Goal: Task Accomplishment & Management: Use online tool/utility

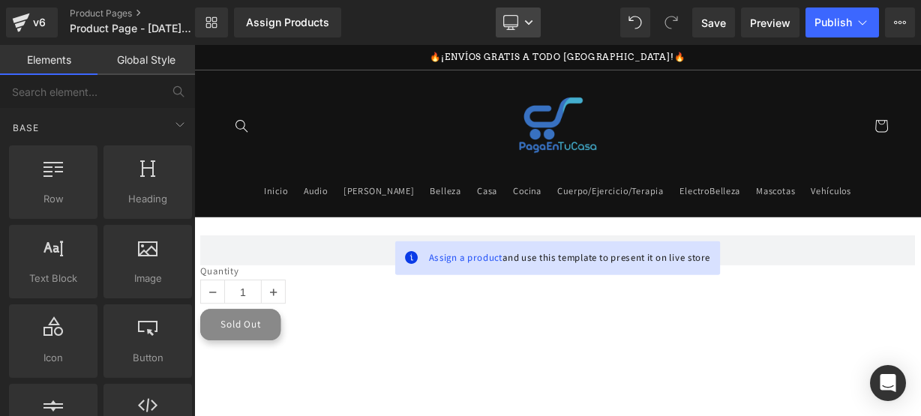
click at [509, 29] on link "Desktop" at bounding box center [518, 23] width 45 height 30
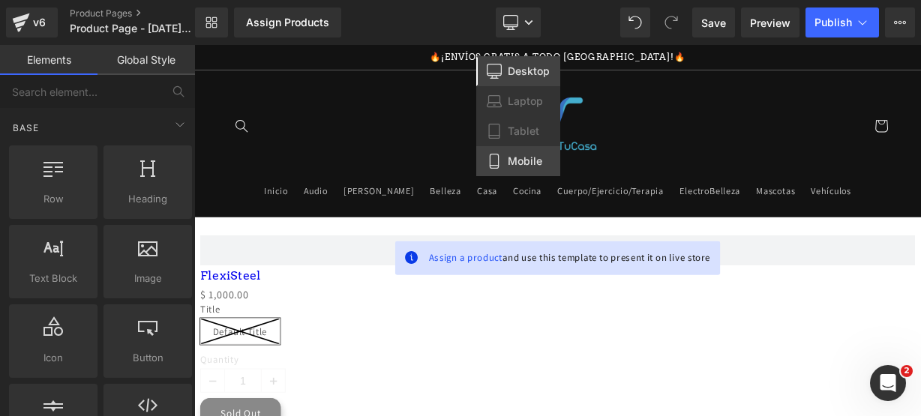
drag, startPoint x: 504, startPoint y: 161, endPoint x: 386, endPoint y: 146, distance: 118.8
click at [504, 161] on link "Mobile" at bounding box center [518, 161] width 84 height 30
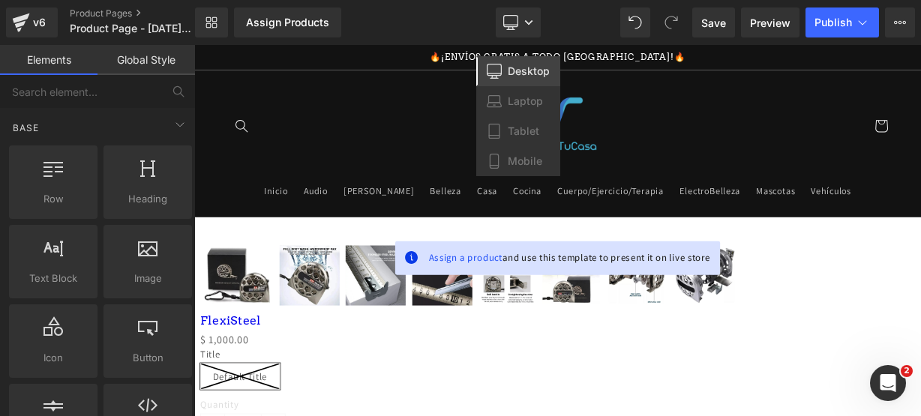
scroll to position [155, 0]
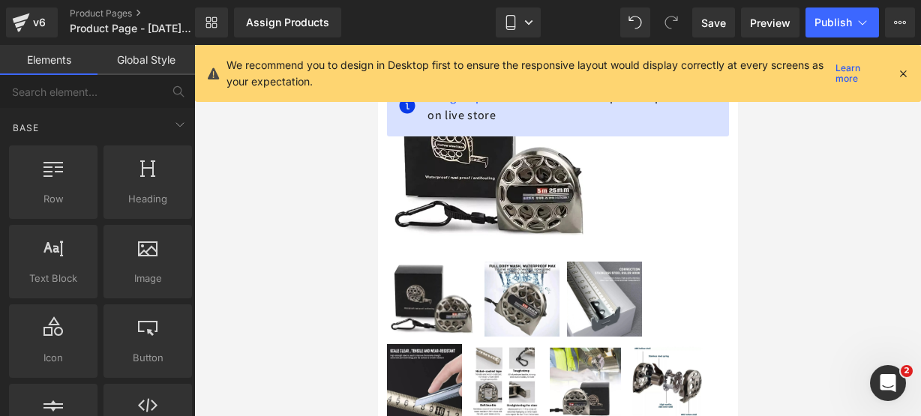
click at [905, 77] on div "We recommend you to design in Desktop first to ensure the responsive layout wou…" at bounding box center [568, 73] width 683 height 33
click at [905, 77] on icon at bounding box center [904, 74] width 14 height 14
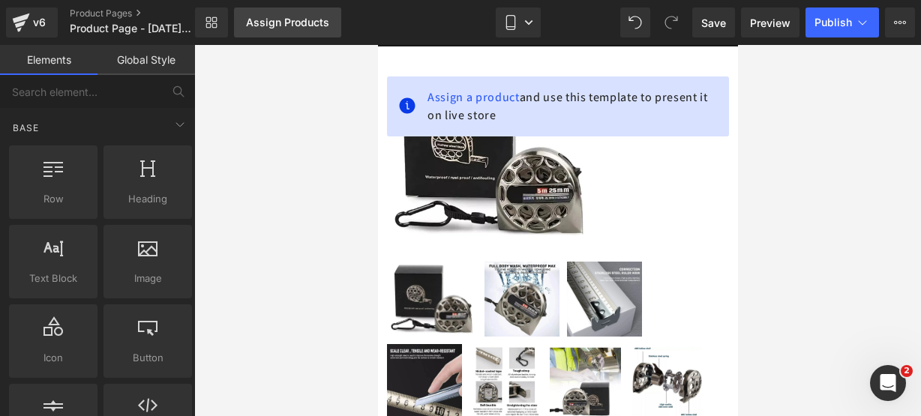
click at [320, 29] on link "Assign Products" at bounding box center [287, 23] width 107 height 30
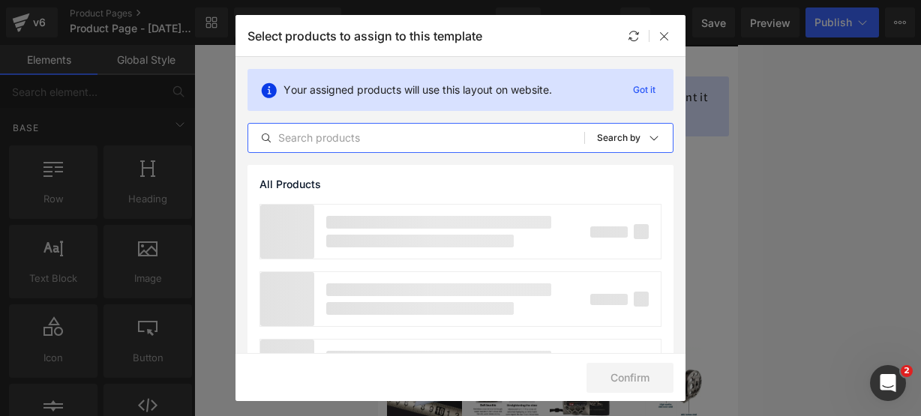
click at [330, 140] on input "text" at bounding box center [416, 138] width 336 height 18
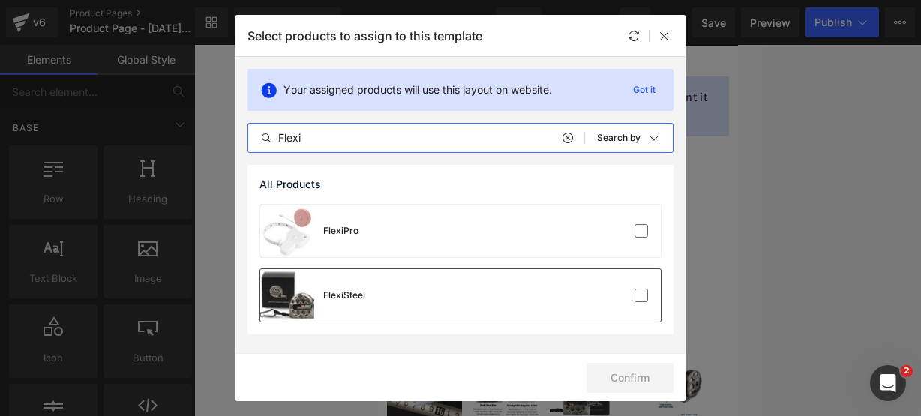
type input "Flexi"
click at [344, 282] on div "FlexiSteel" at bounding box center [312, 295] width 105 height 53
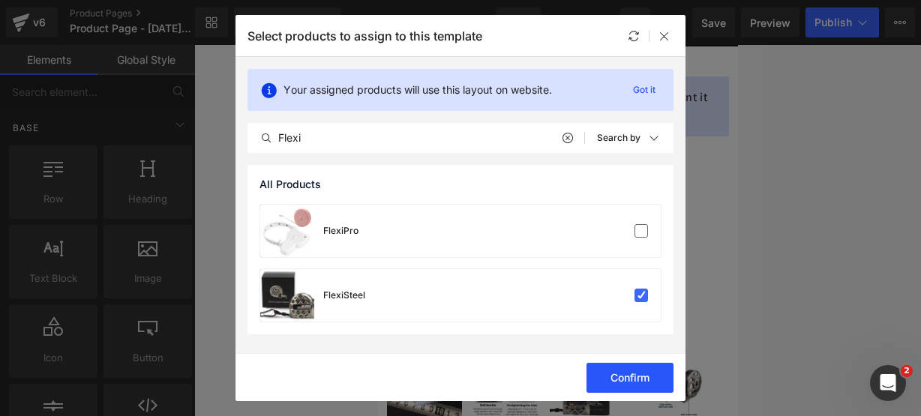
click at [602, 371] on button "Confirm" at bounding box center [630, 378] width 87 height 30
click at [588, 365] on img at bounding box center [585, 381] width 72 height 75
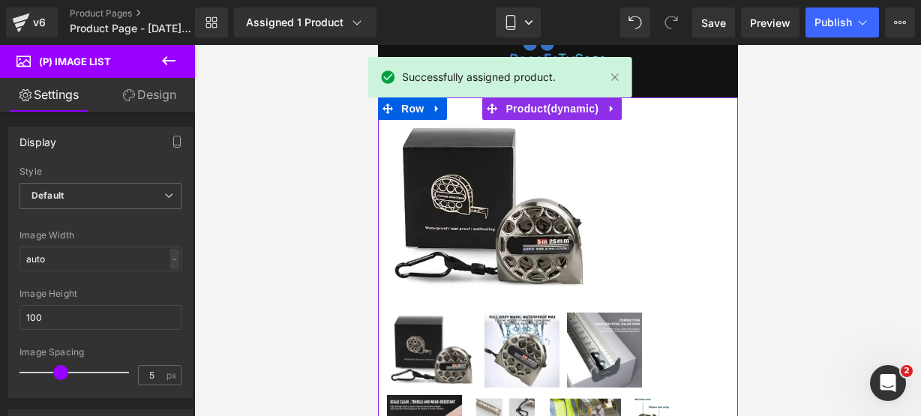
scroll to position [101, 0]
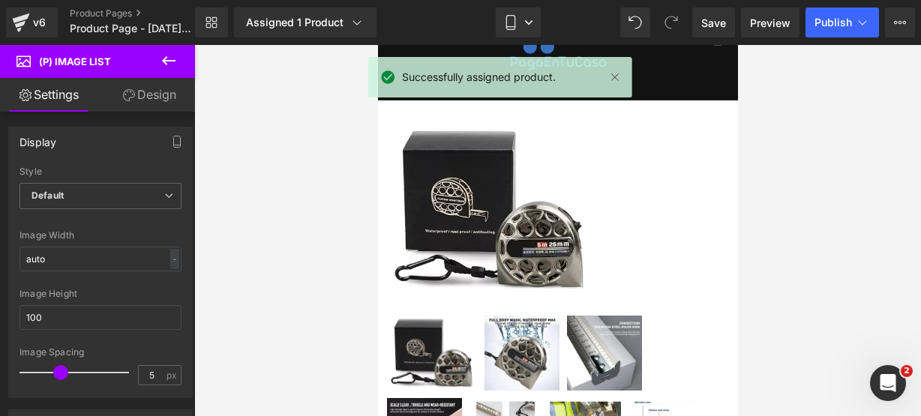
click at [176, 65] on icon at bounding box center [169, 61] width 18 height 18
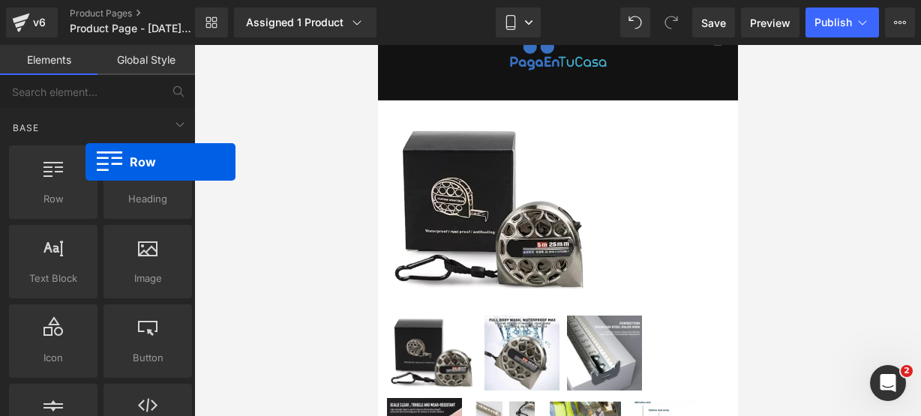
scroll to position [0, 0]
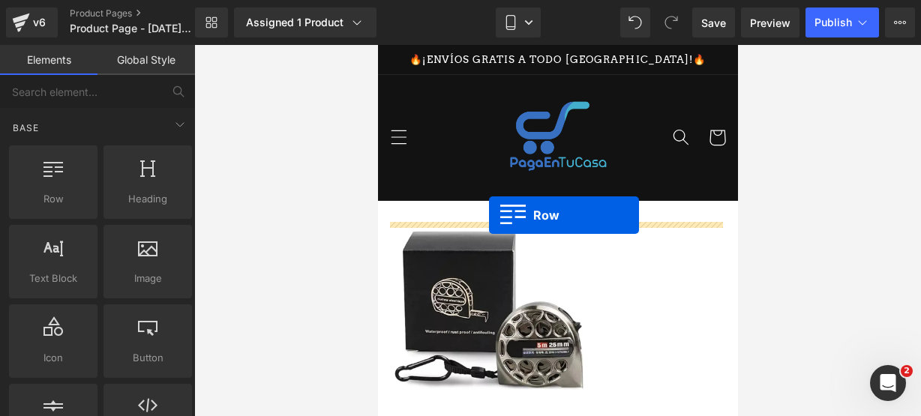
drag, startPoint x: 463, startPoint y: 207, endPoint x: 488, endPoint y: 215, distance: 26.8
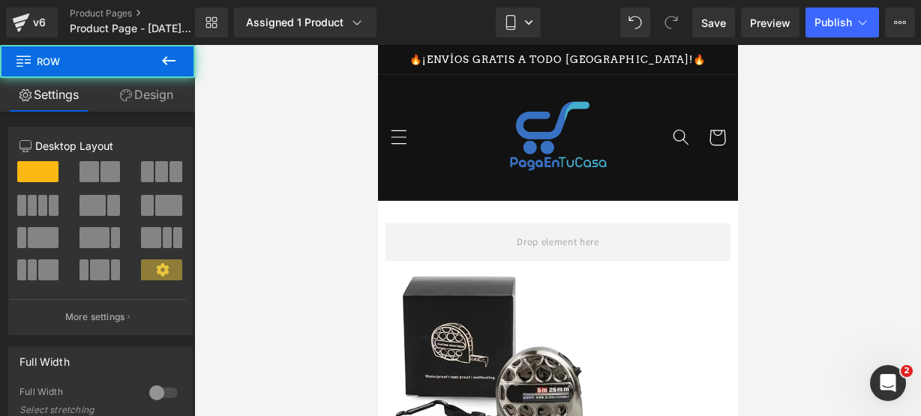
click at [178, 57] on button at bounding box center [169, 61] width 53 height 33
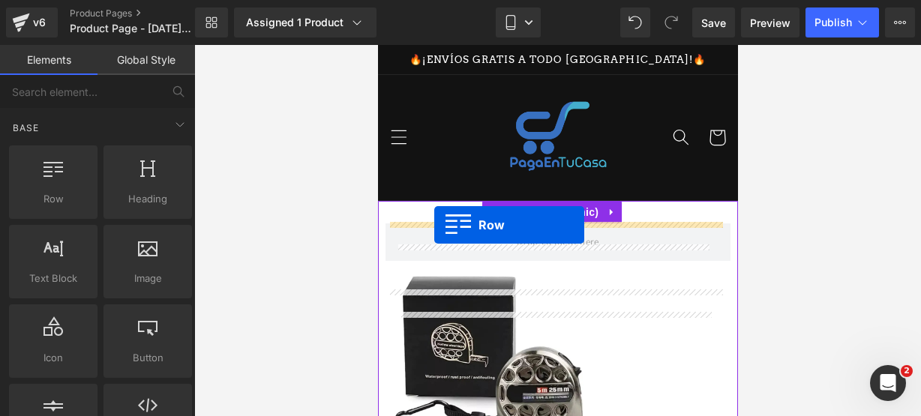
drag, startPoint x: 424, startPoint y: 254, endPoint x: 434, endPoint y: 225, distance: 30.1
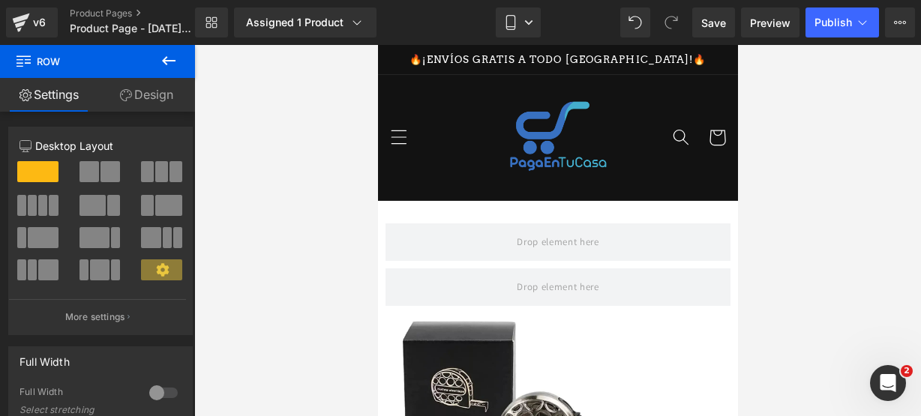
click at [162, 47] on button at bounding box center [169, 61] width 53 height 33
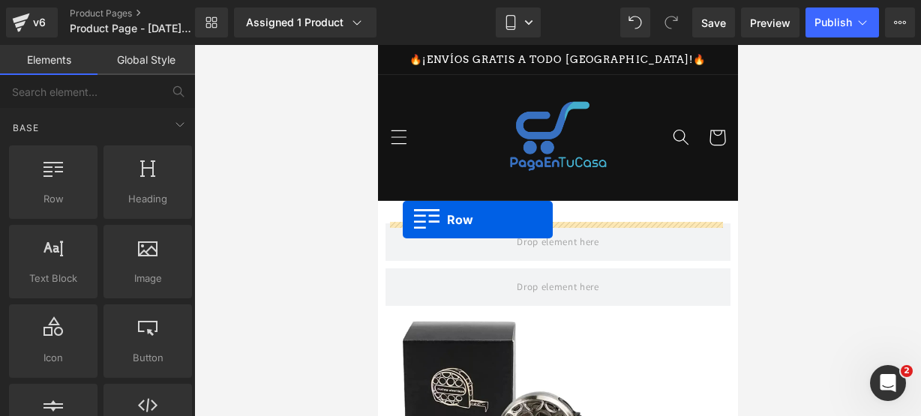
drag, startPoint x: 449, startPoint y: 226, endPoint x: 402, endPoint y: 220, distance: 46.9
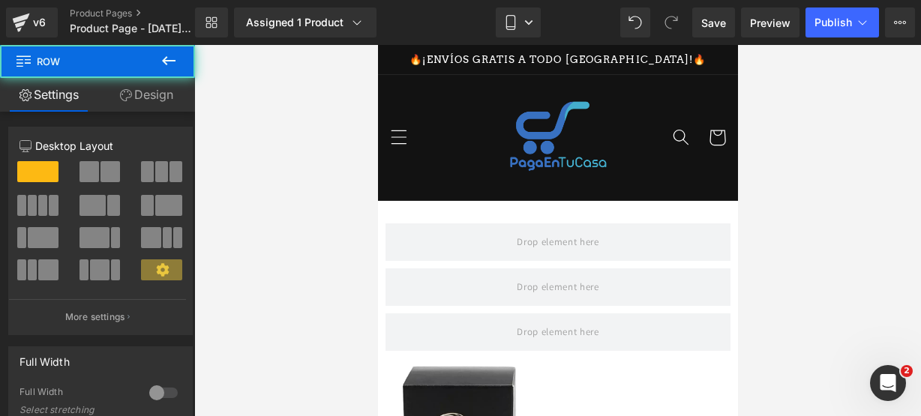
click at [180, 67] on button at bounding box center [169, 61] width 53 height 33
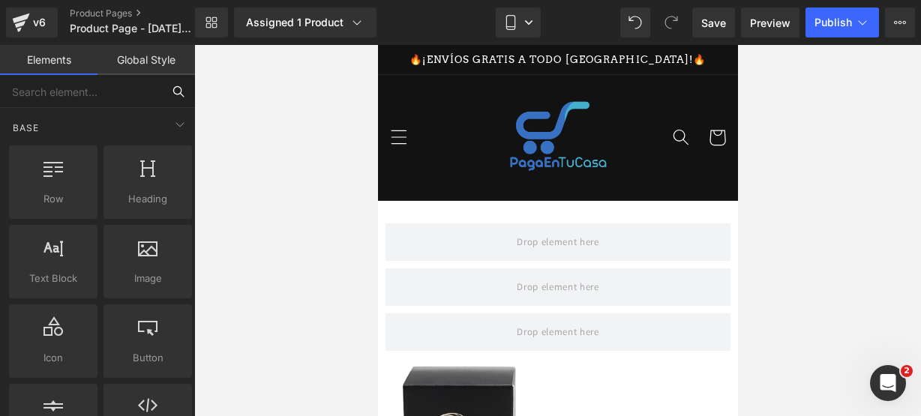
click at [113, 91] on input "text" at bounding box center [81, 91] width 162 height 33
type input "icon"
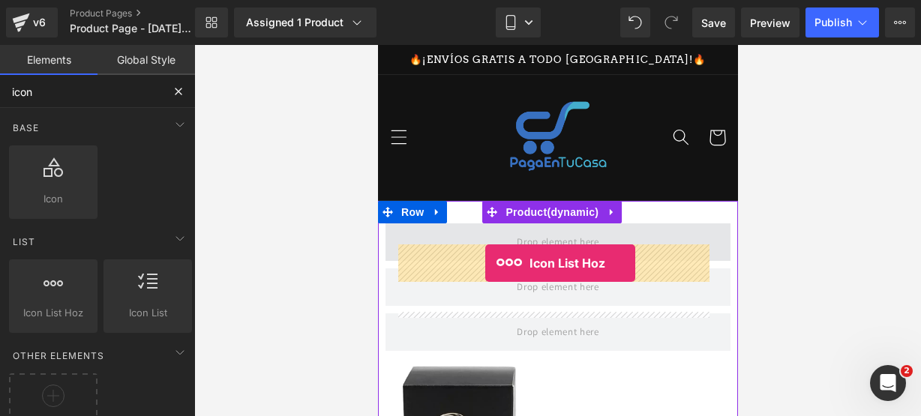
drag, startPoint x: 426, startPoint y: 324, endPoint x: 485, endPoint y: 263, distance: 84.4
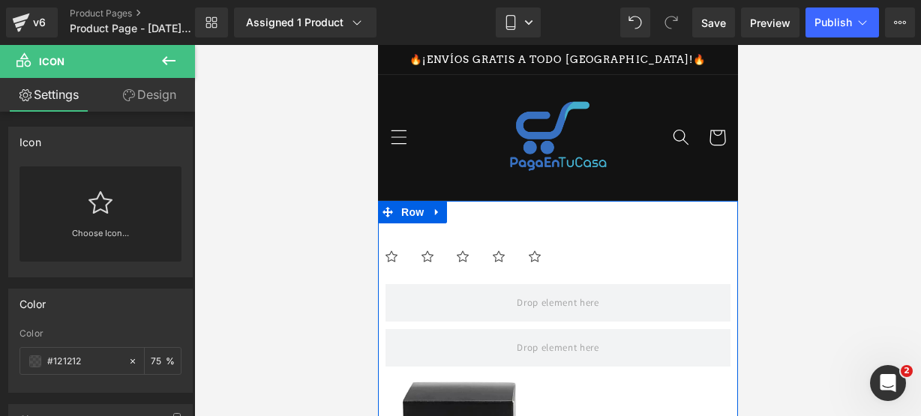
click at [148, 229] on link "Choose Icon..." at bounding box center [101, 244] width 162 height 35
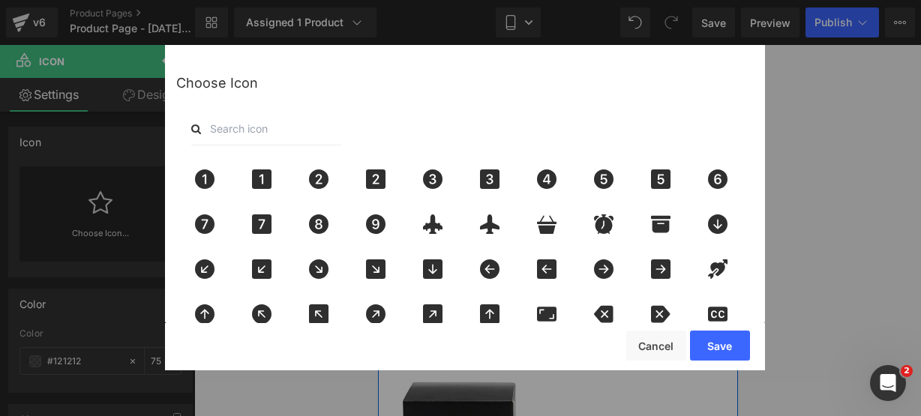
click at [263, 134] on input "text" at bounding box center [266, 129] width 150 height 33
type input "star"
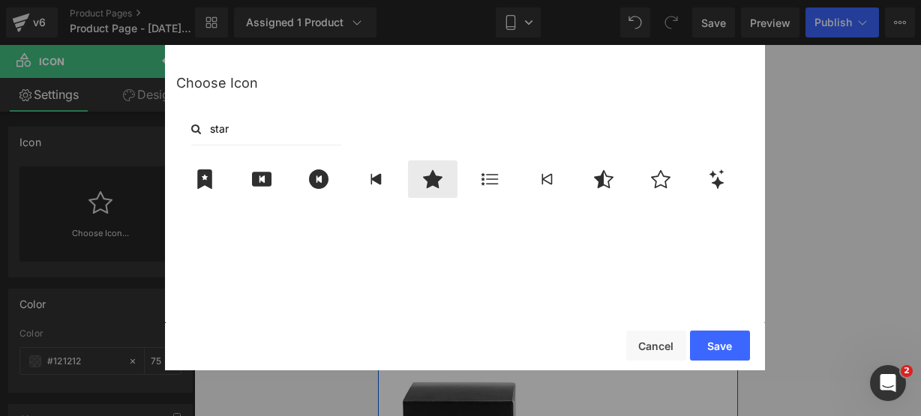
click at [425, 175] on icon at bounding box center [433, 180] width 32 height 20
click at [702, 337] on button "Save" at bounding box center [720, 346] width 60 height 30
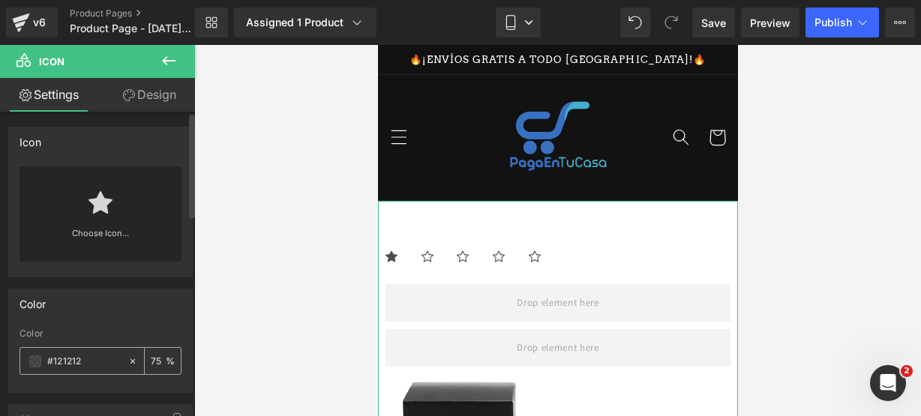
click at [39, 361] on span at bounding box center [35, 362] width 12 height 12
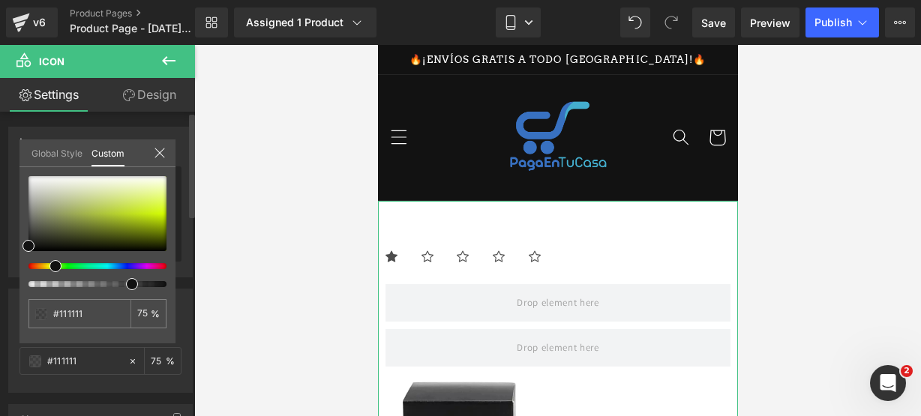
type input "#111111"
click at [50, 263] on div at bounding box center [92, 266] width 138 height 6
type input "#d6ff0a"
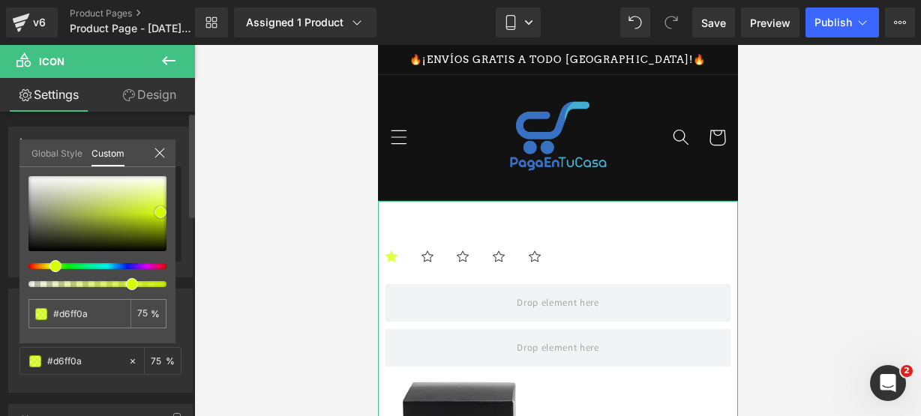
click at [161, 212] on div at bounding box center [98, 213] width 138 height 75
click at [161, 148] on icon at bounding box center [160, 153] width 12 height 12
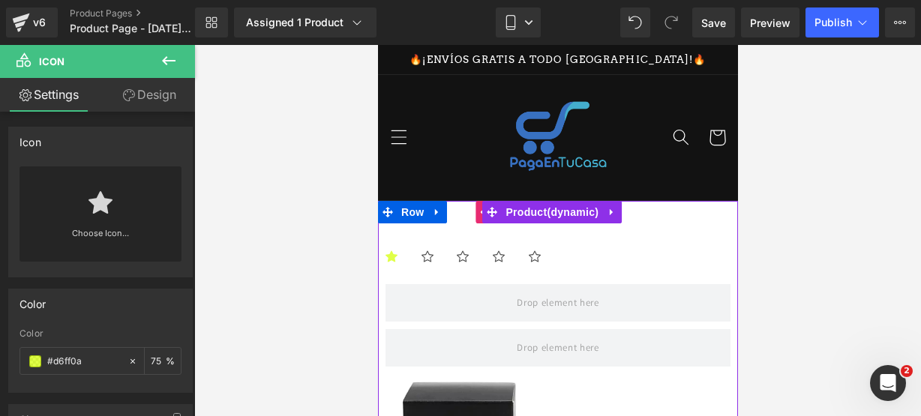
click at [417, 278] on ul "Icon Icon Icon Icon Icon" at bounding box center [557, 262] width 345 height 32
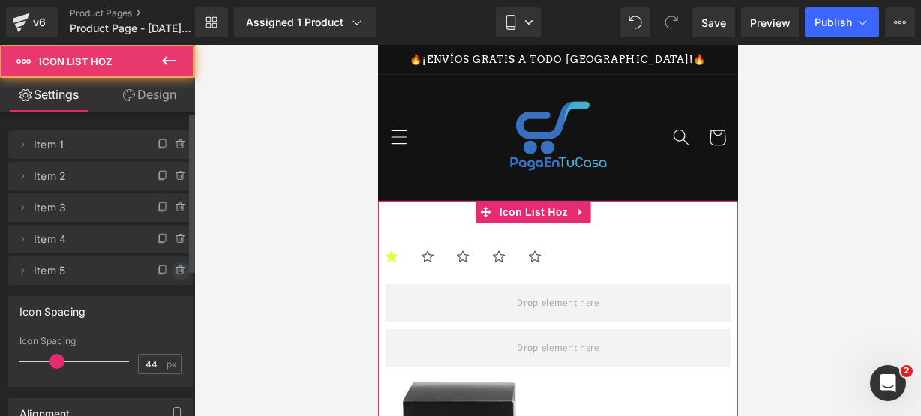
click at [175, 265] on icon at bounding box center [181, 271] width 12 height 12
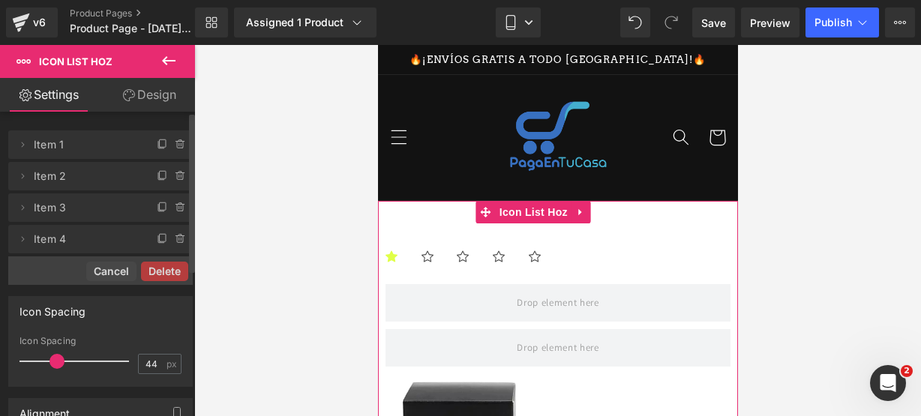
click at [171, 265] on button "Delete" at bounding box center [164, 272] width 47 height 20
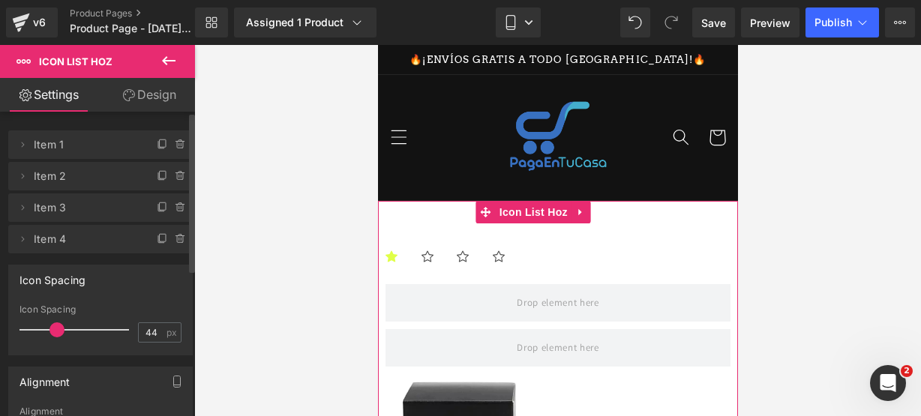
click at [172, 244] on span at bounding box center [181, 239] width 18 height 18
click at [171, 241] on div "Delete Cancel" at bounding box center [104, 239] width 185 height 29
click at [172, 239] on button "Delete" at bounding box center [164, 240] width 47 height 20
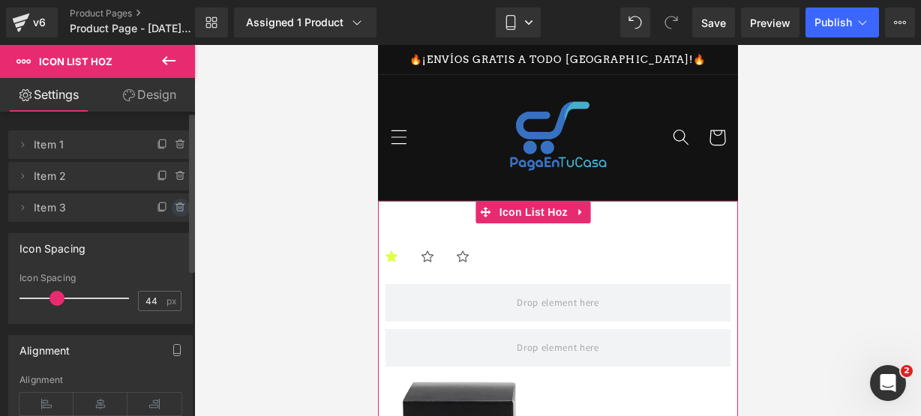
click at [172, 215] on span at bounding box center [181, 208] width 18 height 18
click at [172, 215] on div "Delete Cancel" at bounding box center [104, 208] width 185 height 29
click at [172, 215] on button "Delete" at bounding box center [164, 209] width 47 height 20
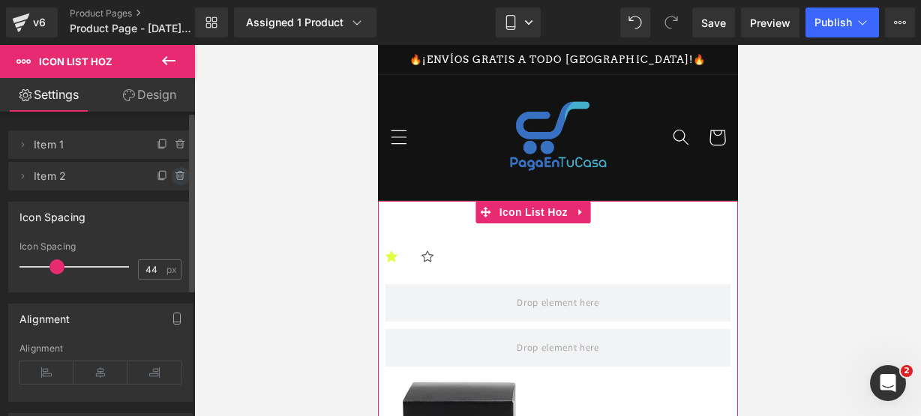
click at [175, 172] on icon at bounding box center [181, 176] width 12 height 12
click at [159, 172] on button "Delete" at bounding box center [164, 177] width 47 height 20
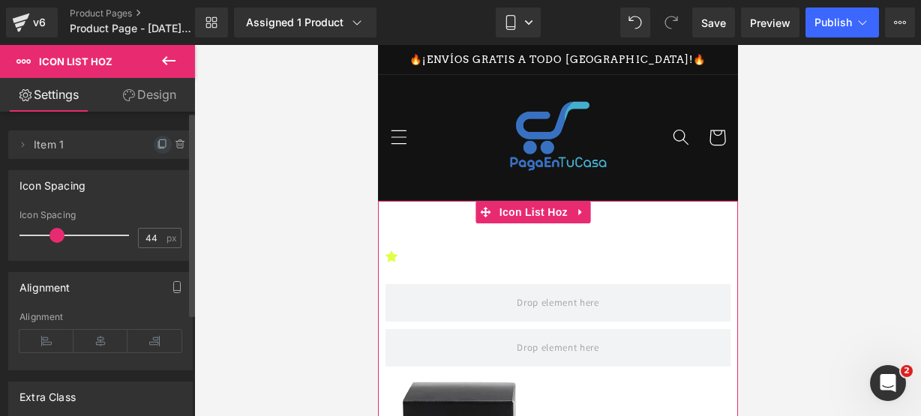
click at [160, 146] on icon at bounding box center [163, 144] width 6 height 8
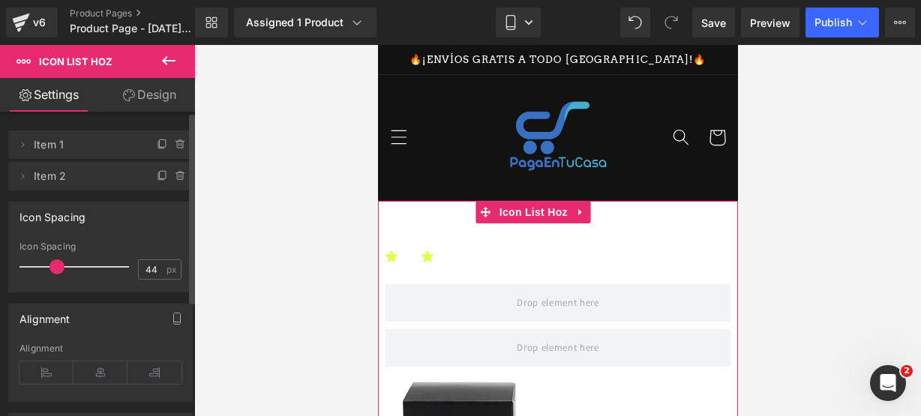
click at [160, 146] on icon at bounding box center [163, 144] width 6 height 8
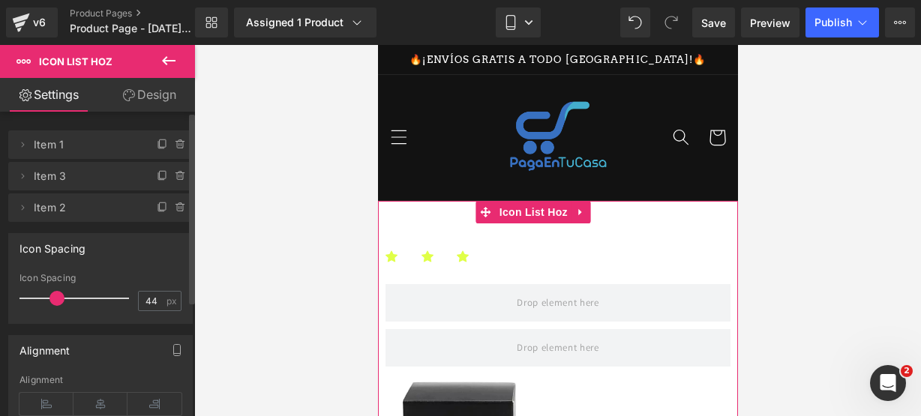
click at [160, 146] on icon at bounding box center [163, 144] width 6 height 8
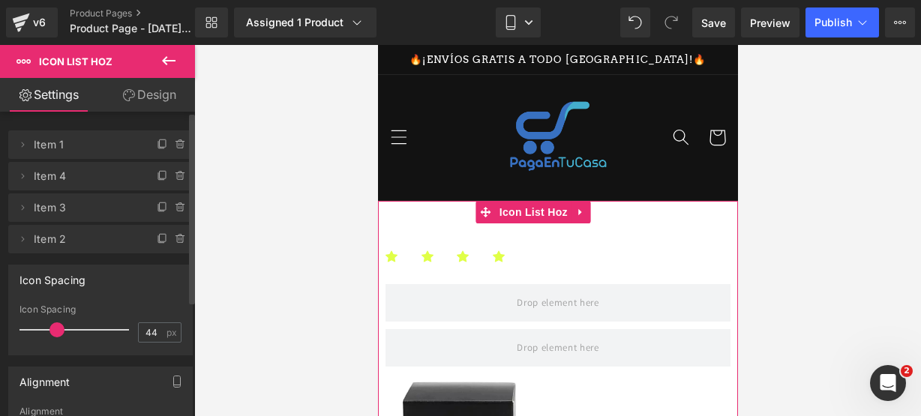
click at [160, 146] on icon at bounding box center [163, 144] width 6 height 8
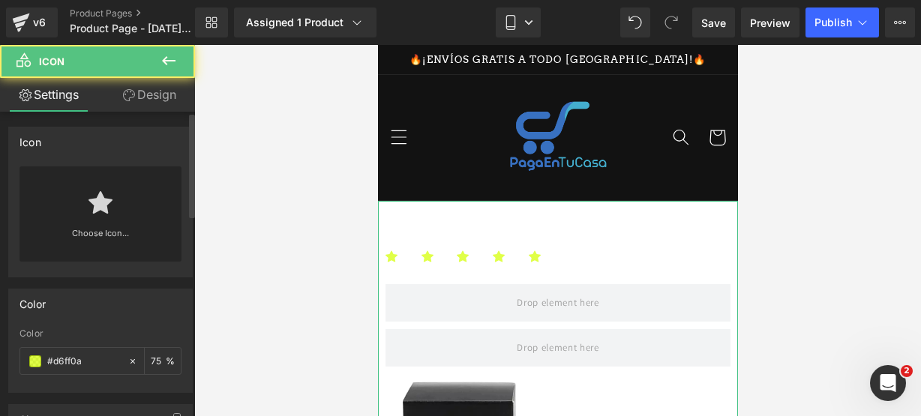
click at [90, 218] on link at bounding box center [101, 197] width 24 height 60
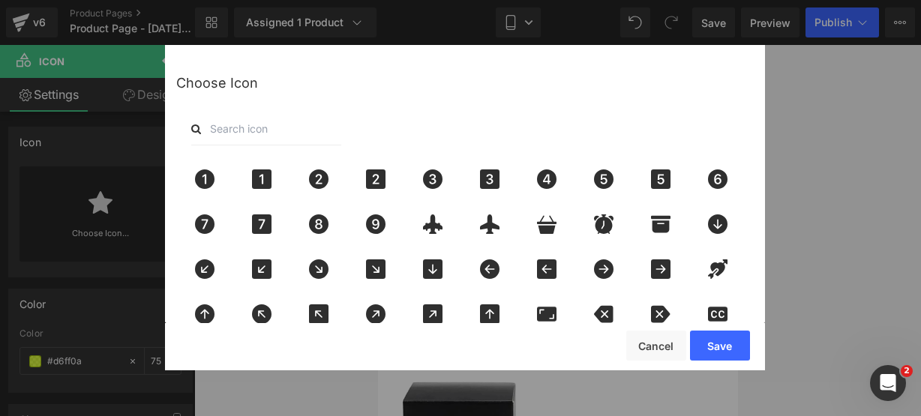
click at [205, 125] on input "text" at bounding box center [266, 129] width 150 height 33
type input "star"
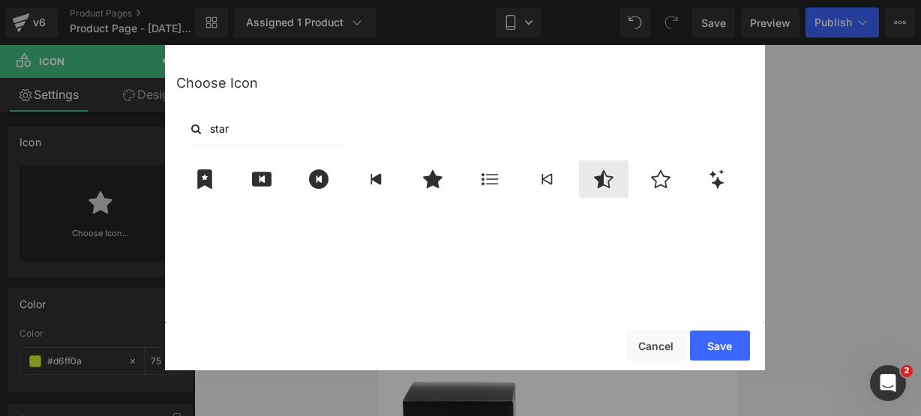
click at [620, 180] on div at bounding box center [604, 180] width 50 height 38
click at [730, 340] on button "Save" at bounding box center [720, 346] width 60 height 30
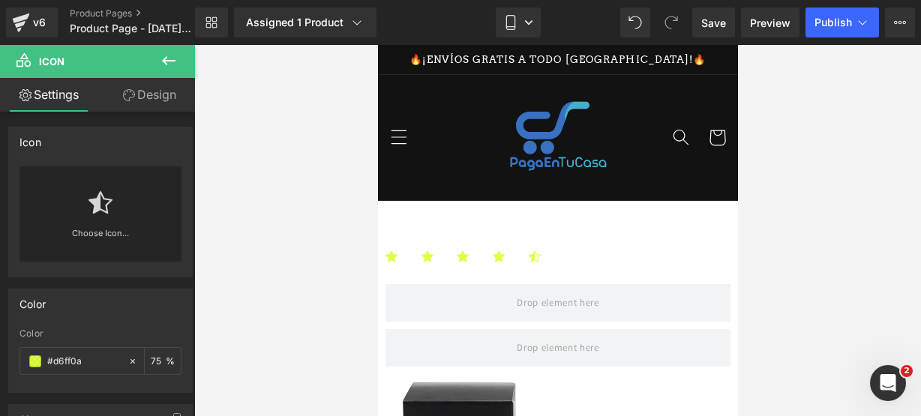
click at [171, 68] on button at bounding box center [169, 61] width 53 height 33
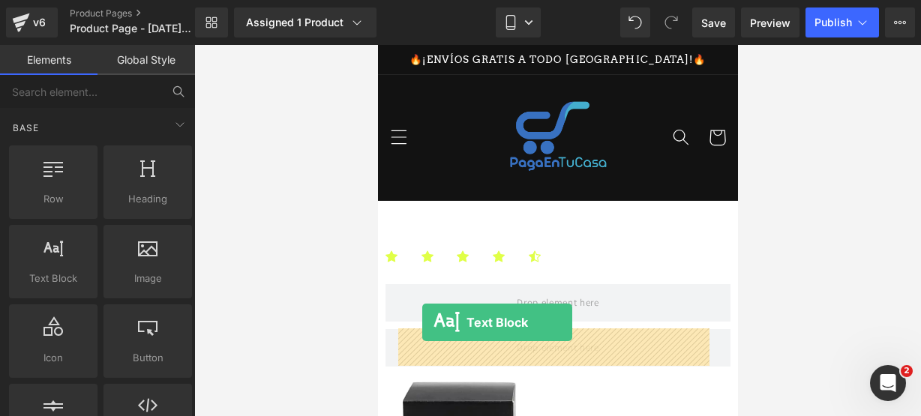
drag, startPoint x: 431, startPoint y: 281, endPoint x: 422, endPoint y: 323, distance: 43.0
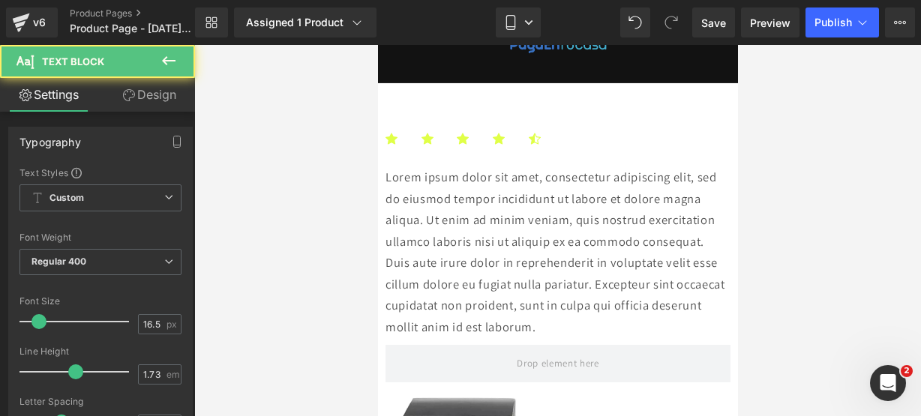
scroll to position [175, 0]
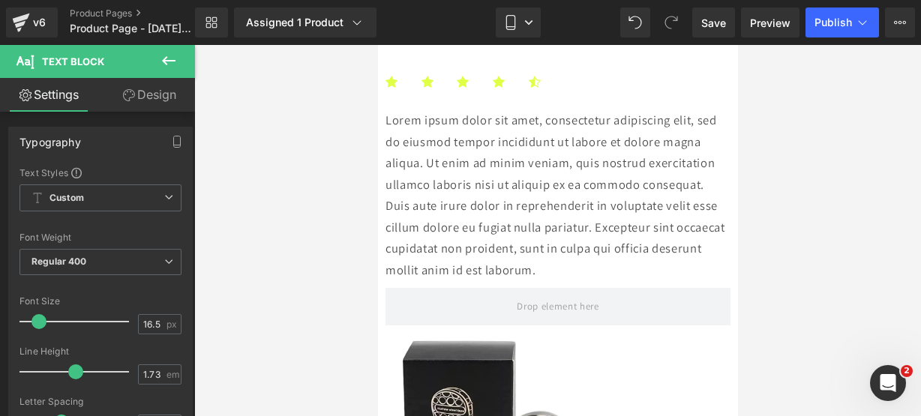
click at [545, 281] on p "Lorem ipsum dolor sit amet, consectetur adipiscing elit, sed do eiusmod tempor …" at bounding box center [557, 195] width 345 height 171
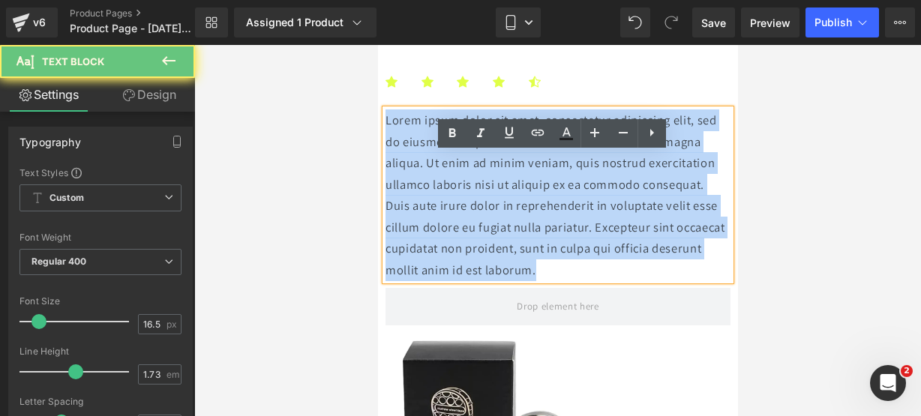
drag, startPoint x: 545, startPoint y: 341, endPoint x: 348, endPoint y: 118, distance: 298.2
click at [377, 118] on html "Ir directamente al contenido 🔥¡ENVÍOS GRATIS A TODO [GEOGRAPHIC_DATA]!🔥 Inicio …" at bounding box center [557, 55] width 360 height 371
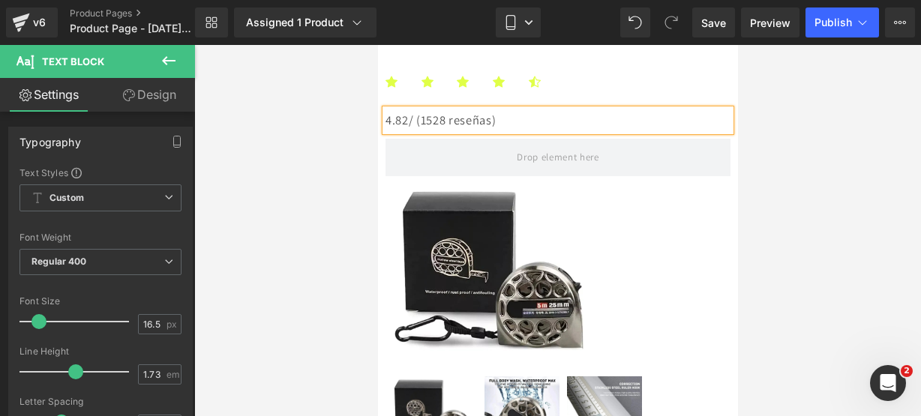
drag, startPoint x: 534, startPoint y: 166, endPoint x: 398, endPoint y: 160, distance: 135.9
click at [398, 131] on p "4.82/ (1528 reseñas)" at bounding box center [557, 121] width 345 height 22
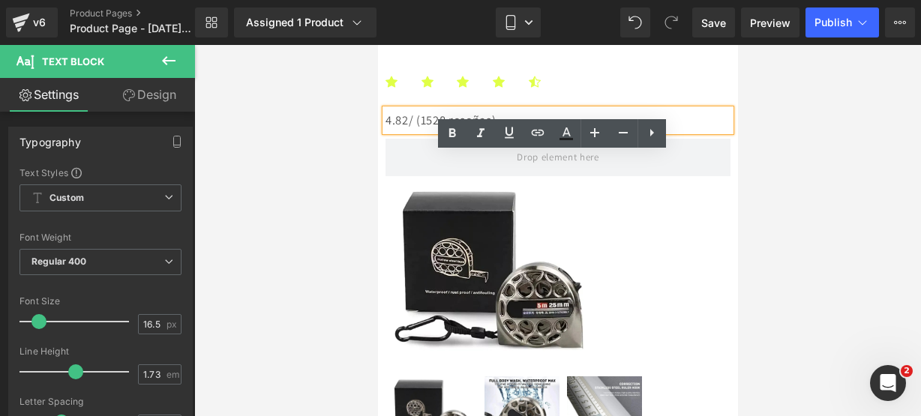
click at [427, 131] on p "4.82/ (1528 reseñas)" at bounding box center [557, 121] width 345 height 22
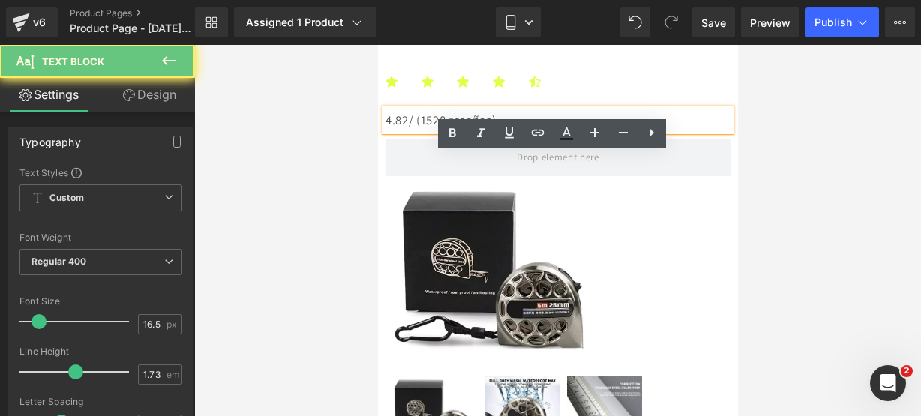
click at [425, 131] on p "4.82/ (1528 reseñas)" at bounding box center [557, 121] width 345 height 22
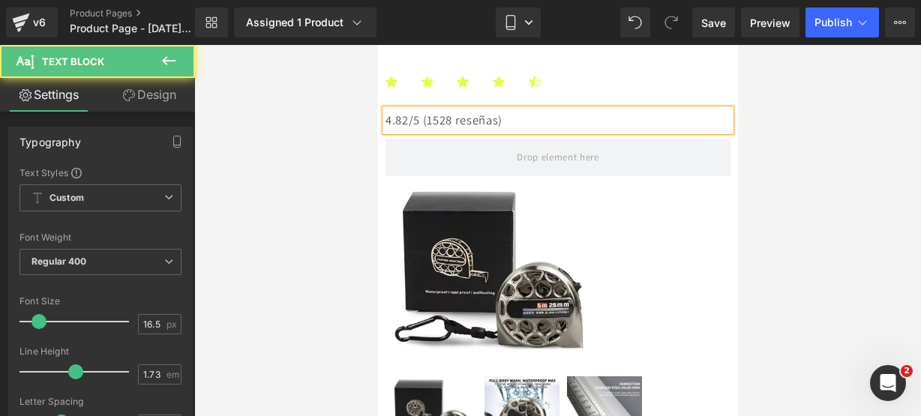
drag, startPoint x: 530, startPoint y: 166, endPoint x: 388, endPoint y: 175, distance: 142.8
click at [388, 139] on div "4.82/5 (1528 reseñas) Text Block Row" at bounding box center [557, 124] width 345 height 29
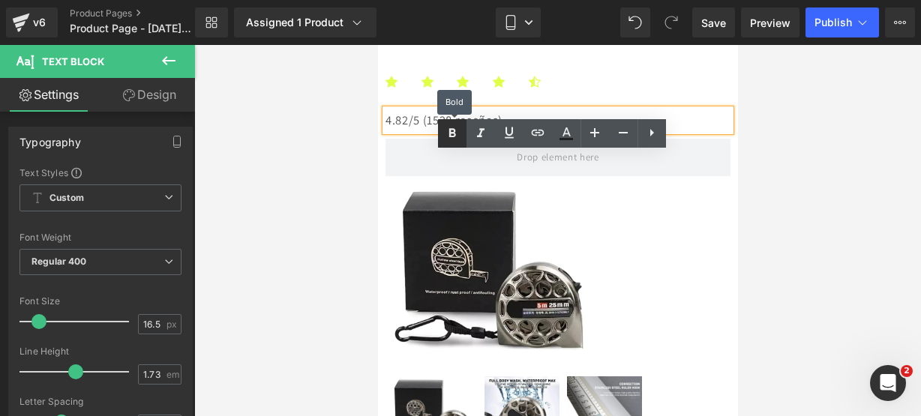
click at [461, 125] on icon at bounding box center [452, 134] width 18 height 18
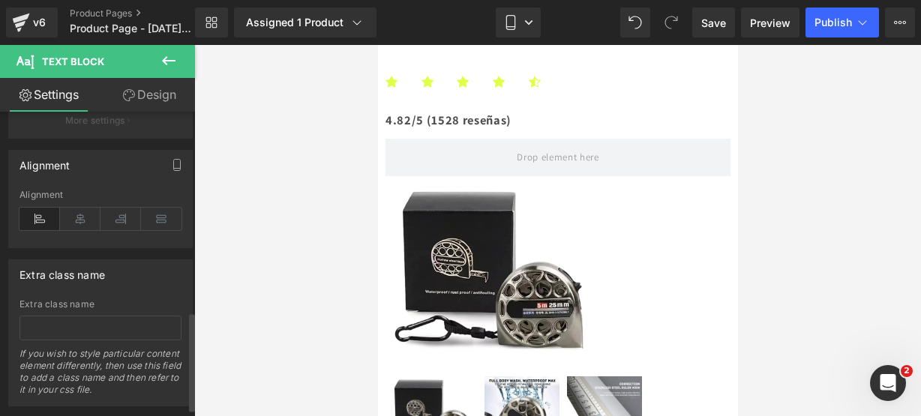
scroll to position [616, 0]
click at [88, 205] on icon at bounding box center [80, 215] width 41 height 23
click at [179, 65] on button at bounding box center [169, 61] width 53 height 33
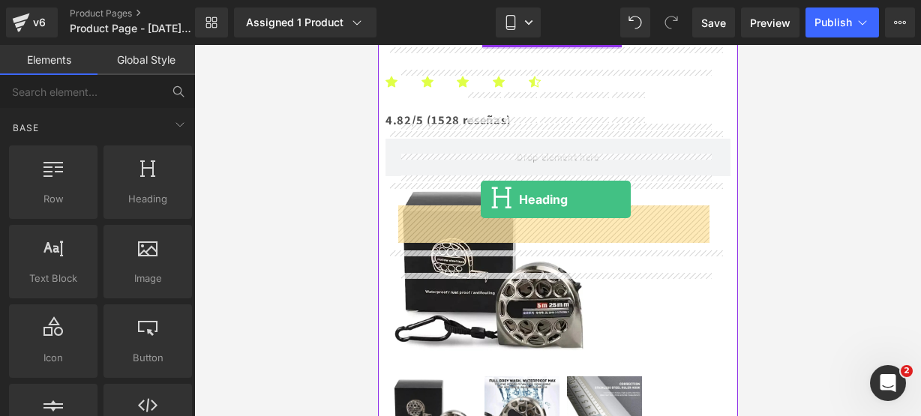
drag, startPoint x: 521, startPoint y: 245, endPoint x: 480, endPoint y: 200, distance: 61.6
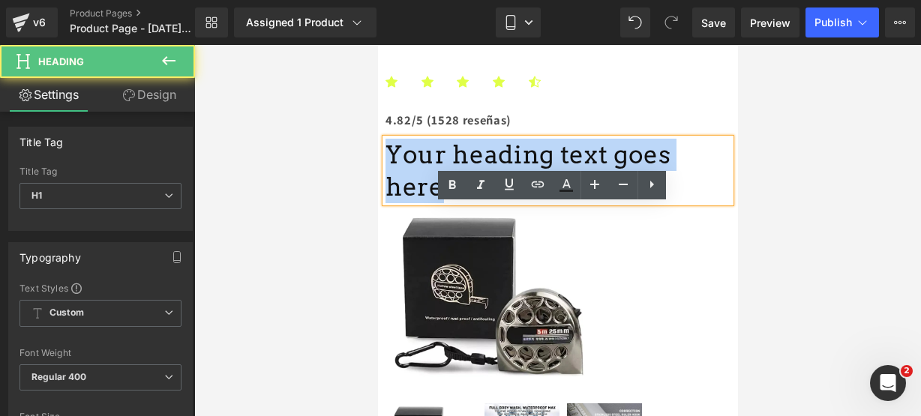
drag, startPoint x: 701, startPoint y: 223, endPoint x: 321, endPoint y: 209, distance: 379.9
click at [377, 209] on html "Ir directamente al contenido 🔥¡ENVÍOS GRATIS A TODO [GEOGRAPHIC_DATA]!🔥 Inicio …" at bounding box center [557, 55] width 360 height 371
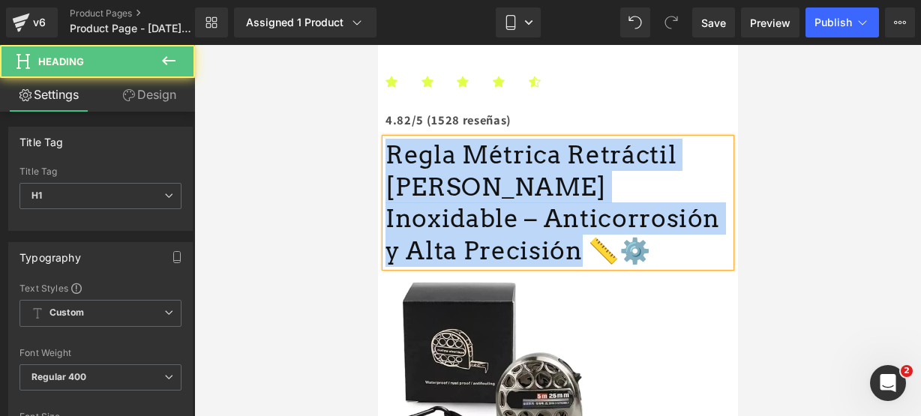
drag, startPoint x: 648, startPoint y: 327, endPoint x: 335, endPoint y: 196, distance: 339.3
click at [377, 196] on html "Ir directamente al contenido 🔥¡ENVÍOS GRATIS A TODO [GEOGRAPHIC_DATA]!🔥 Inicio …" at bounding box center [557, 55] width 360 height 371
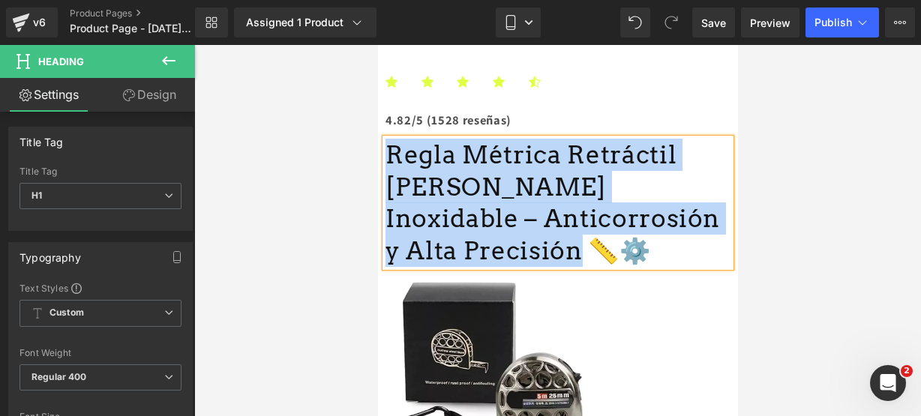
click at [485, 250] on h1 "Regla Métrica Retráctil [PERSON_NAME] Inoxidable – Anticorrosión y Alta Precisi…" at bounding box center [557, 203] width 345 height 129
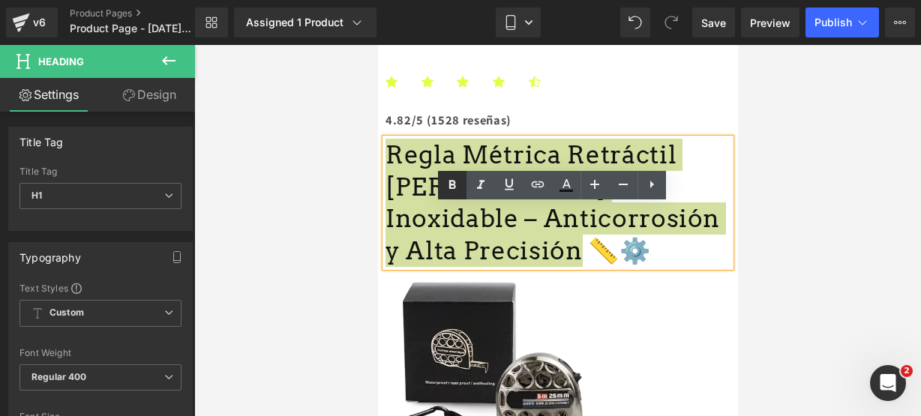
click at [455, 179] on icon at bounding box center [452, 185] width 18 height 18
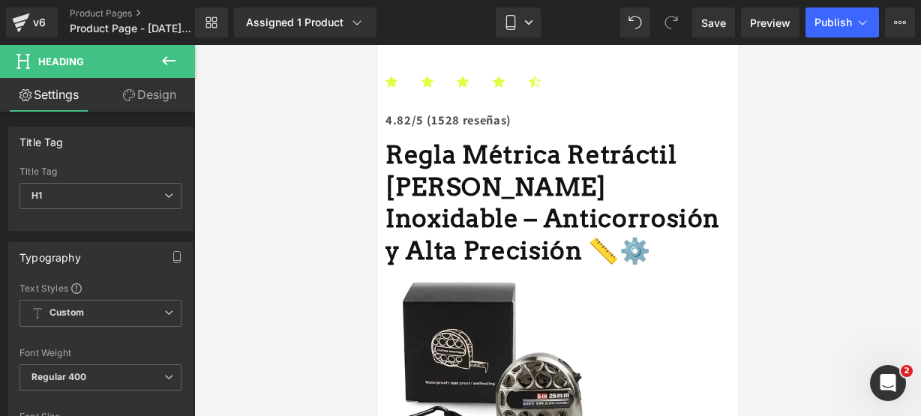
click at [165, 68] on icon at bounding box center [169, 61] width 18 height 18
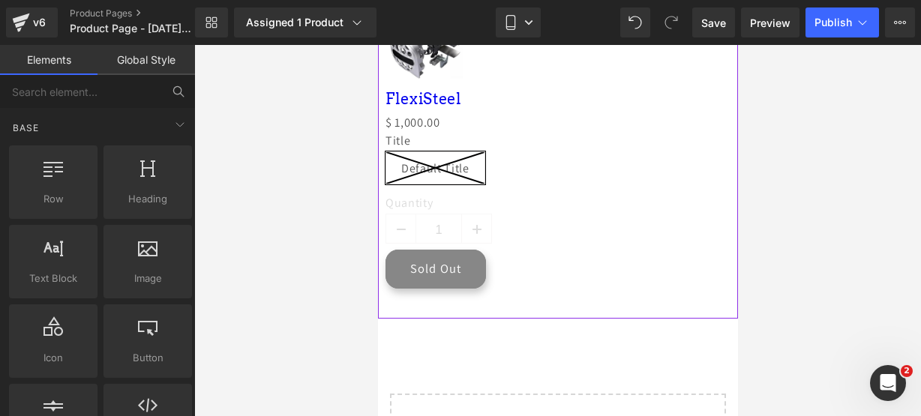
scroll to position [825, 0]
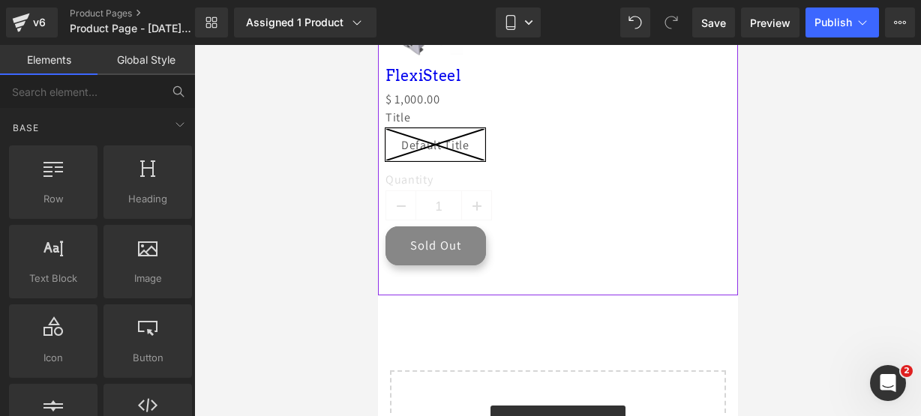
click at [484, 161] on icon at bounding box center [435, 145] width 98 height 32
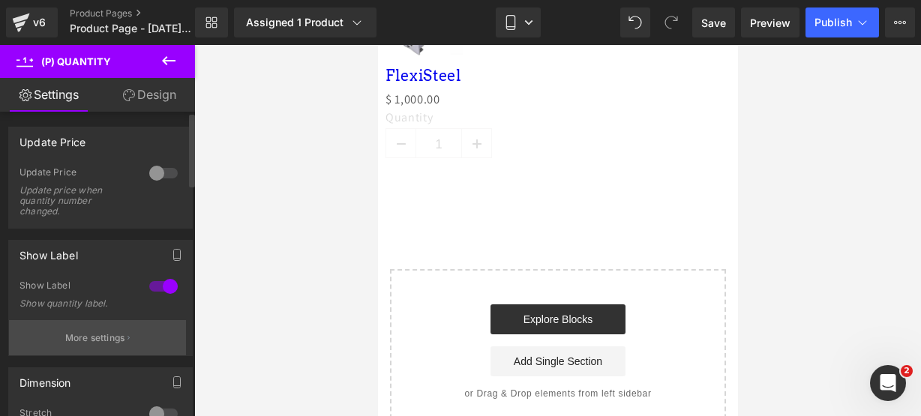
click at [144, 328] on button "More settings" at bounding box center [97, 337] width 177 height 35
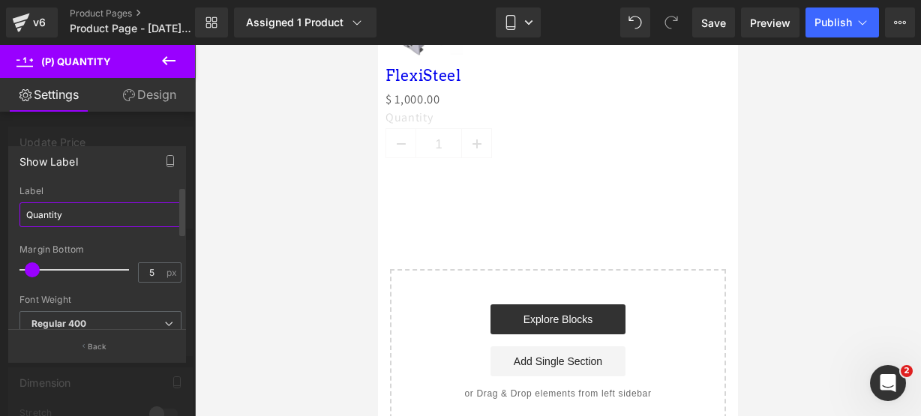
click at [131, 206] on input "Quantity" at bounding box center [101, 215] width 162 height 25
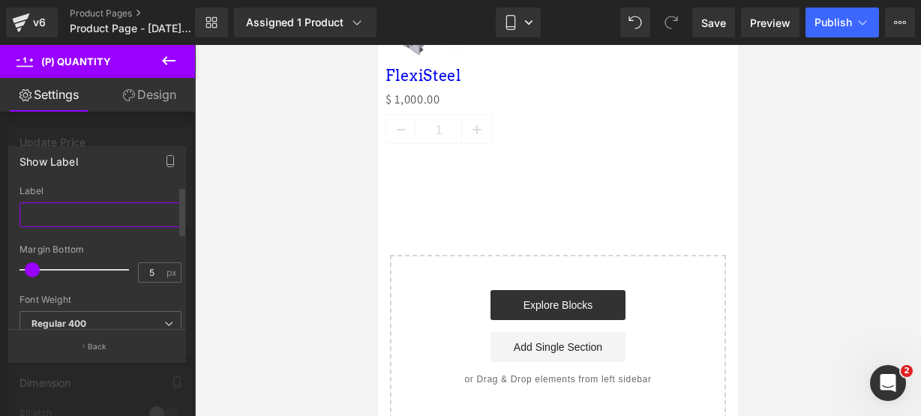
click at [106, 220] on input "text" at bounding box center [101, 215] width 162 height 25
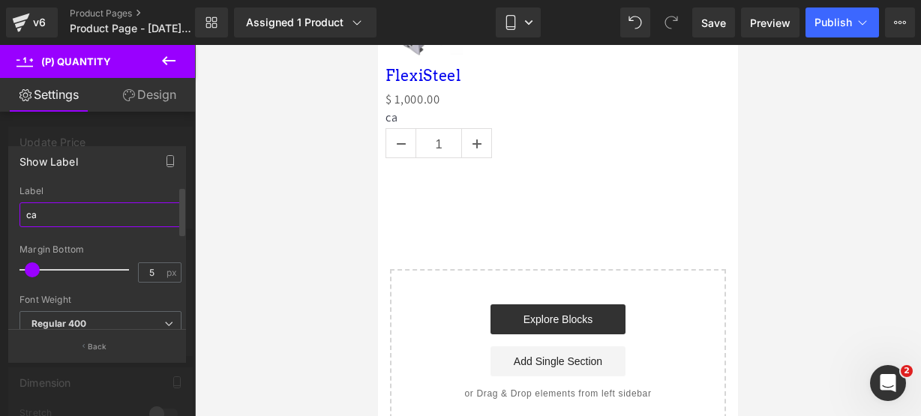
type input "c"
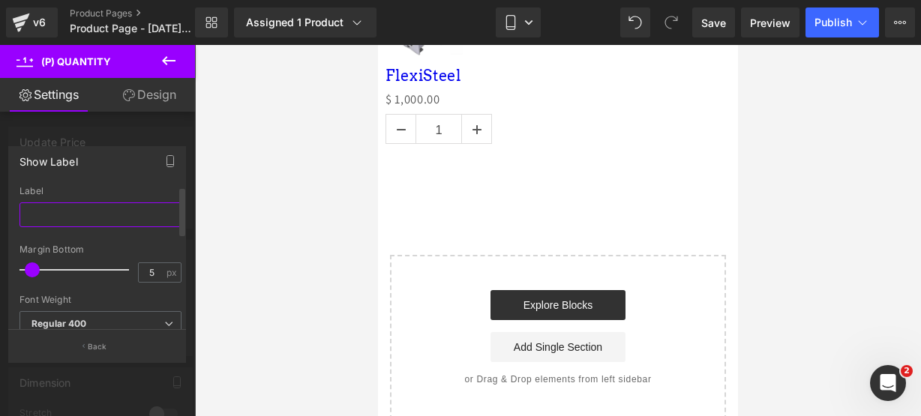
type input "A"
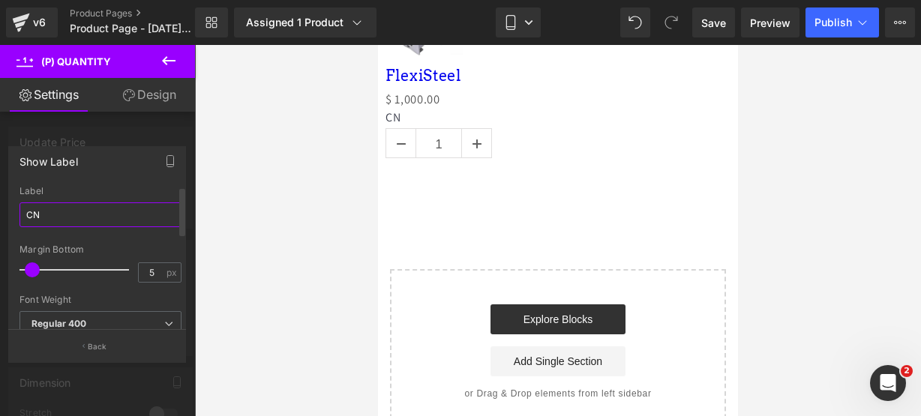
type input "C"
type input "A"
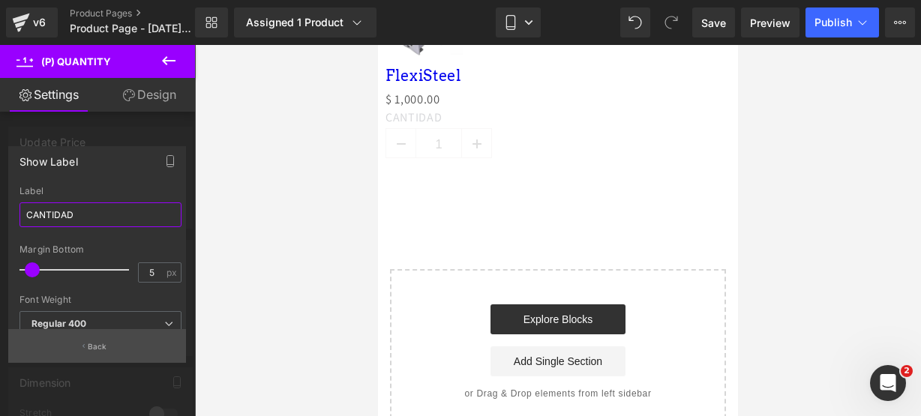
type input "CANTIDAD"
click at [116, 335] on button "Back" at bounding box center [97, 346] width 178 height 34
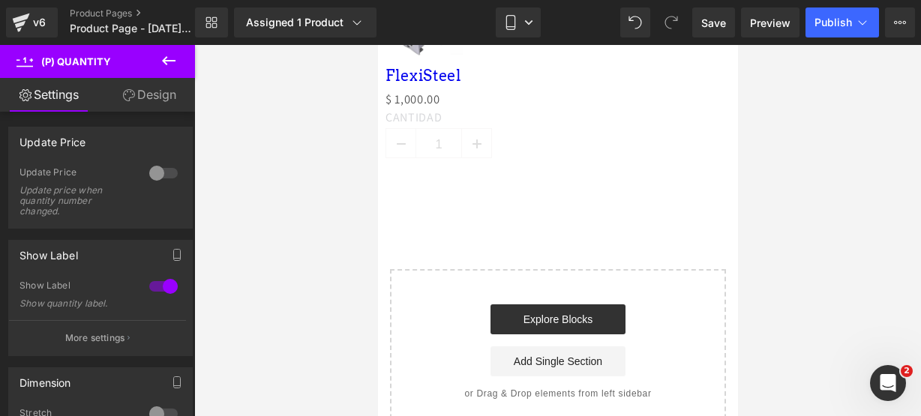
click at [170, 64] on icon at bounding box center [169, 61] width 18 height 18
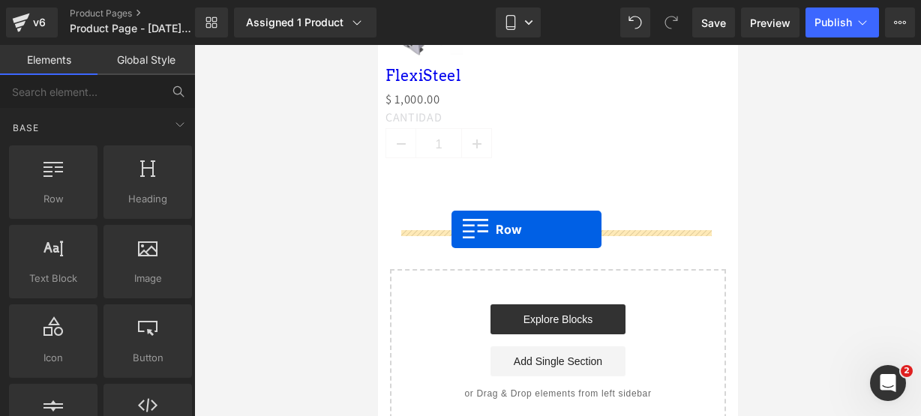
drag, startPoint x: 445, startPoint y: 206, endPoint x: 451, endPoint y: 229, distance: 23.3
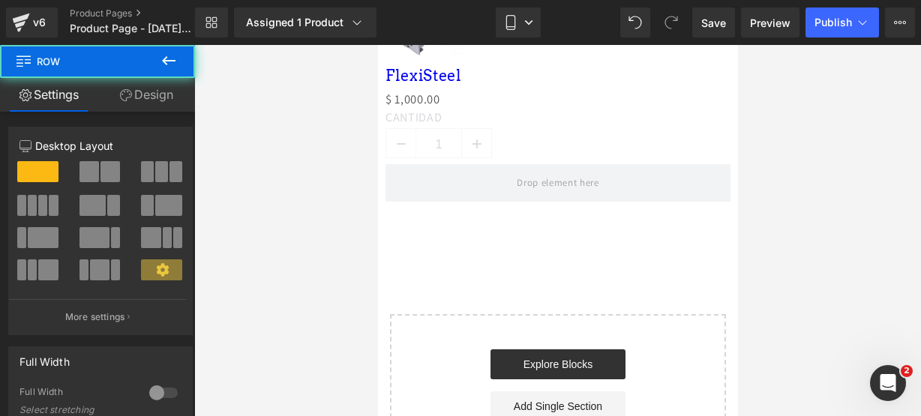
click at [159, 62] on button at bounding box center [169, 61] width 53 height 33
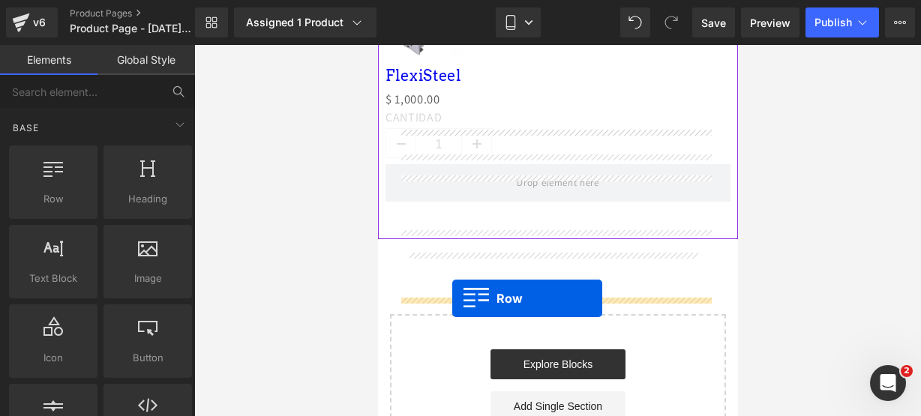
drag, startPoint x: 460, startPoint y: 194, endPoint x: 452, endPoint y: 298, distance: 103.9
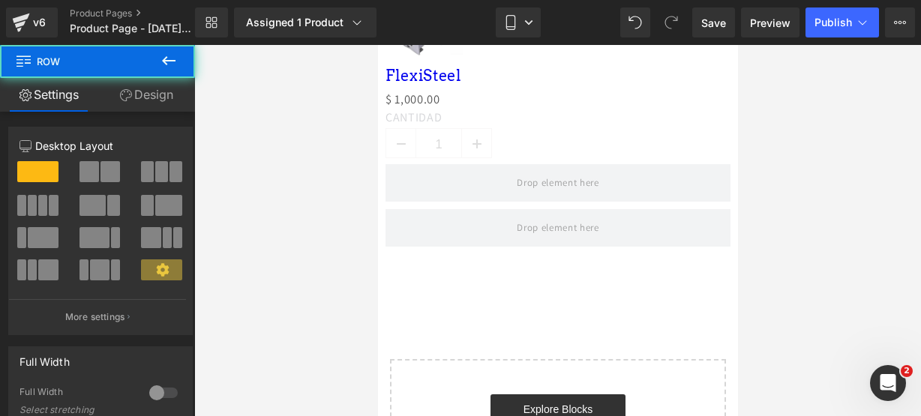
click at [169, 61] on icon at bounding box center [169, 60] width 14 height 9
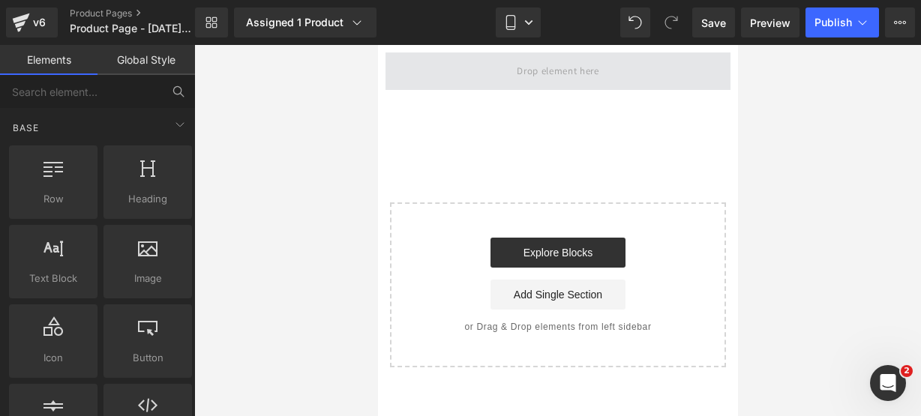
scroll to position [984, 0]
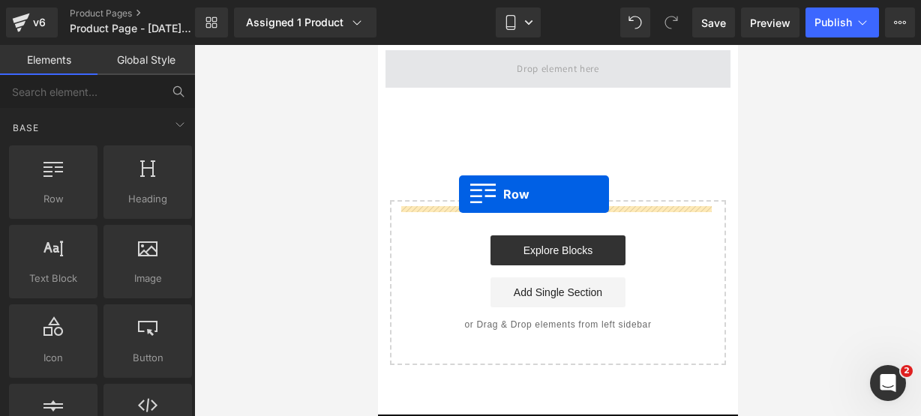
drag, startPoint x: 457, startPoint y: 220, endPoint x: 458, endPoint y: 194, distance: 25.6
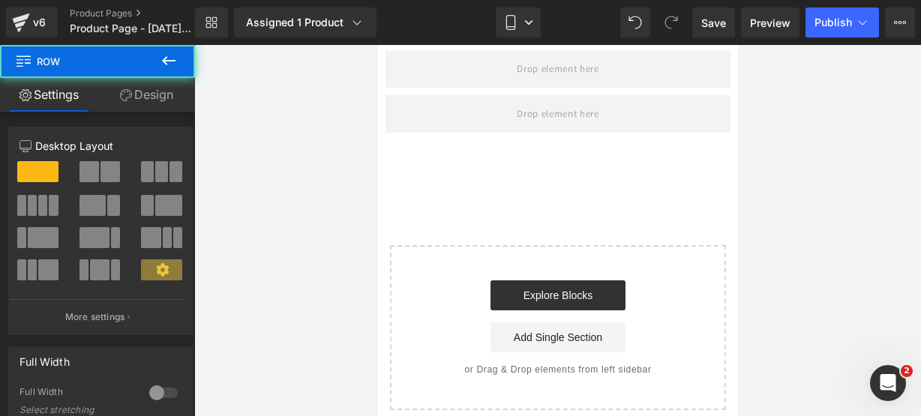
click at [161, 58] on icon at bounding box center [169, 61] width 18 height 18
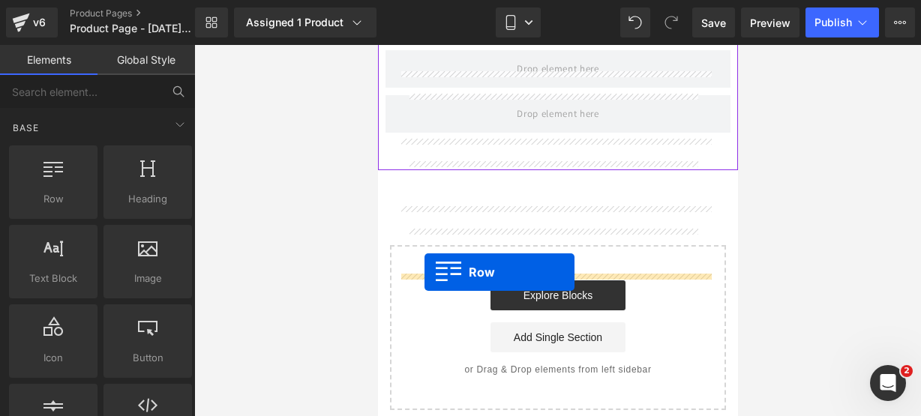
drag, startPoint x: 440, startPoint y: 220, endPoint x: 424, endPoint y: 272, distance: 55.1
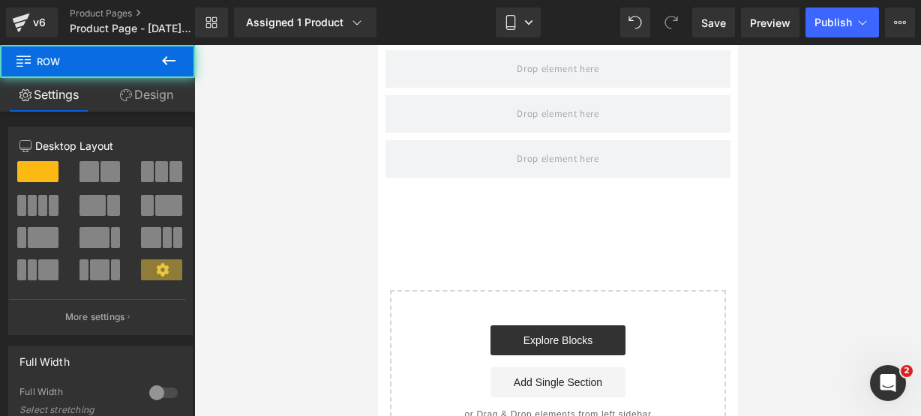
click at [177, 59] on icon at bounding box center [169, 61] width 18 height 18
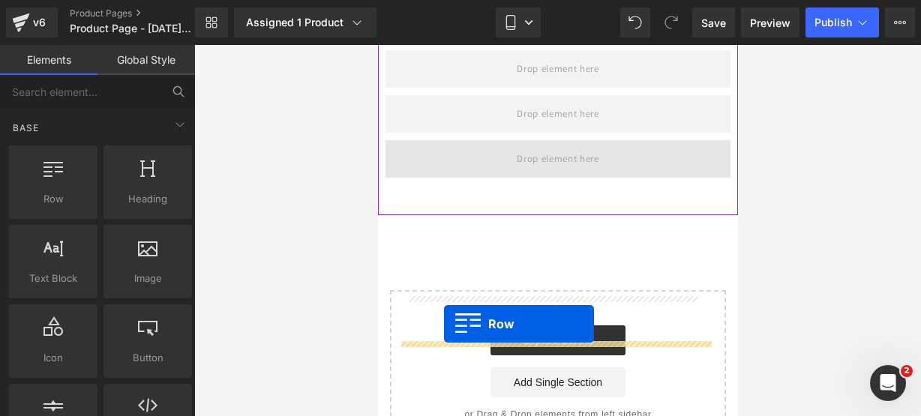
drag, startPoint x: 458, startPoint y: 216, endPoint x: 443, endPoint y: 324, distance: 109.1
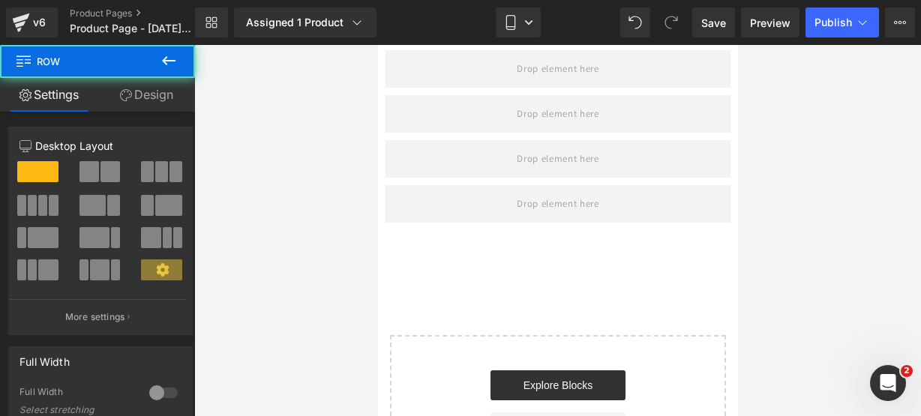
click at [170, 70] on button at bounding box center [169, 61] width 53 height 33
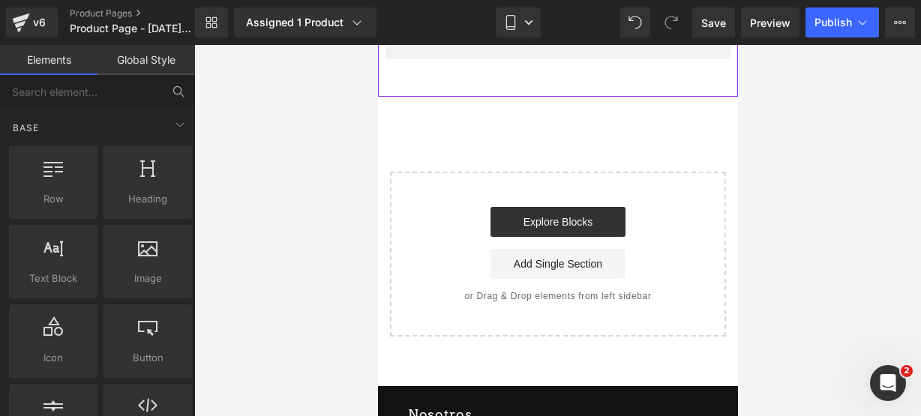
scroll to position [1158, 0]
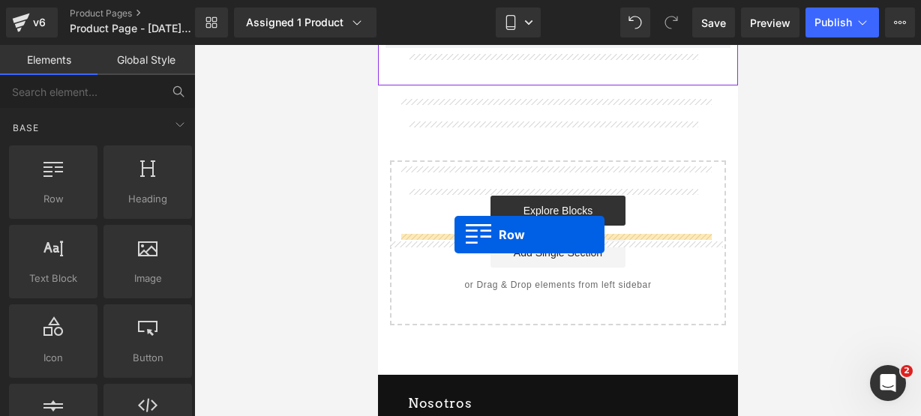
drag, startPoint x: 437, startPoint y: 236, endPoint x: 454, endPoint y: 234, distance: 17.4
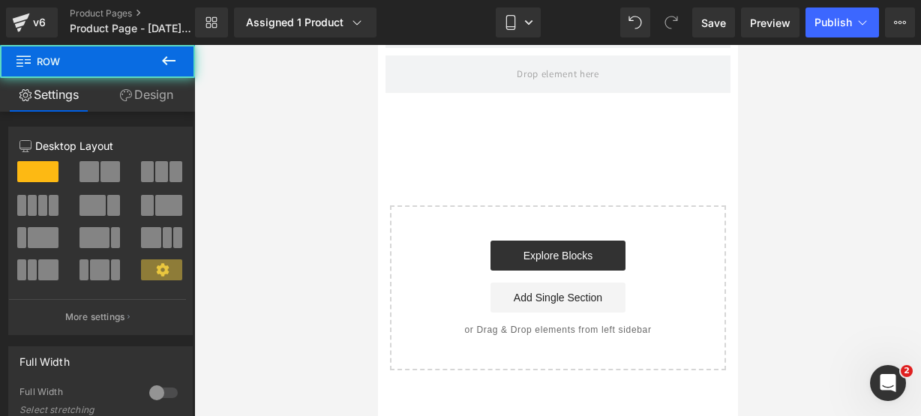
click at [179, 59] on button at bounding box center [169, 61] width 53 height 33
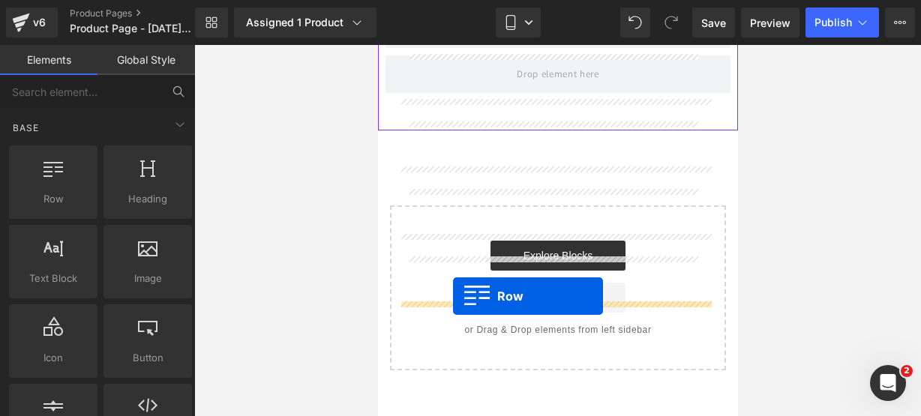
drag, startPoint x: 442, startPoint y: 236, endPoint x: 452, endPoint y: 296, distance: 60.9
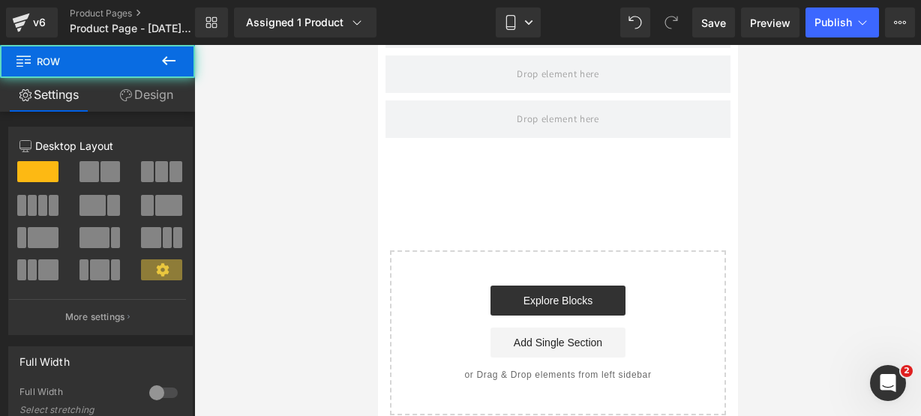
click at [174, 68] on button at bounding box center [169, 61] width 53 height 33
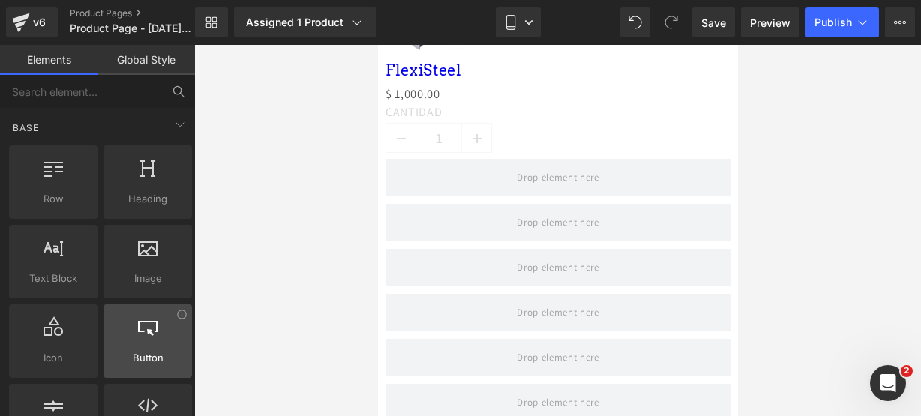
scroll to position [65, 0]
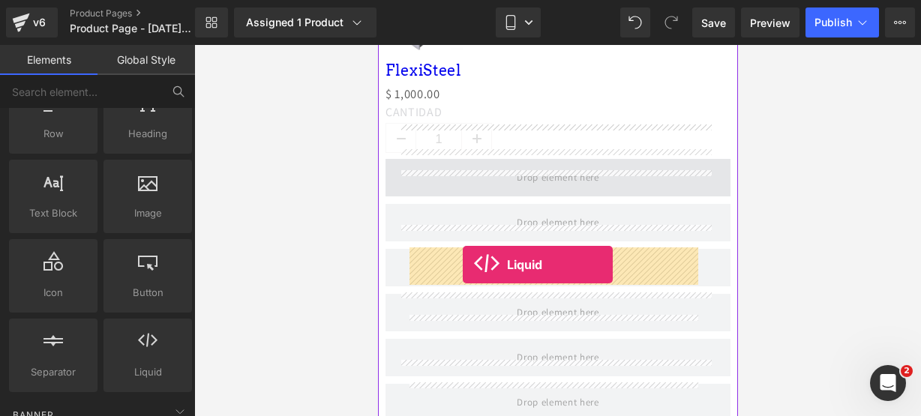
drag, startPoint x: 517, startPoint y: 400, endPoint x: 462, endPoint y: 265, distance: 145.7
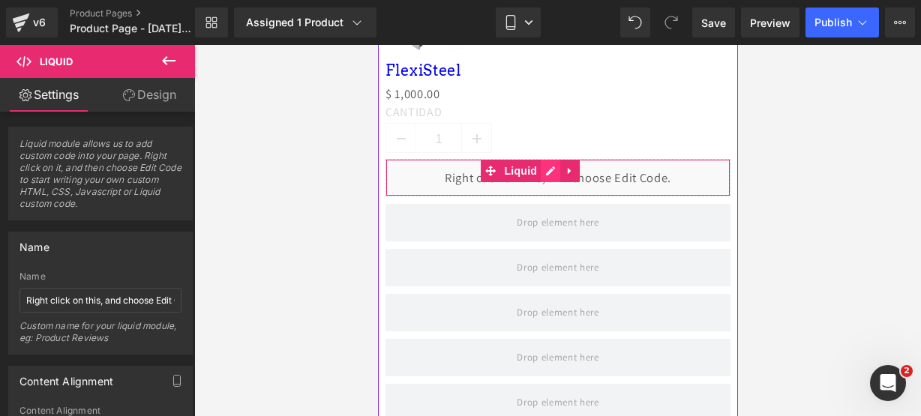
click at [566, 197] on div "Liquid" at bounding box center [557, 178] width 345 height 38
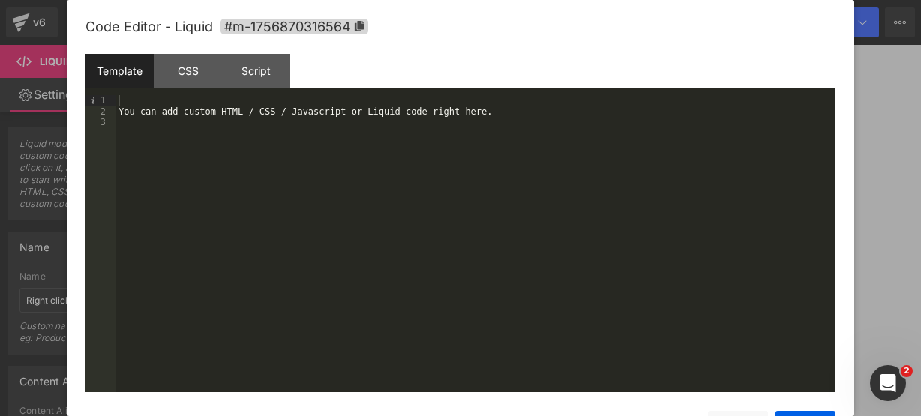
drag, startPoint x: 567, startPoint y: 74, endPoint x: 554, endPoint y: 103, distance: 31.2
click at [562, 89] on div "Template CSS Script Data" at bounding box center [461, 74] width 750 height 41
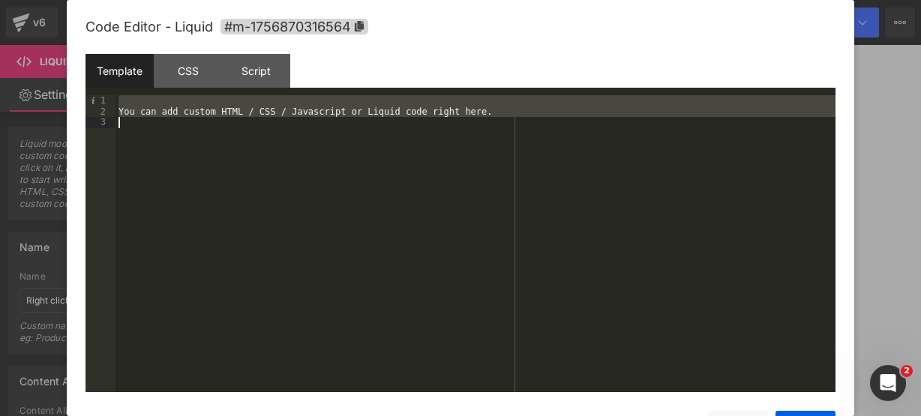
drag, startPoint x: 552, startPoint y: 107, endPoint x: 581, endPoint y: 120, distance: 31.5
click at [581, 120] on div "You can add custom HTML / CSS / Javascript or Liquid code right here." at bounding box center [476, 254] width 720 height 319
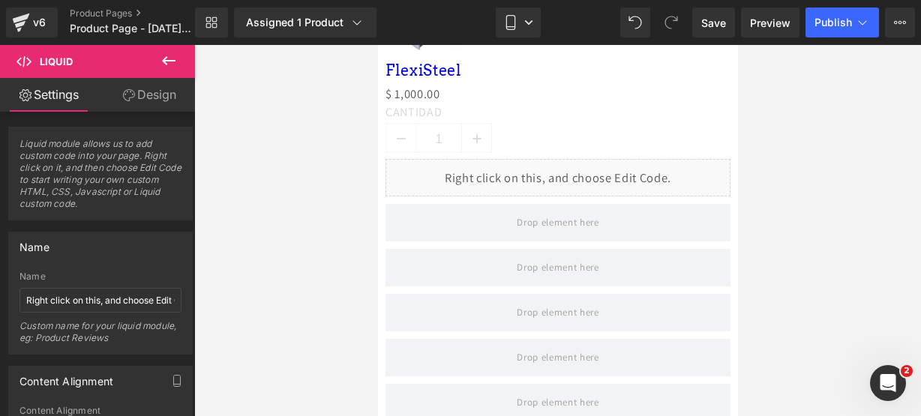
click at [169, 56] on icon at bounding box center [169, 61] width 18 height 18
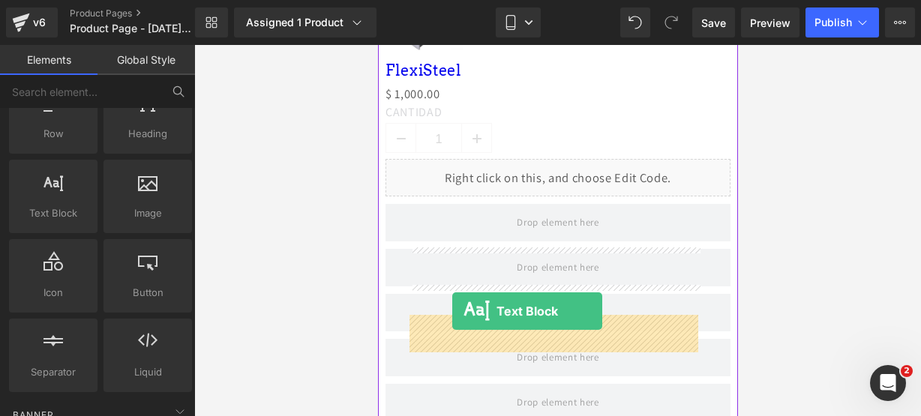
drag, startPoint x: 443, startPoint y: 241, endPoint x: 452, endPoint y: 311, distance: 71.0
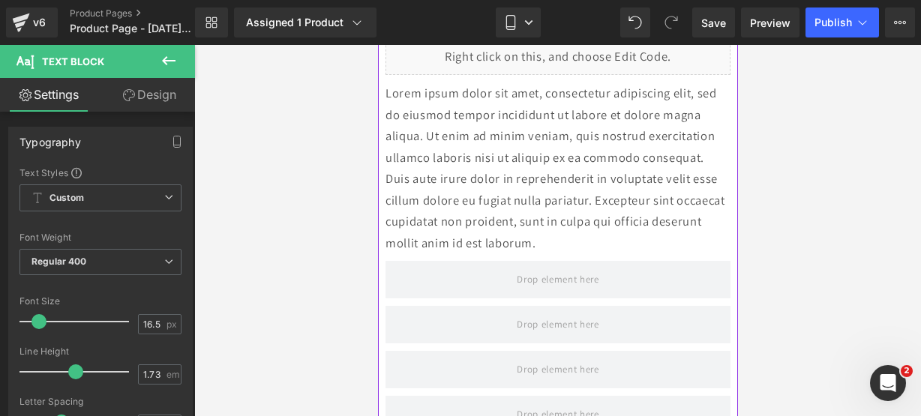
scroll to position [952, 0]
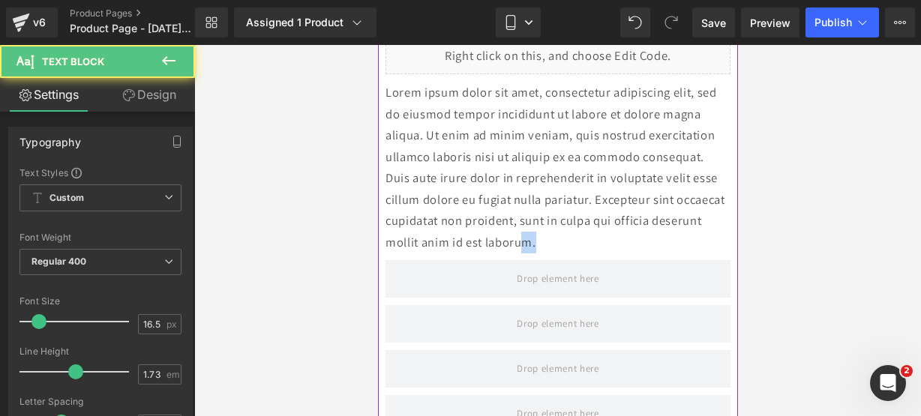
drag, startPoint x: 640, startPoint y: 376, endPoint x: 650, endPoint y: 372, distance: 10.4
click at [650, 253] on p "Lorem ipsum dolor sit amet, consectetur adipiscing elit, sed do eiusmod tempor …" at bounding box center [557, 167] width 345 height 171
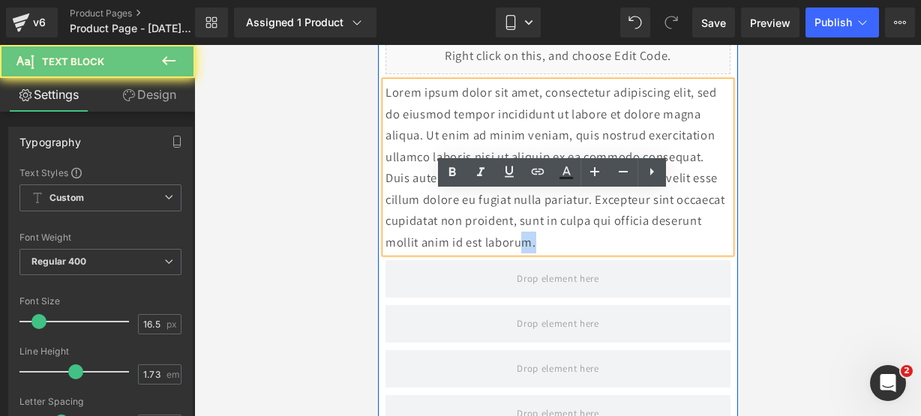
click at [659, 253] on p "Lorem ipsum dolor sit amet, consectetur adipiscing elit, sed do eiusmod tempor …" at bounding box center [557, 167] width 345 height 171
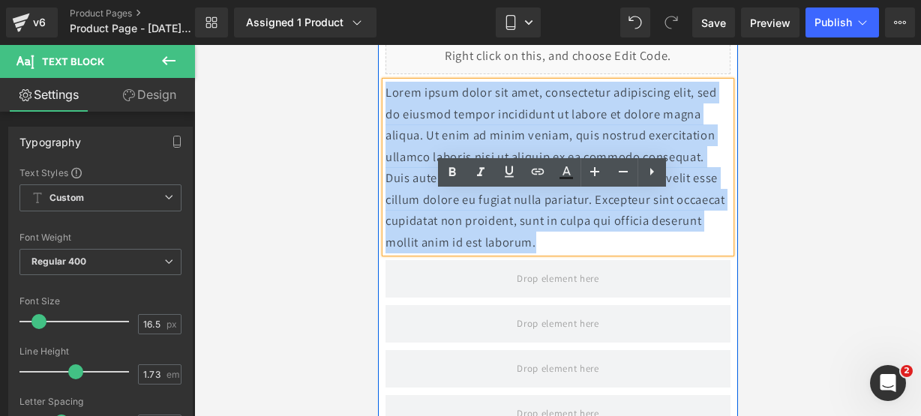
drag, startPoint x: 651, startPoint y: 371, endPoint x: 348, endPoint y: 186, distance: 355.3
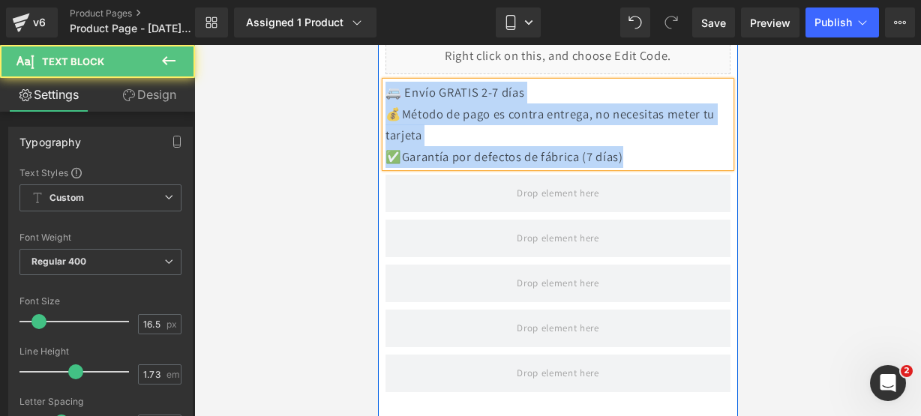
drag, startPoint x: 656, startPoint y: 268, endPoint x: 412, endPoint y: 203, distance: 252.2
click at [412, 167] on div "🚐 Envío GRATIS 2-7 días 💰Método de pago es contra entrega, no necesitas meter …" at bounding box center [557, 125] width 345 height 86
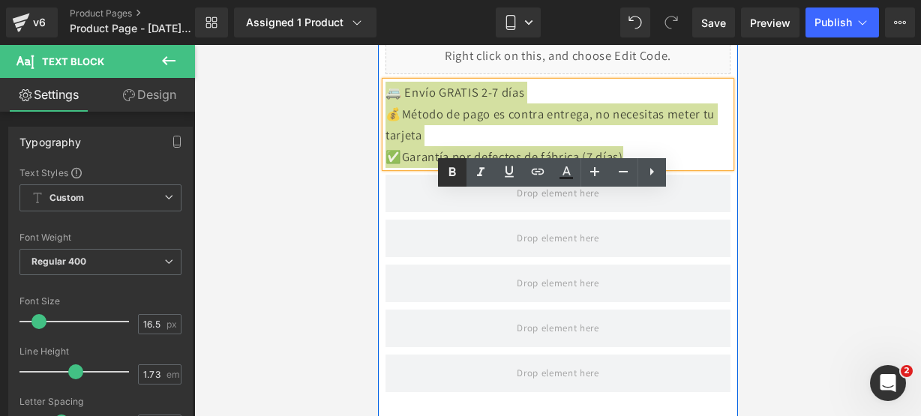
click at [458, 170] on icon at bounding box center [452, 173] width 18 height 18
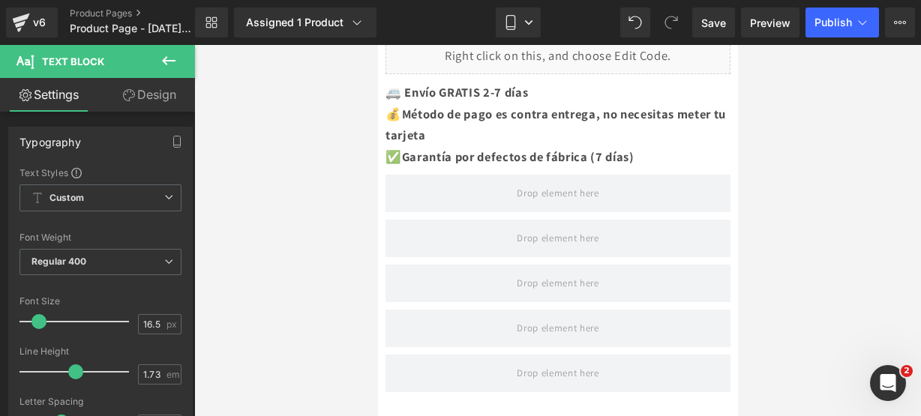
click at [168, 72] on button at bounding box center [169, 61] width 53 height 33
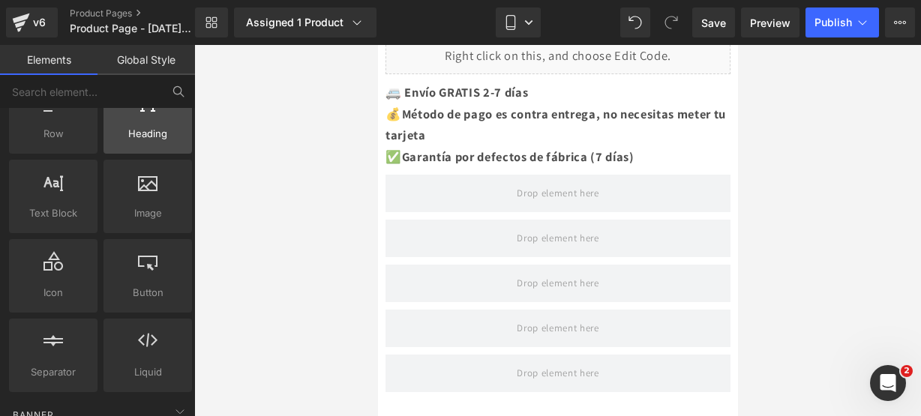
scroll to position [0, 0]
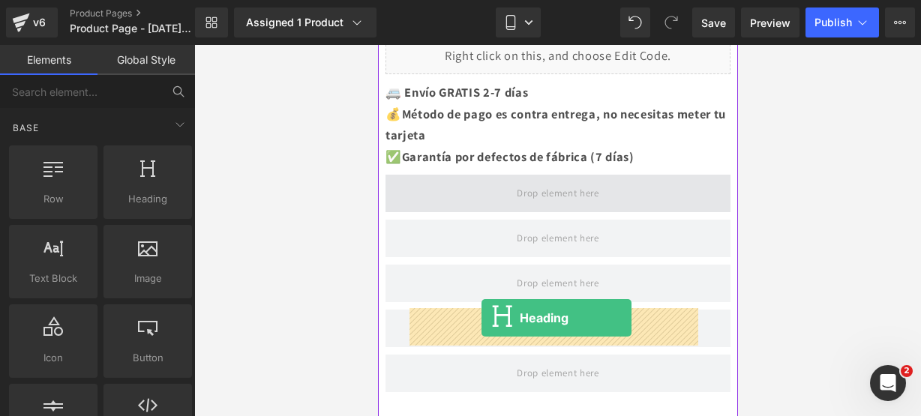
drag, startPoint x: 508, startPoint y: 250, endPoint x: 481, endPoint y: 317, distance: 72.7
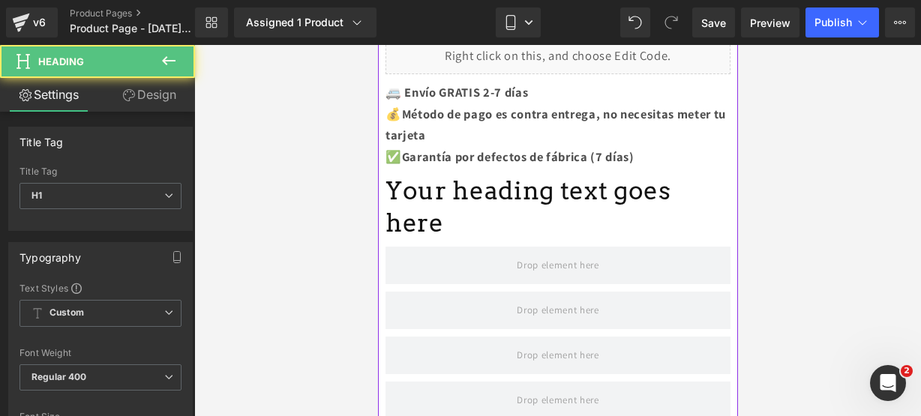
scroll to position [1044, 0]
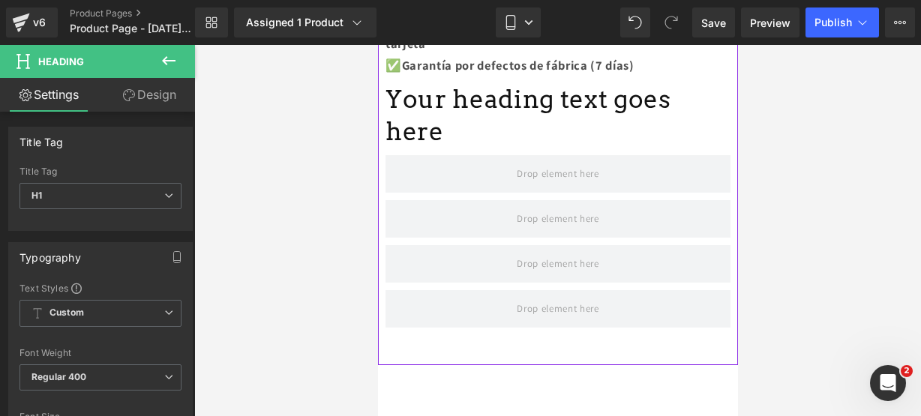
click at [614, 148] on h1 "Your heading text goes here" at bounding box center [557, 115] width 345 height 65
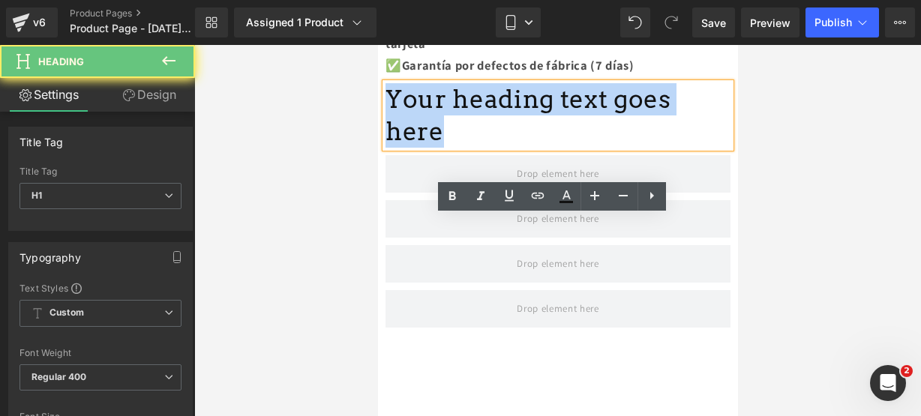
drag, startPoint x: 614, startPoint y: 263, endPoint x: 550, endPoint y: 185, distance: 101.2
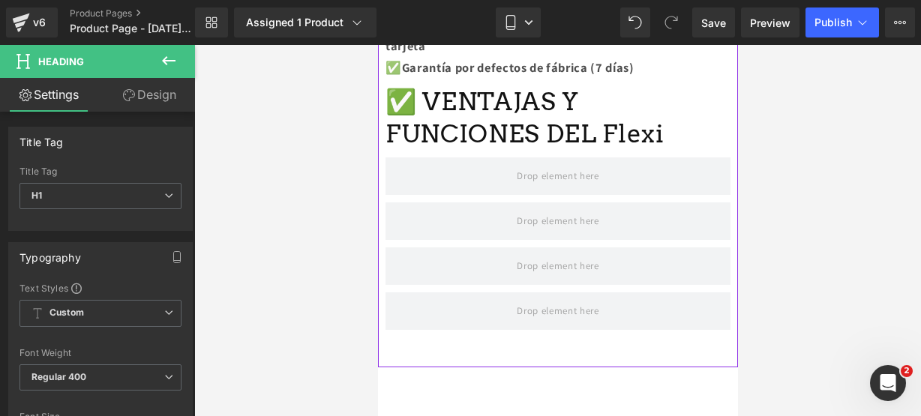
scroll to position [1042, 0]
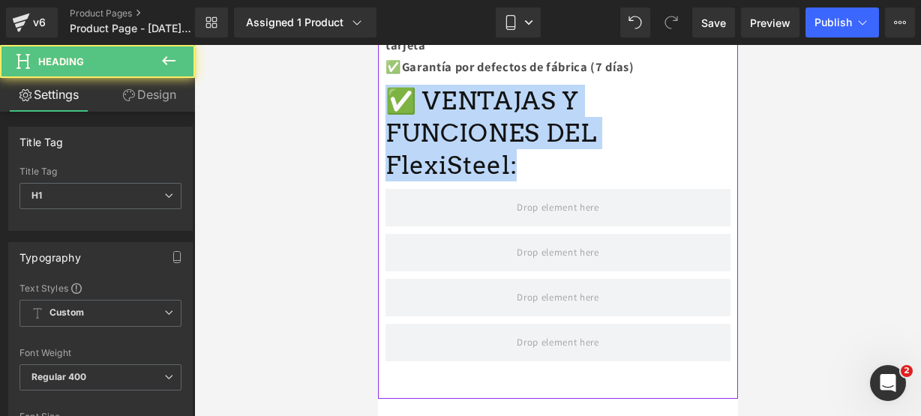
drag, startPoint x: 636, startPoint y: 291, endPoint x: 465, endPoint y: 239, distance: 178.7
click at [465, 182] on h1 "✅ VENTAJAS Y FUNCIONES DEL FlexiSteel:" at bounding box center [557, 133] width 345 height 97
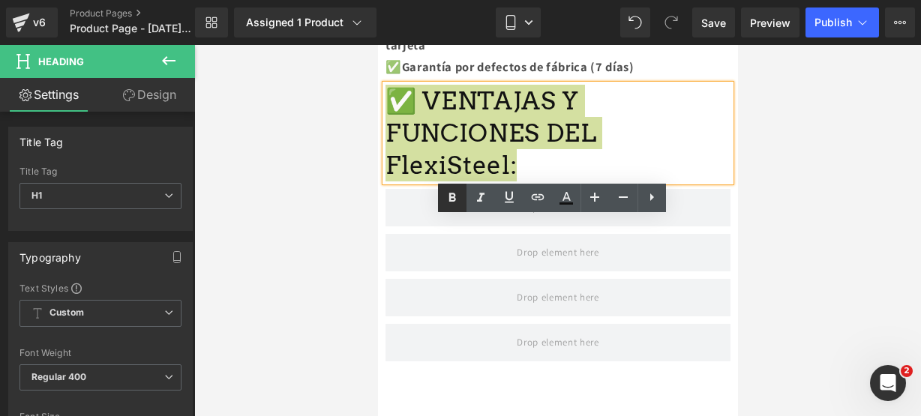
click at [450, 197] on icon at bounding box center [452, 197] width 7 height 9
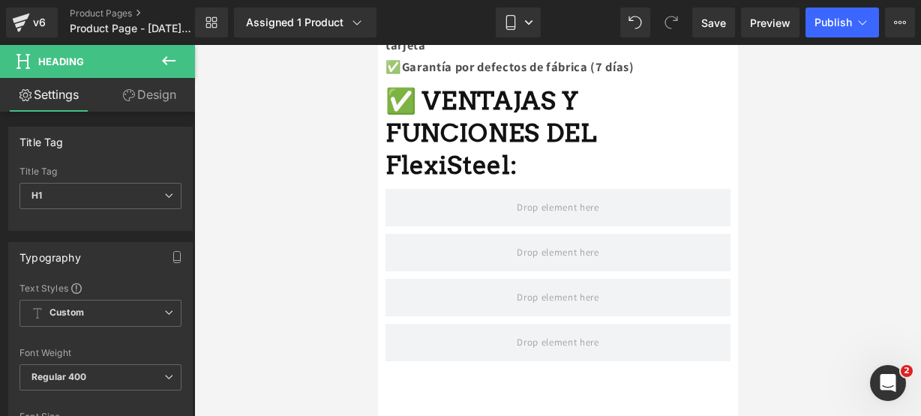
click at [165, 58] on icon at bounding box center [169, 61] width 18 height 18
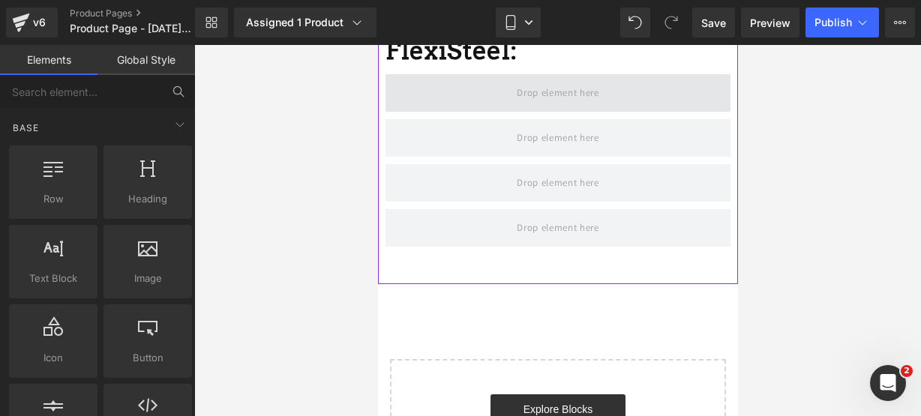
scroll to position [1158, 0]
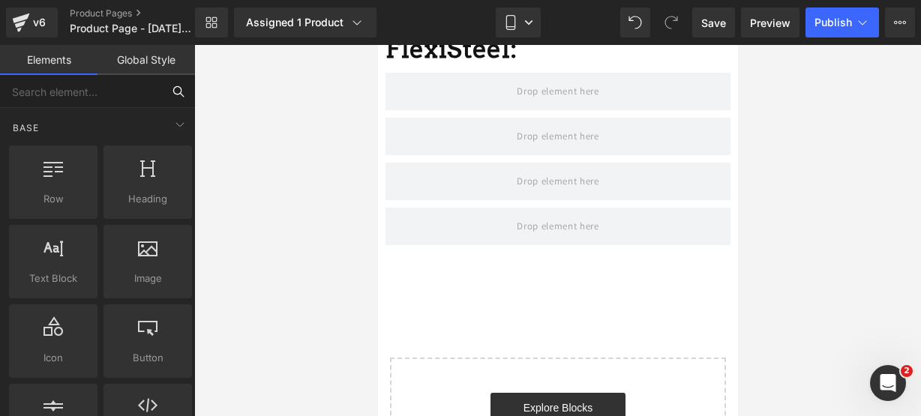
click at [131, 97] on input "text" at bounding box center [81, 91] width 162 height 33
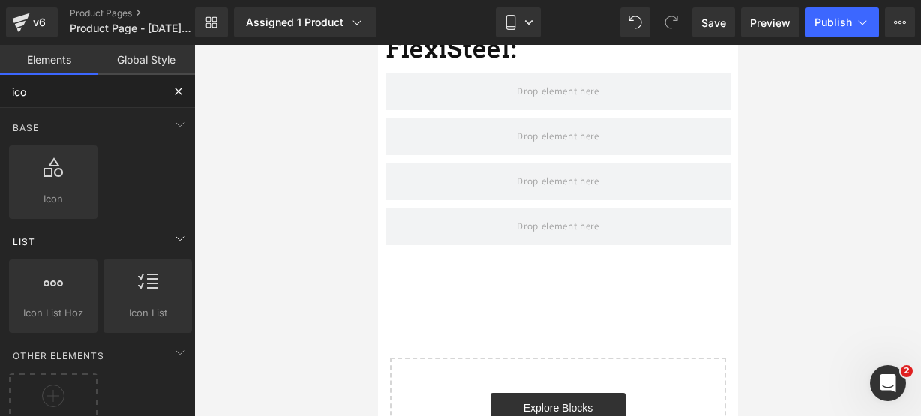
type input "ico"
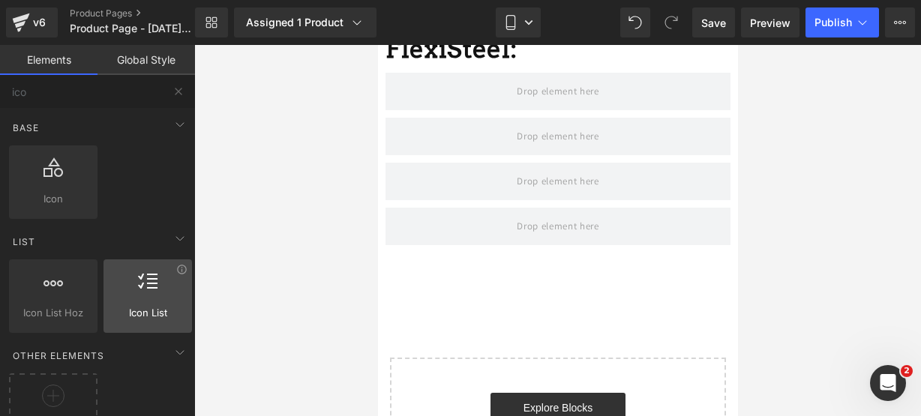
drag, startPoint x: 138, startPoint y: 248, endPoint x: 140, endPoint y: 266, distance: 18.1
click at [138, 253] on div "List" at bounding box center [100, 242] width 189 height 30
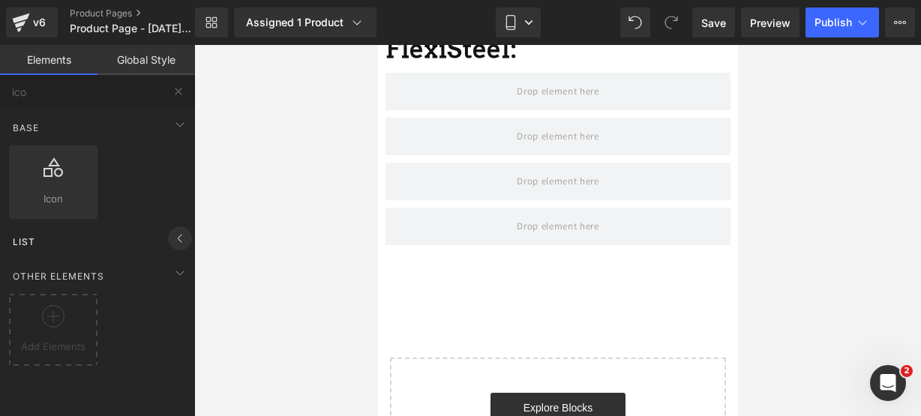
drag, startPoint x: 141, startPoint y: 270, endPoint x: 170, endPoint y: 233, distance: 47.1
click at [166, 245] on div "Base Row rows, columns, layouts, div Heading headings, titles, h1,h2,h3,h4,h5,h…" at bounding box center [100, 276] width 201 height 336
click at [174, 230] on icon at bounding box center [180, 239] width 18 height 18
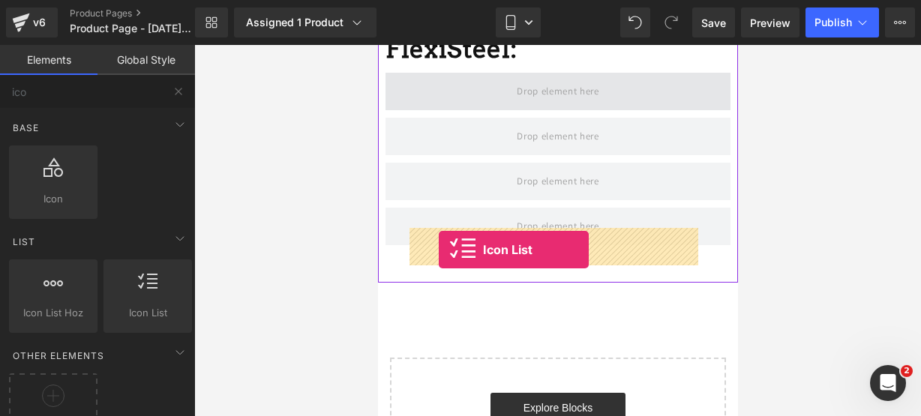
drag, startPoint x: 531, startPoint y: 311, endPoint x: 438, endPoint y: 250, distance: 111.1
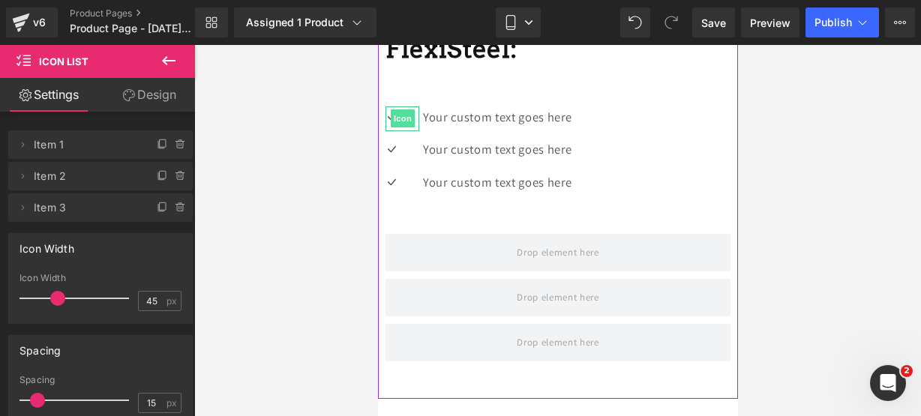
click at [414, 128] on span "Icon" at bounding box center [402, 119] width 24 height 18
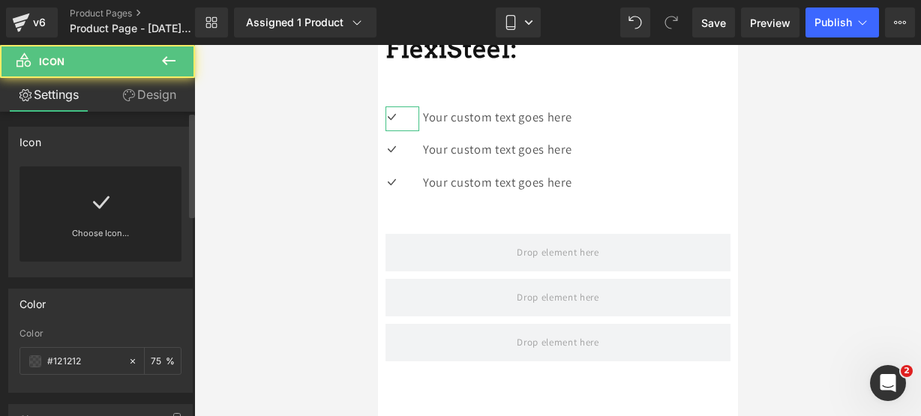
click at [102, 192] on icon at bounding box center [101, 203] width 24 height 24
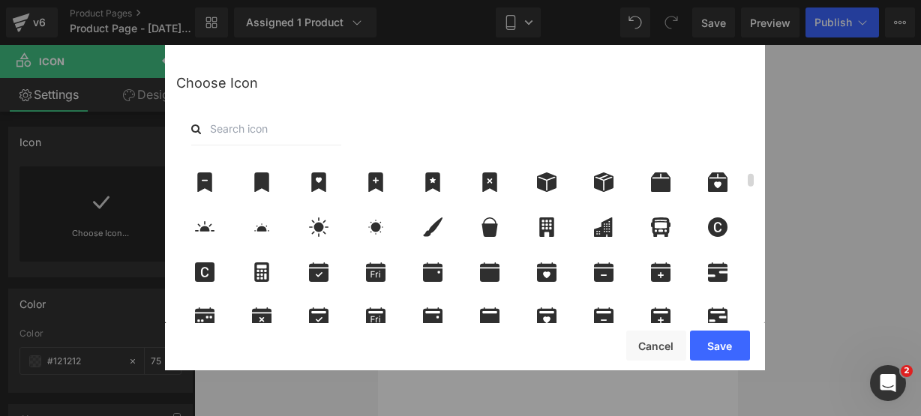
scroll to position [354, 0]
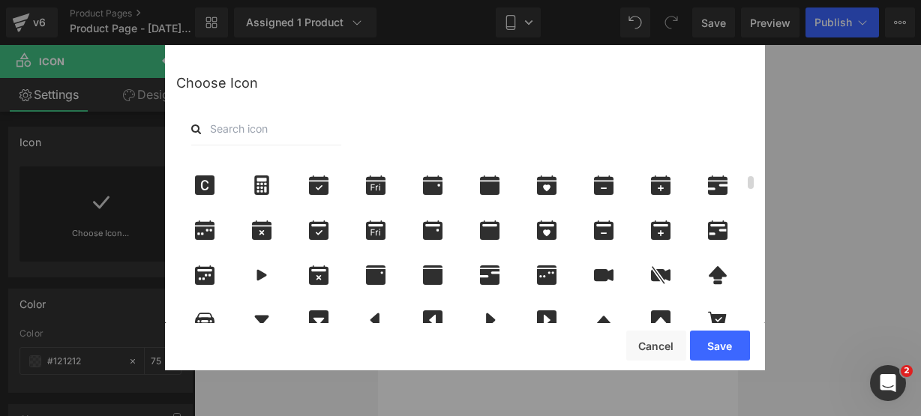
click at [483, 299] on div at bounding box center [468, 291] width 584 height 269
click at [487, 310] on div at bounding box center [490, 321] width 50 height 38
click at [489, 314] on icon at bounding box center [490, 321] width 32 height 20
click at [730, 347] on button "Save" at bounding box center [720, 346] width 60 height 30
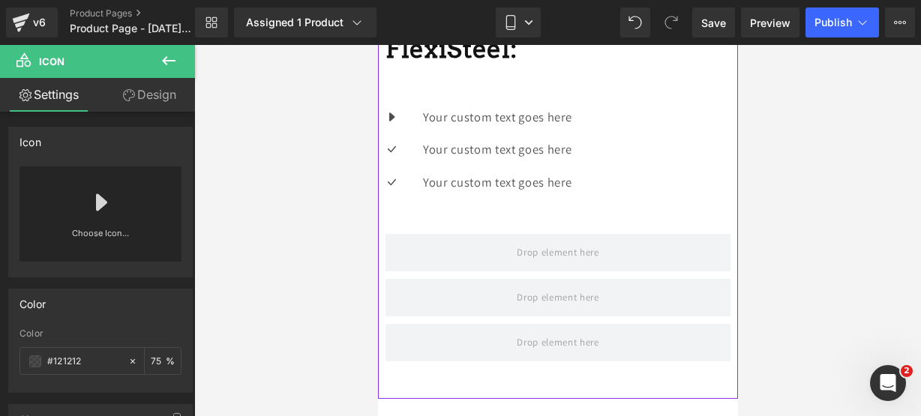
click at [456, 205] on div "Icon Your custom text goes here Text Block Icon Your custom text goes here Text…" at bounding box center [557, 156] width 345 height 98
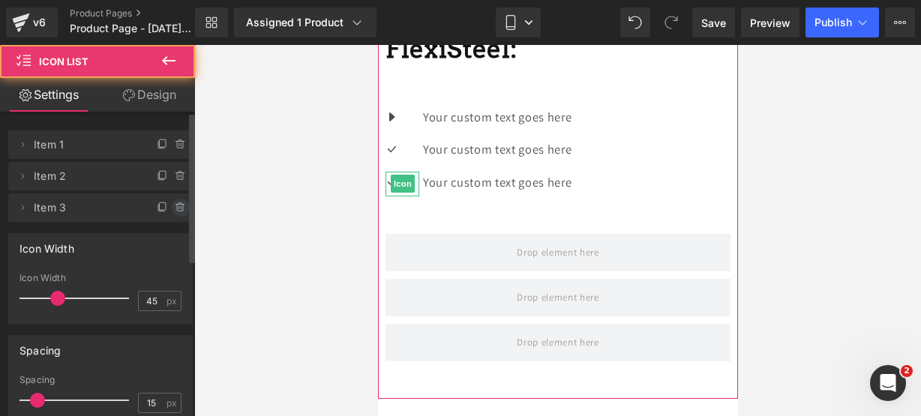
click at [175, 203] on icon at bounding box center [181, 208] width 12 height 12
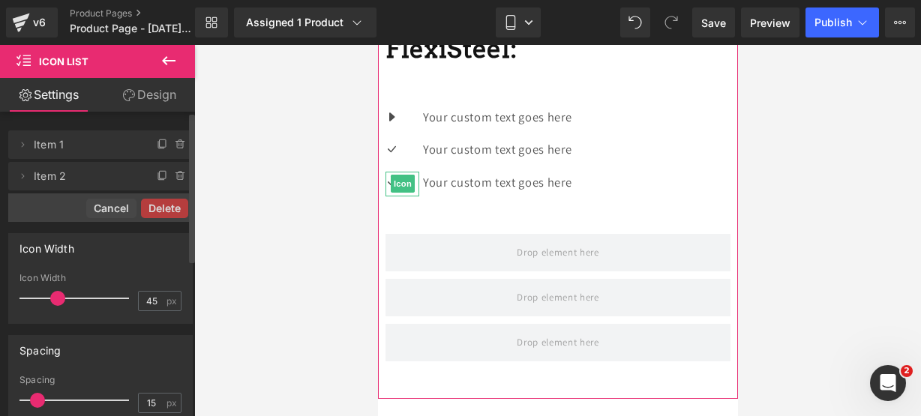
click at [174, 203] on button "Delete" at bounding box center [164, 209] width 47 height 20
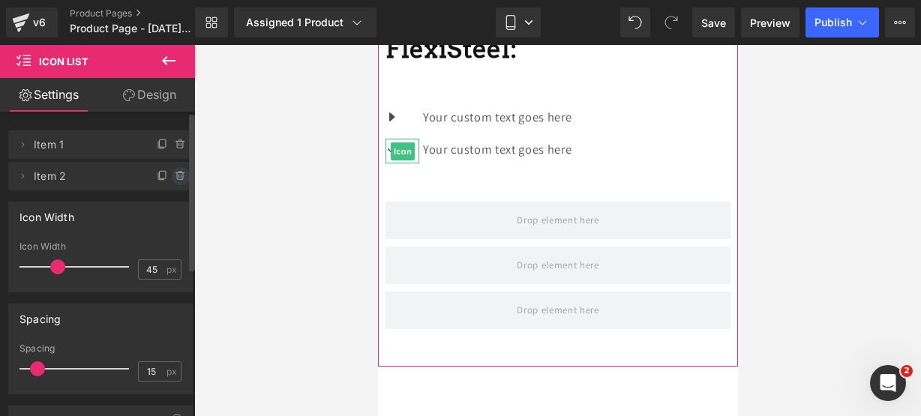
click at [182, 170] on div at bounding box center [173, 171] width 39 height 18
click at [179, 170] on icon at bounding box center [181, 176] width 12 height 12
click at [179, 170] on button "Delete" at bounding box center [164, 177] width 47 height 20
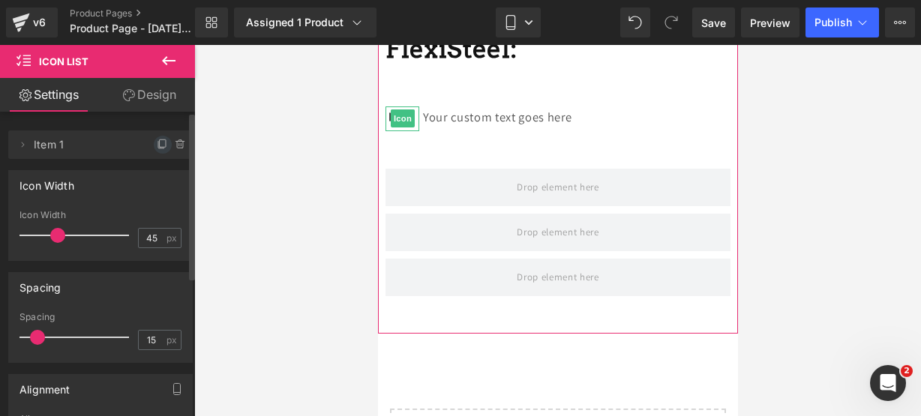
click at [157, 146] on icon at bounding box center [163, 145] width 12 height 12
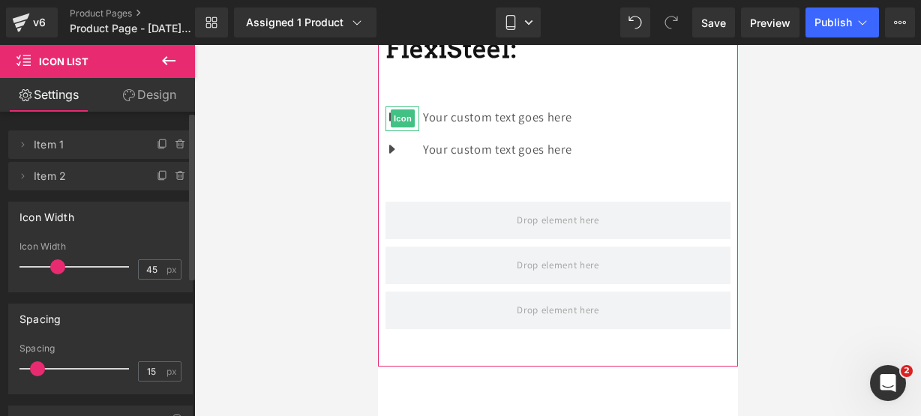
click at [157, 146] on icon at bounding box center [163, 145] width 12 height 12
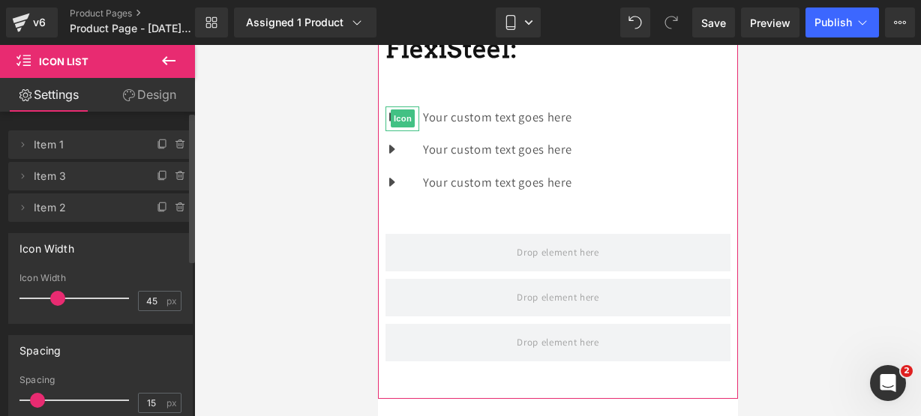
click at [157, 146] on icon at bounding box center [163, 145] width 12 height 12
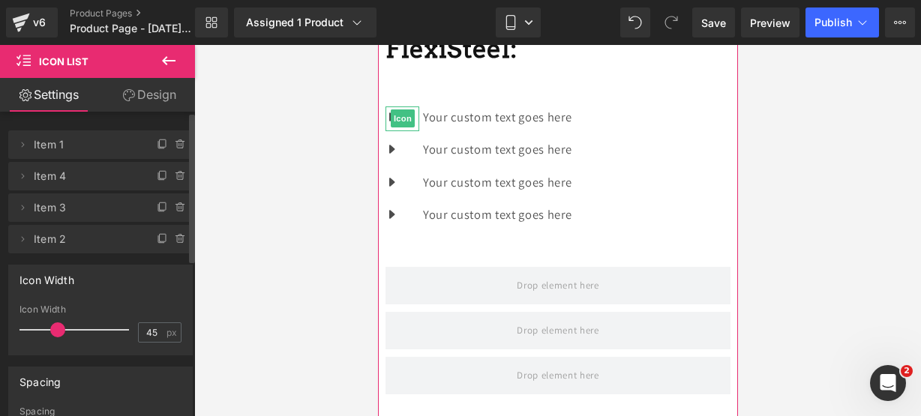
click at [157, 146] on icon at bounding box center [163, 145] width 12 height 12
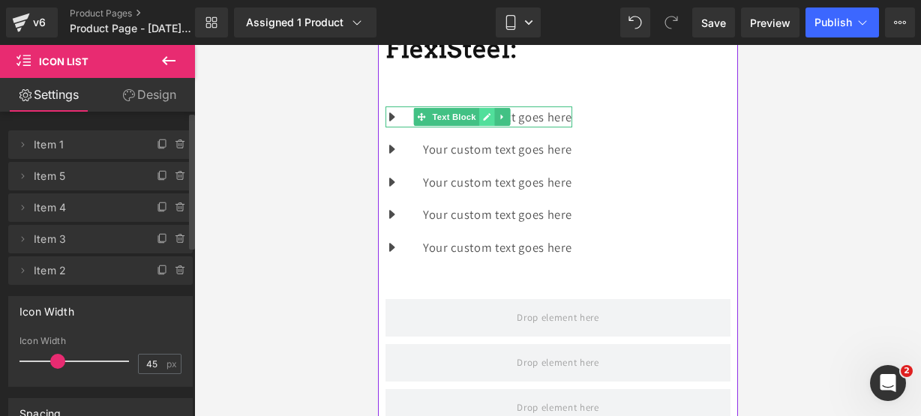
click at [491, 121] on icon at bounding box center [487, 117] width 8 height 8
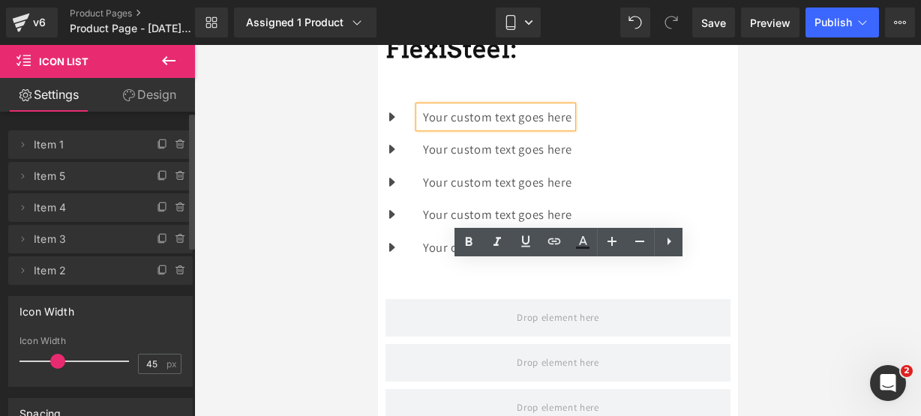
click at [572, 128] on div "Your custom text goes here" at bounding box center [495, 118] width 153 height 22
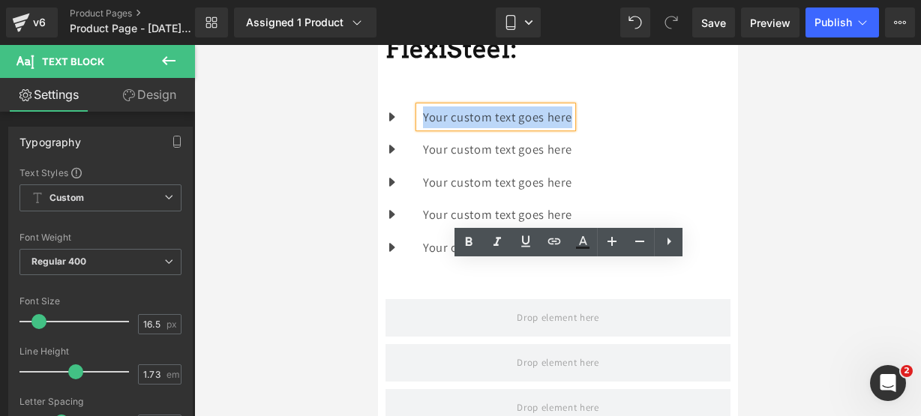
drag, startPoint x: 647, startPoint y: 272, endPoint x: 496, endPoint y: 268, distance: 150.9
click at [496, 128] on div "Your custom text goes here" at bounding box center [495, 118] width 153 height 22
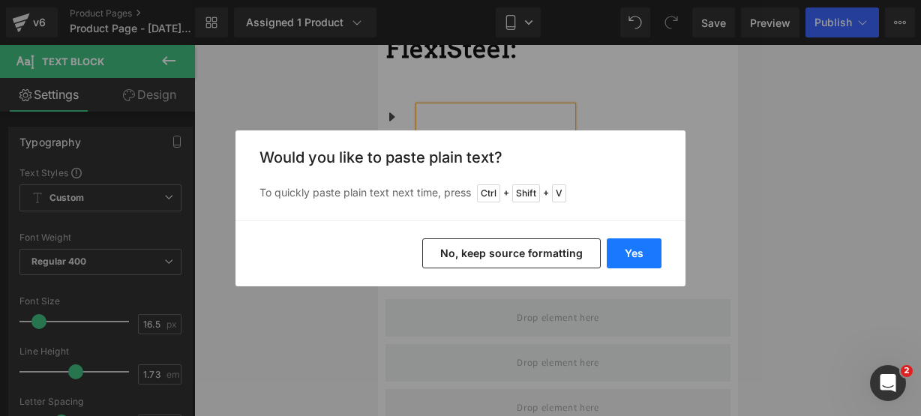
click at [614, 250] on button "Yes" at bounding box center [634, 254] width 55 height 30
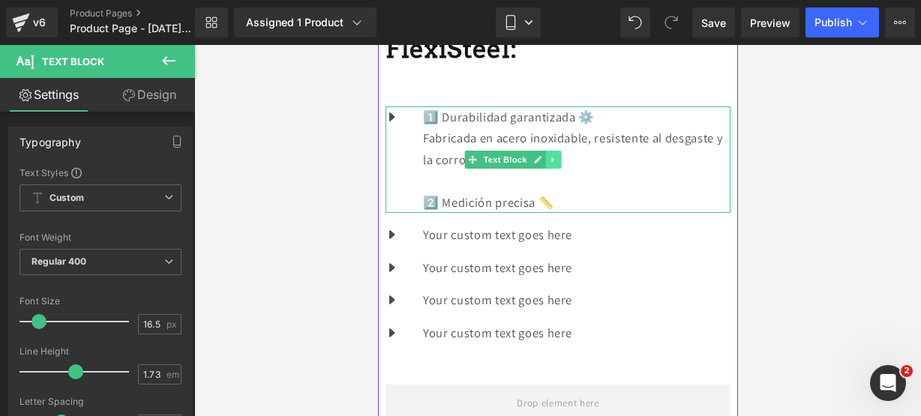
click at [560, 169] on link at bounding box center [553, 160] width 16 height 18
click at [518, 164] on icon at bounding box center [513, 159] width 8 height 9
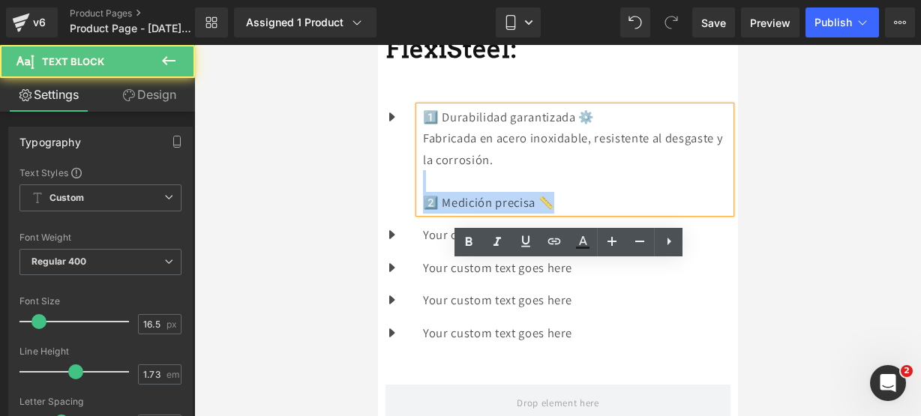
drag, startPoint x: 585, startPoint y: 347, endPoint x: 587, endPoint y: 365, distance: 18.1
click at [587, 214] on div "1️⃣ Durabilidad garantizada ⚙️ Fabricada en acero inoxidable, resistente al des…" at bounding box center [574, 160] width 311 height 107
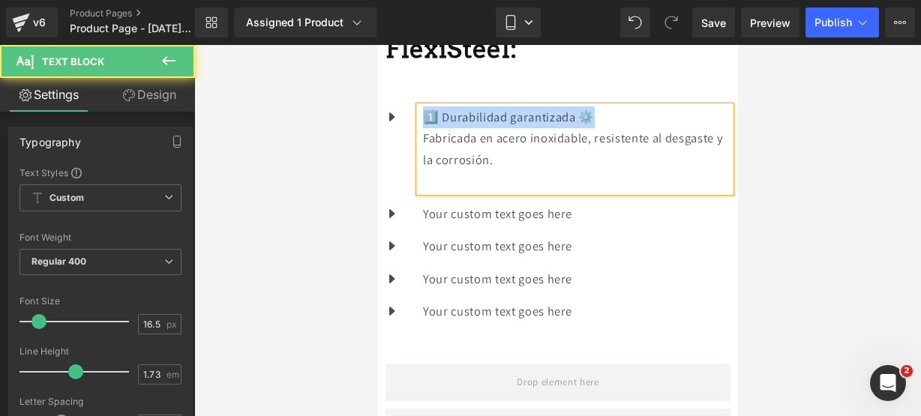
drag, startPoint x: 630, startPoint y: 274, endPoint x: 397, endPoint y: 259, distance: 233.8
click at [397, 259] on div "Icon 1️⃣ Durabilidad garantizada ⚙️ Fabricada en acero inoxidable, resistente a…" at bounding box center [557, 215] width 345 height 284
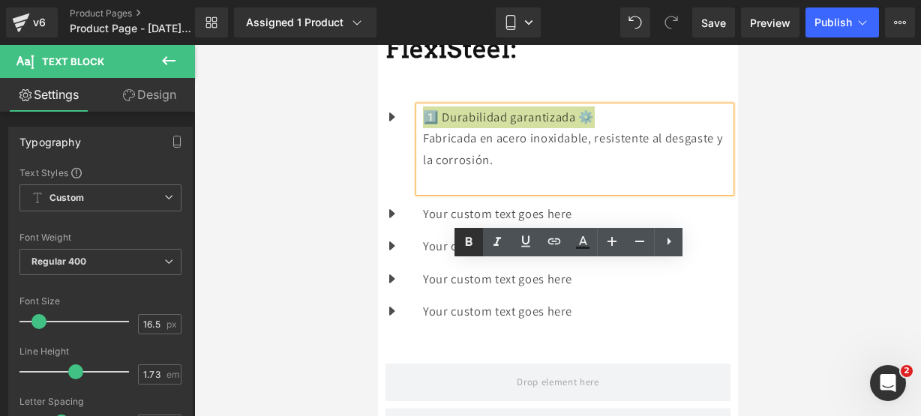
click at [479, 231] on link at bounding box center [469, 242] width 29 height 29
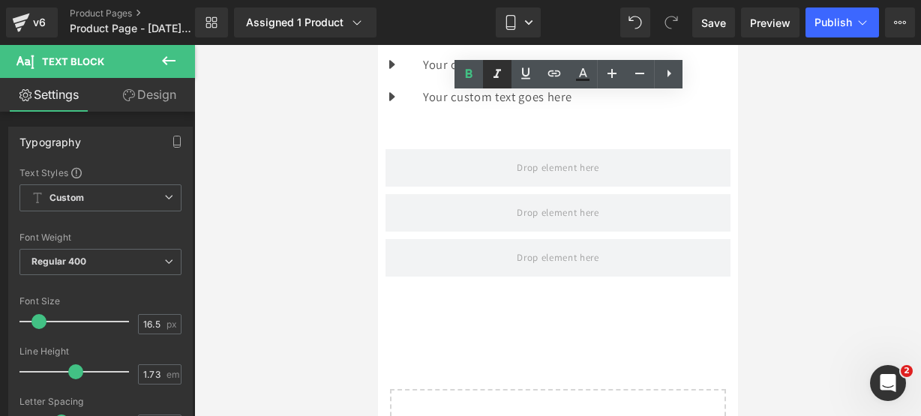
scroll to position [1374, 0]
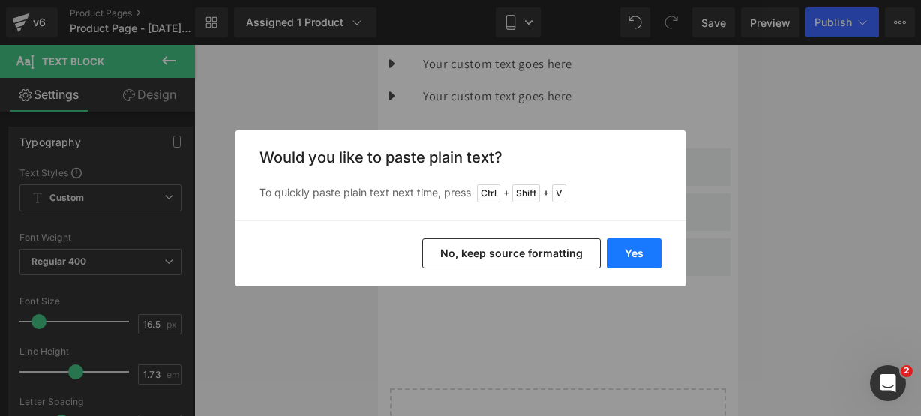
click at [635, 263] on button "Yes" at bounding box center [634, 254] width 55 height 30
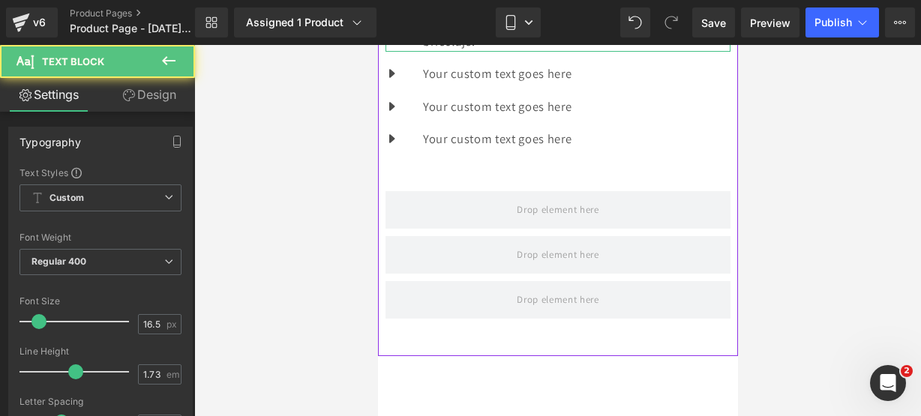
click at [633, 52] on p "Escala clara y exacta para trabajos profesionales o de bricolaje." at bounding box center [576, 30] width 308 height 43
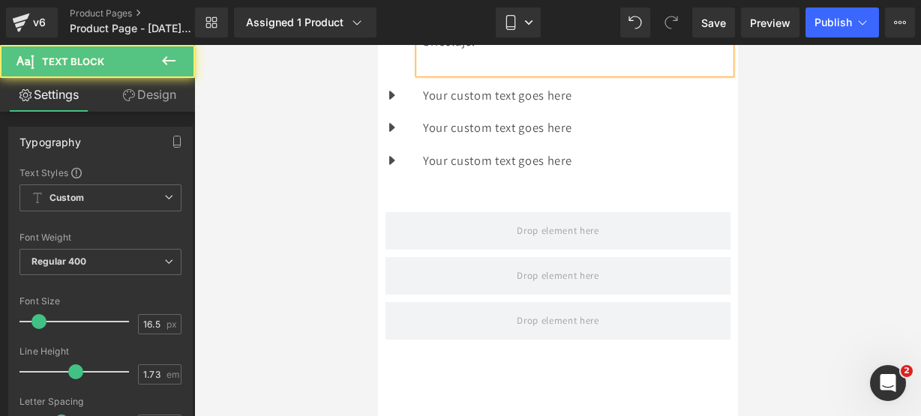
drag, startPoint x: 593, startPoint y: 158, endPoint x: 710, endPoint y: 185, distance: 120.3
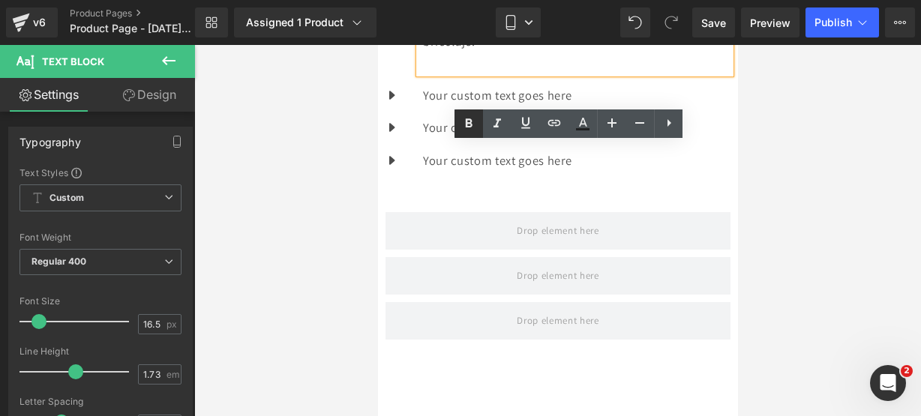
click at [473, 121] on icon at bounding box center [469, 124] width 18 height 18
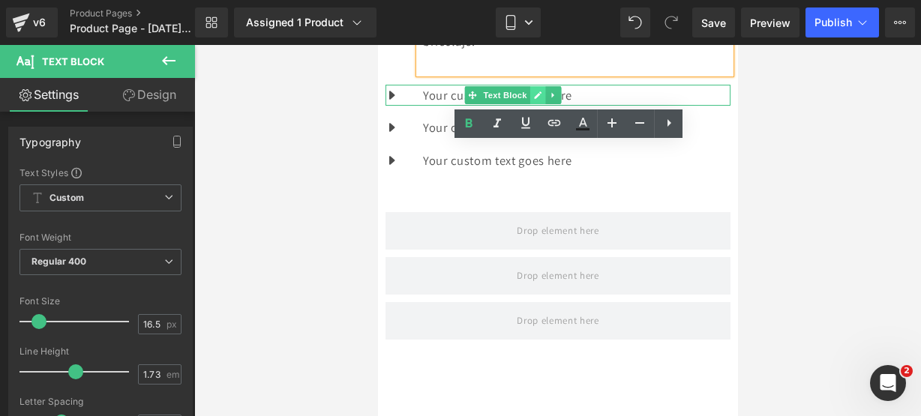
click at [545, 104] on link at bounding box center [538, 95] width 16 height 18
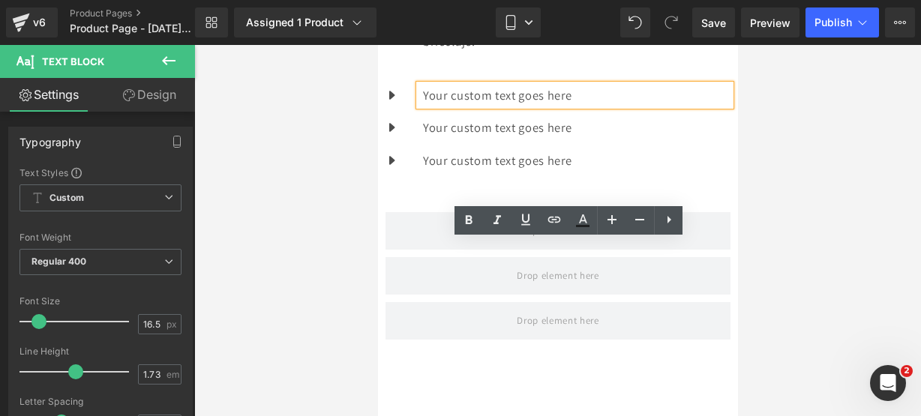
click at [650, 107] on p "Your custom text goes here" at bounding box center [576, 96] width 308 height 22
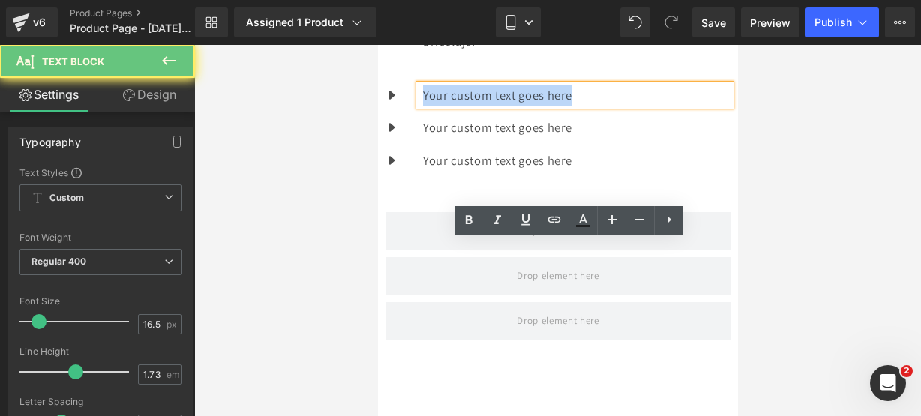
drag, startPoint x: 650, startPoint y: 252, endPoint x: 383, endPoint y: 221, distance: 268.9
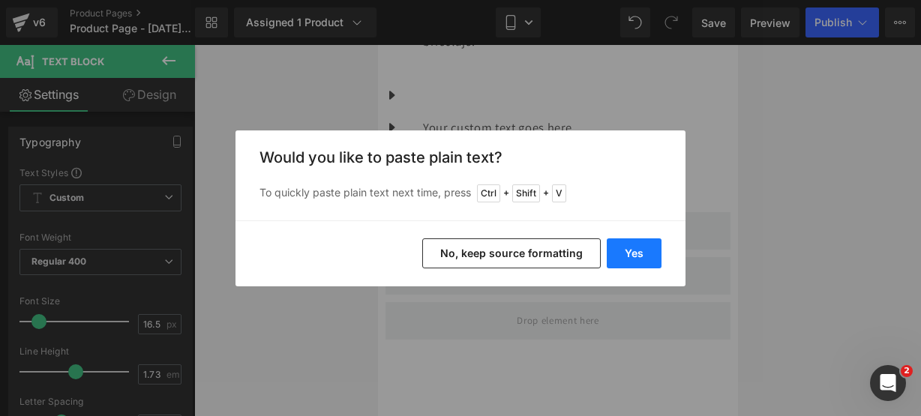
click at [617, 263] on button "Yes" at bounding box center [634, 254] width 55 height 30
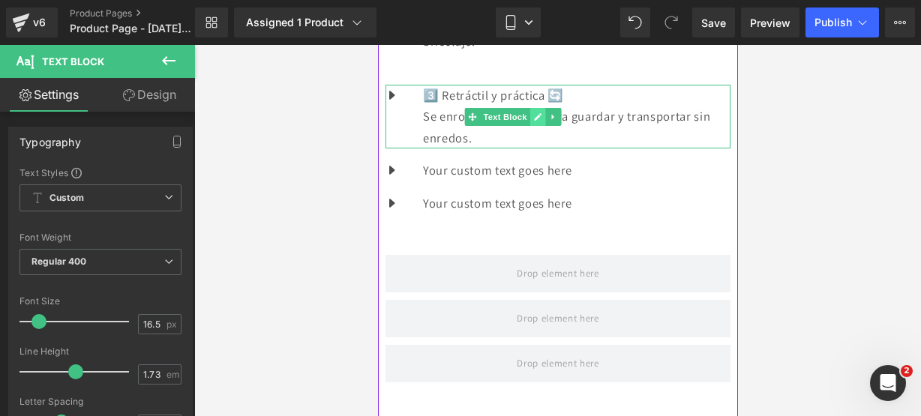
click at [545, 126] on link at bounding box center [538, 117] width 16 height 18
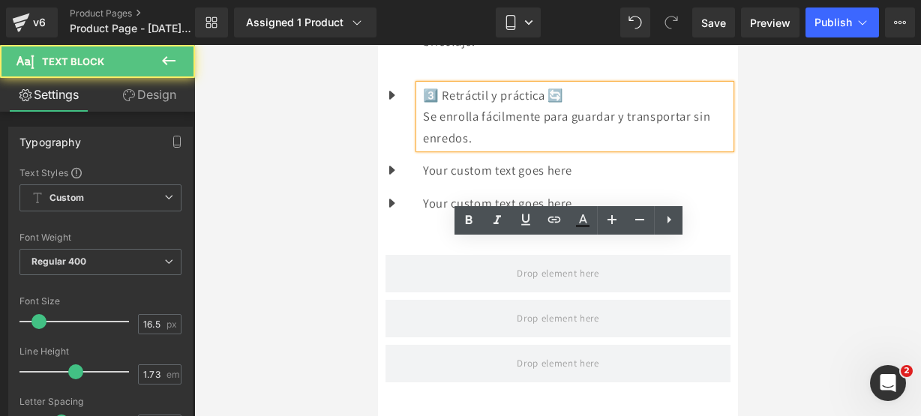
click at [599, 149] on p "Se enrolla fácilmente para guardar y transportar sin enredos." at bounding box center [576, 127] width 308 height 43
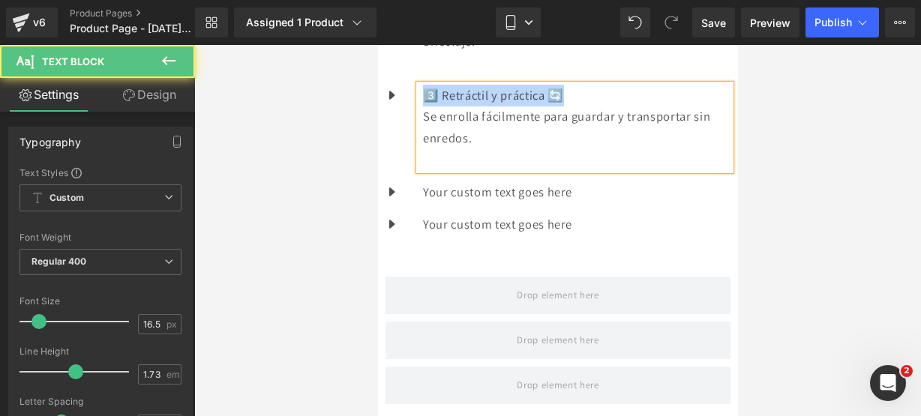
drag, startPoint x: 599, startPoint y: 250, endPoint x: 443, endPoint y: 247, distance: 155.3
click at [443, 170] on div "3️⃣ Retráctil y práctica 🔄 Se enrolla fácilmente para guardar y transportar sin…" at bounding box center [574, 128] width 311 height 86
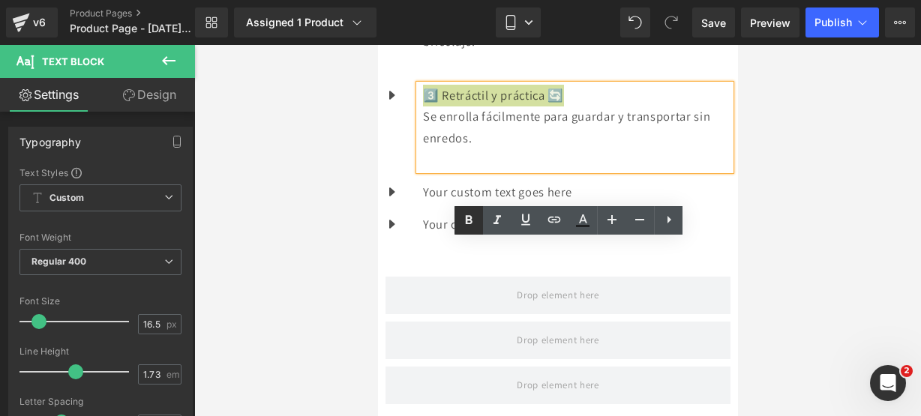
click at [469, 219] on icon at bounding box center [469, 219] width 7 height 9
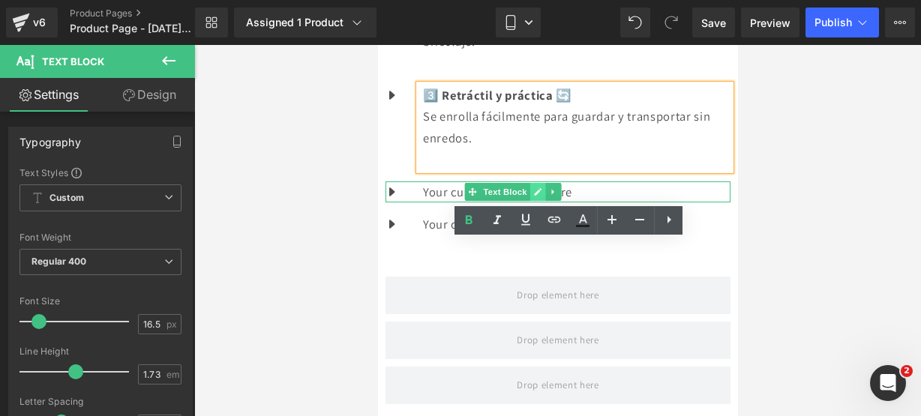
click at [545, 201] on link at bounding box center [538, 192] width 16 height 18
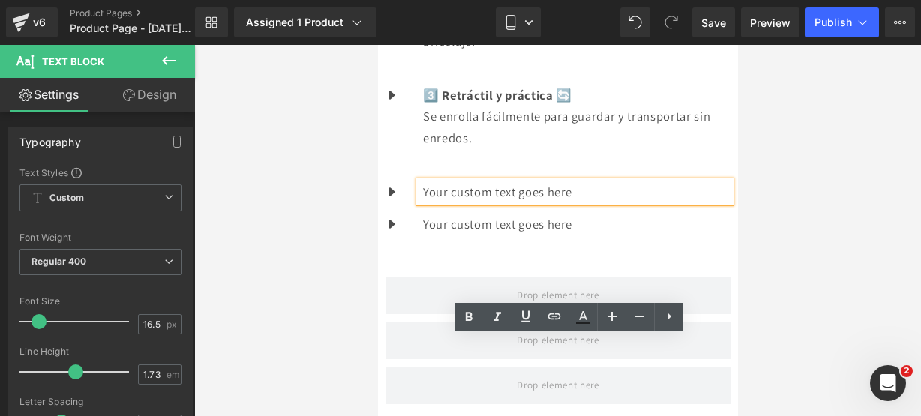
click at [645, 203] on p "Your custom text goes here" at bounding box center [576, 193] width 308 height 22
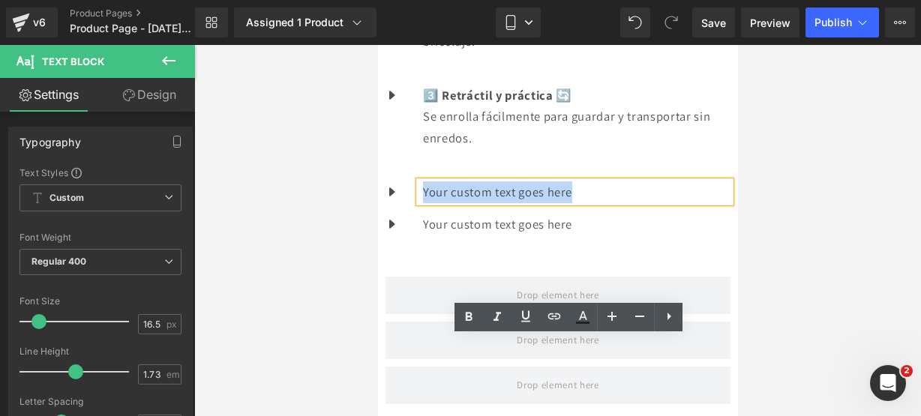
drag, startPoint x: 645, startPoint y: 350, endPoint x: 723, endPoint y: 357, distance: 78.4
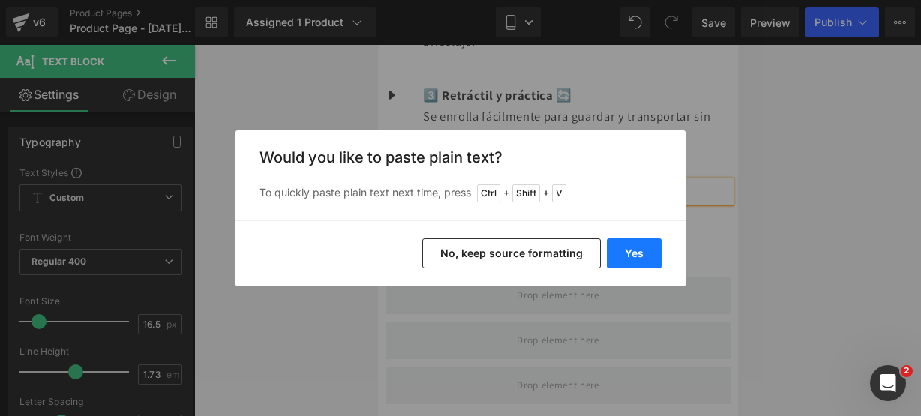
click at [623, 254] on button "Yes" at bounding box center [634, 254] width 55 height 30
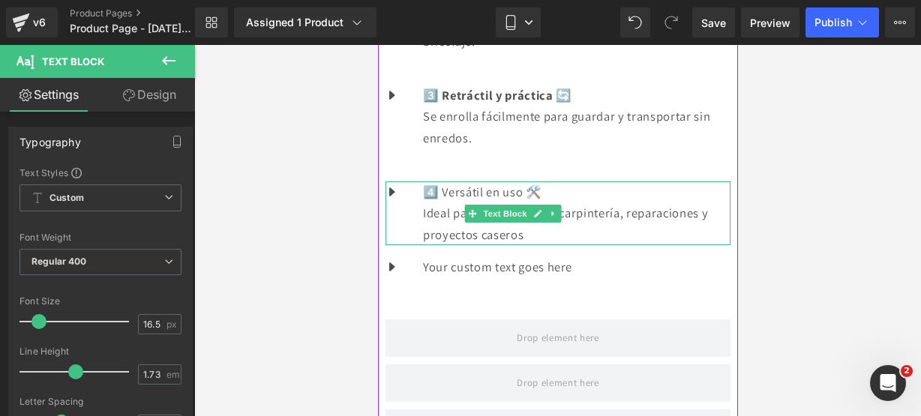
click at [647, 245] on p "Ideal para construcción, carpintería, reparaciones y proyectos caseros" at bounding box center [576, 224] width 308 height 43
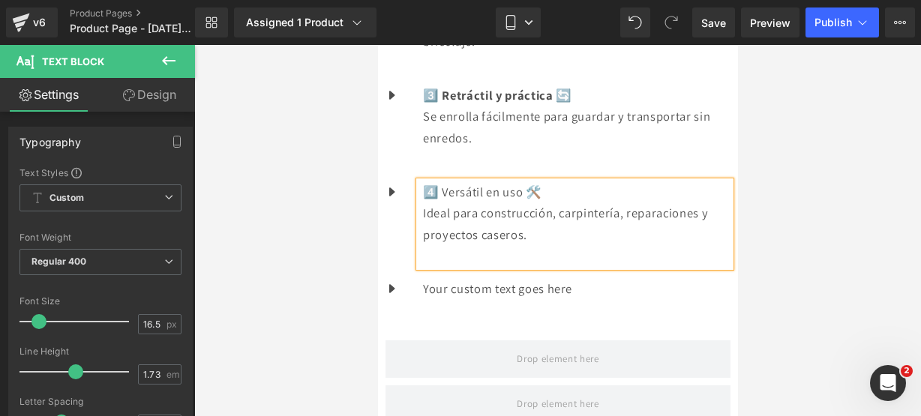
scroll to position [1377, 0]
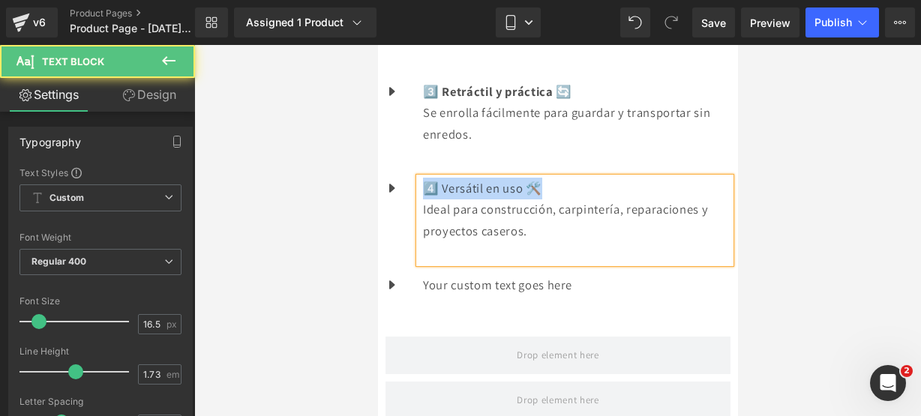
drag, startPoint x: 608, startPoint y: 349, endPoint x: 446, endPoint y: 337, distance: 162.5
click at [446, 200] on p "4️⃣ Versátil en uso 🛠️" at bounding box center [576, 189] width 308 height 22
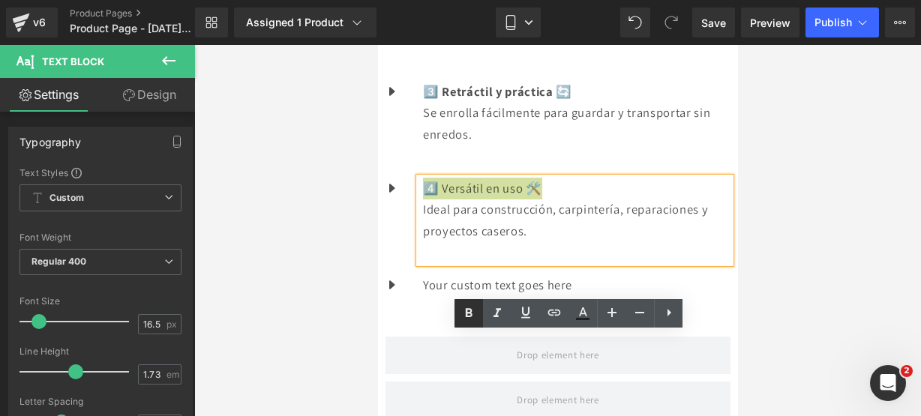
click at [465, 317] on icon at bounding box center [469, 314] width 18 height 18
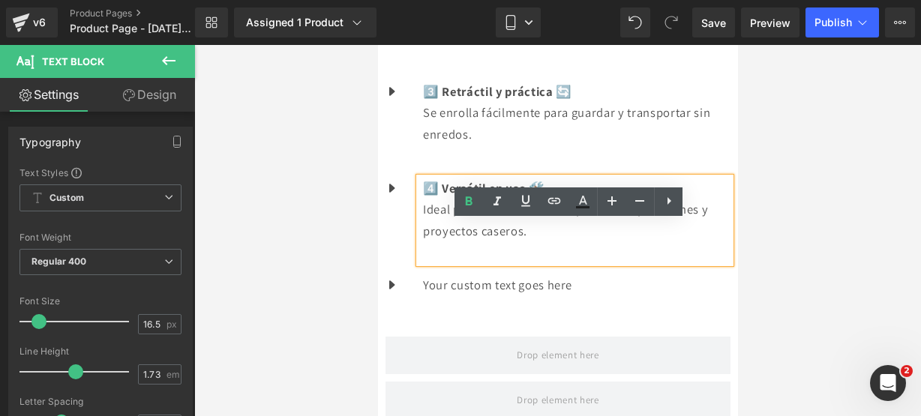
scroll to position [1537, 0]
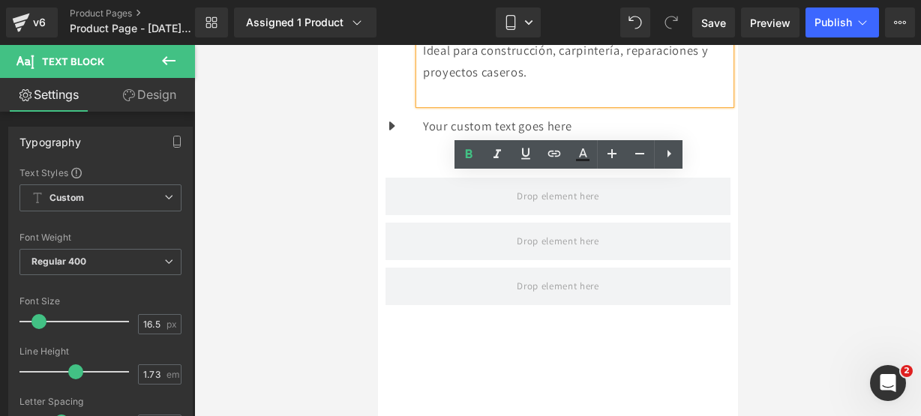
click at [584, 137] on div "Your custom text goes here Text Block" at bounding box center [574, 127] width 311 height 22
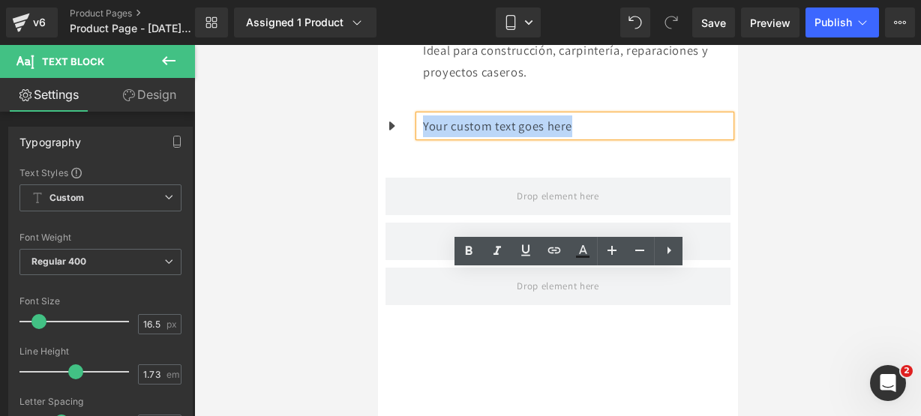
drag, startPoint x: 601, startPoint y: 284, endPoint x: 725, endPoint y: 275, distance: 124.9
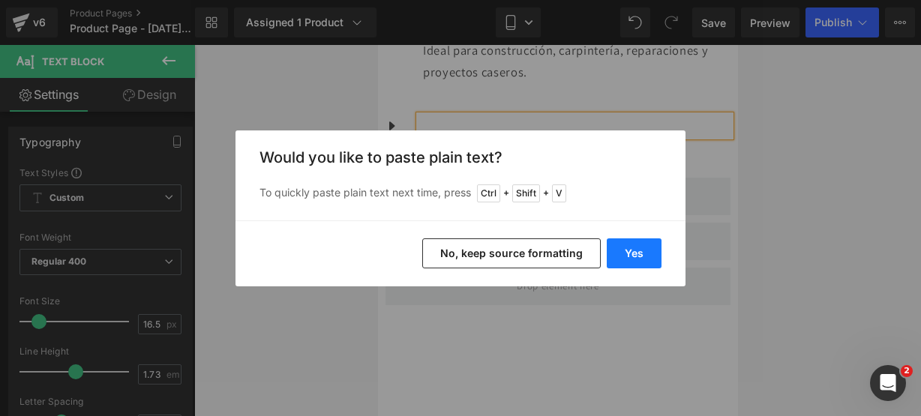
click at [636, 245] on button "Yes" at bounding box center [634, 254] width 55 height 30
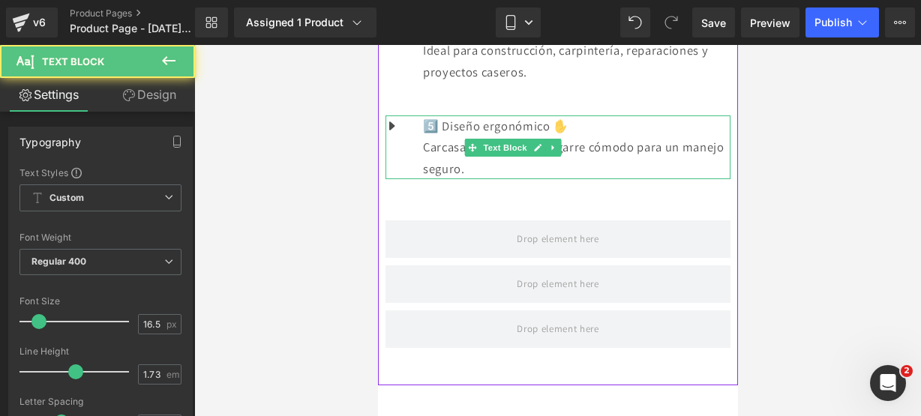
click at [642, 179] on p "Carcasa resistente con agarre cómodo para un manejo seguro." at bounding box center [576, 158] width 308 height 43
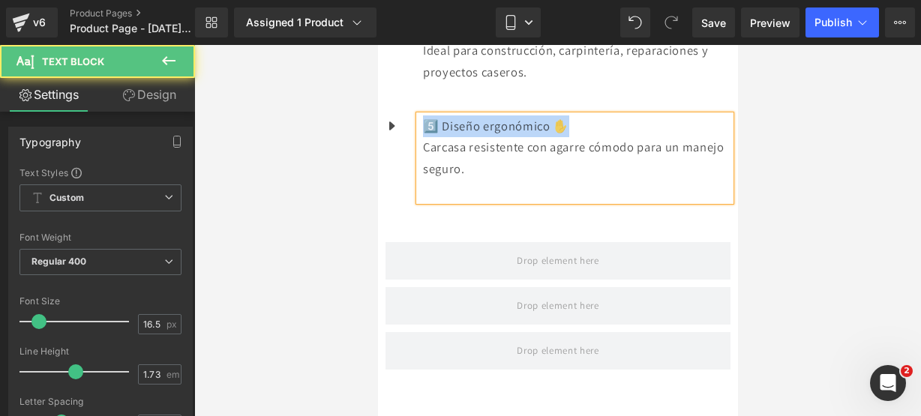
drag, startPoint x: 617, startPoint y: 274, endPoint x: 751, endPoint y: 284, distance: 133.9
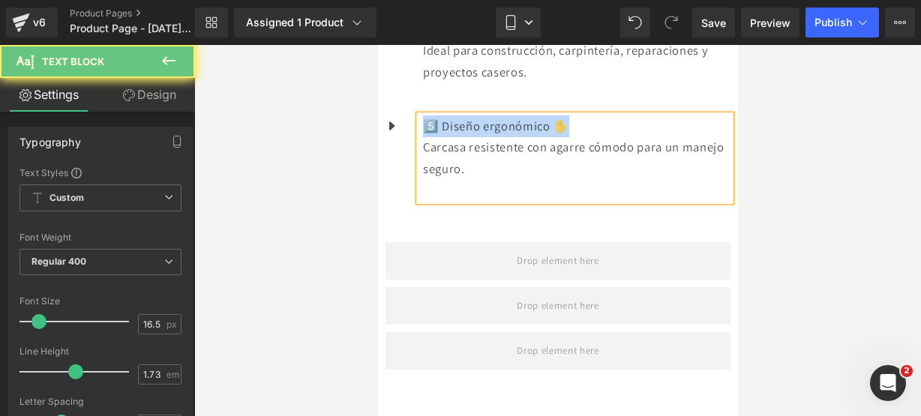
click at [620, 137] on p "5️⃣ Diseño ergonómico ✋" at bounding box center [576, 127] width 308 height 22
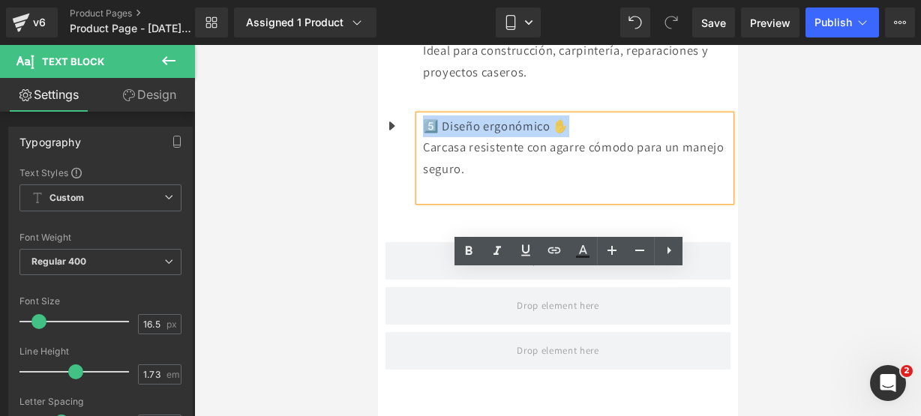
drag, startPoint x: 620, startPoint y: 285, endPoint x: 449, endPoint y: 273, distance: 171.5
click at [449, 137] on p "5️⃣ Diseño ergonómico ✋" at bounding box center [576, 127] width 308 height 22
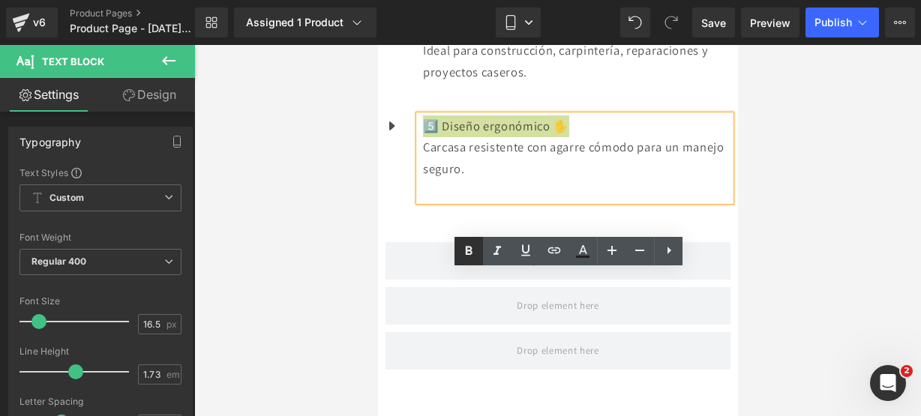
click at [464, 259] on icon at bounding box center [469, 251] width 18 height 18
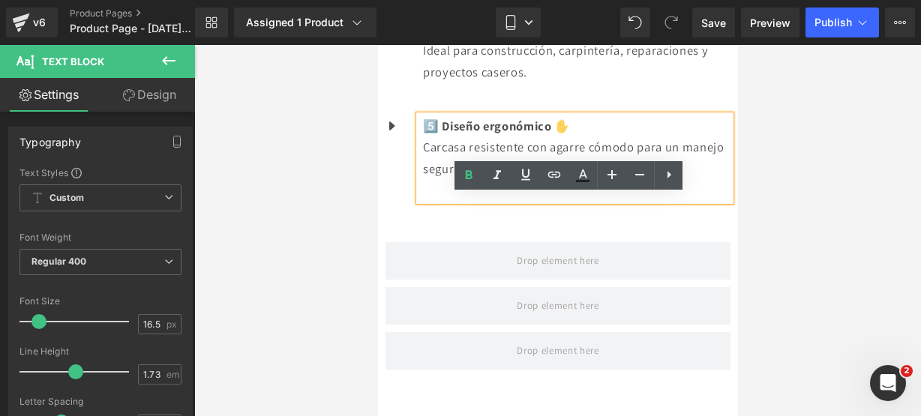
scroll to position [1715, 0]
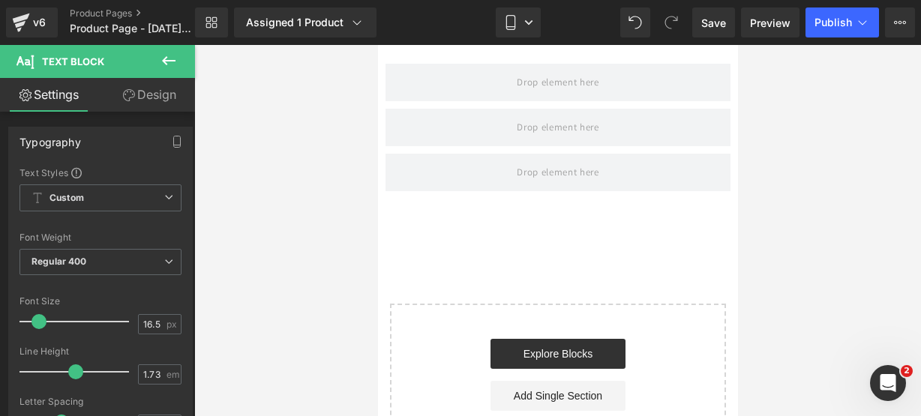
click at [173, 60] on icon at bounding box center [169, 60] width 14 height 9
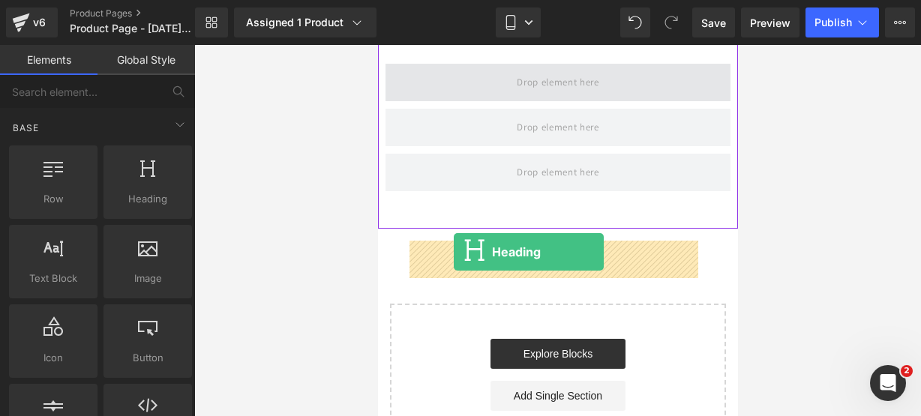
drag, startPoint x: 515, startPoint y: 211, endPoint x: 453, endPoint y: 252, distance: 74.1
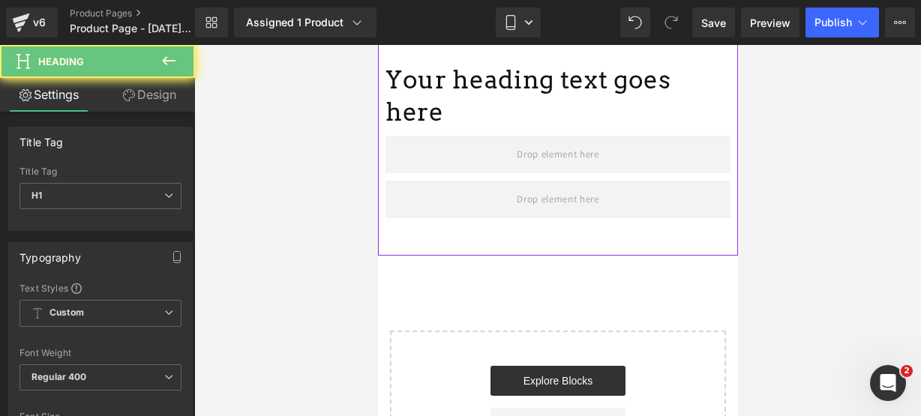
click at [657, 128] on h1 "Your heading text goes here" at bounding box center [557, 96] width 345 height 65
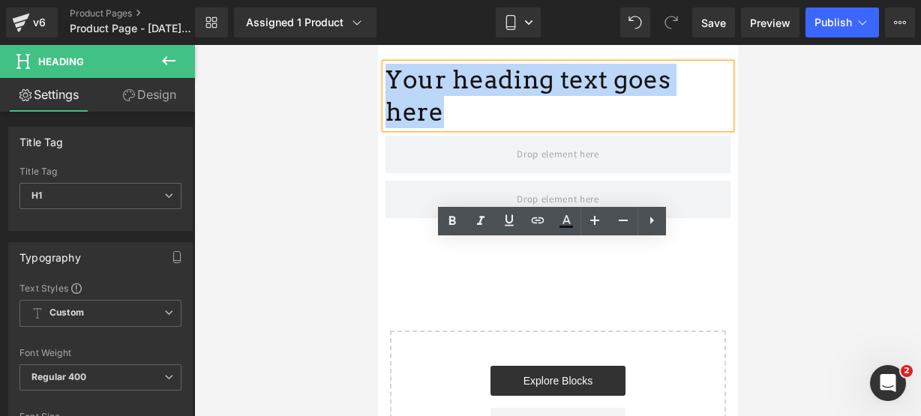
drag, startPoint x: 657, startPoint y: 288, endPoint x: 334, endPoint y: 209, distance: 332.8
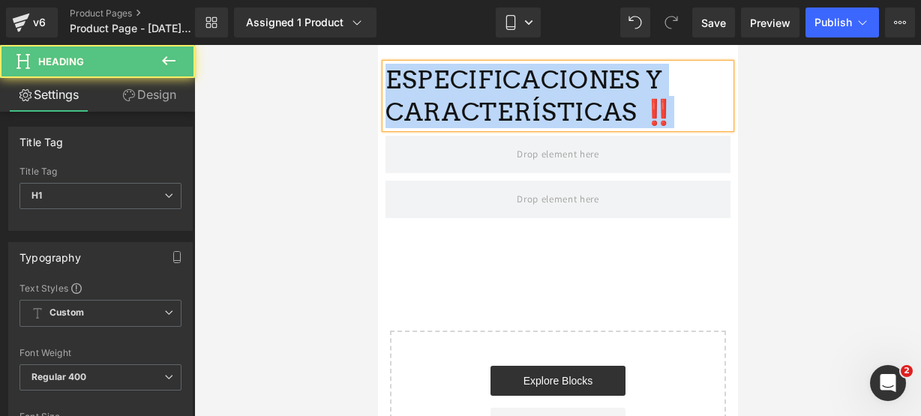
drag, startPoint x: 677, startPoint y: 285, endPoint x: 747, endPoint y: 290, distance: 70.7
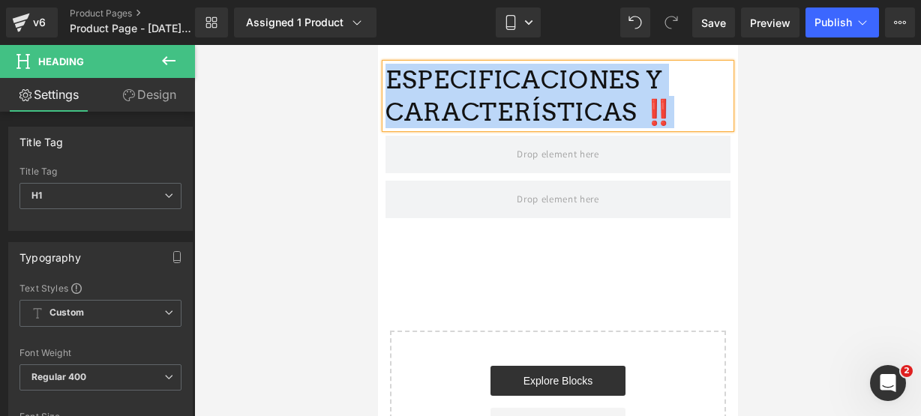
click at [415, 128] on h1 "ESPECIFICACIONES Y CARACTERÍSTICAS ‼️" at bounding box center [557, 96] width 345 height 65
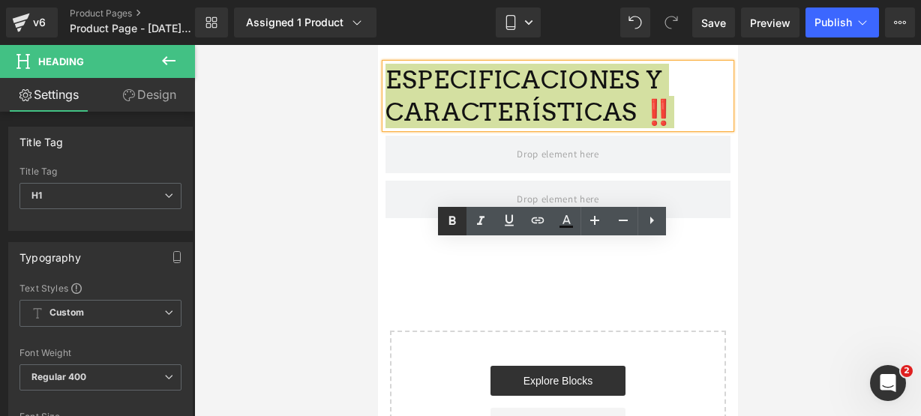
click at [444, 224] on icon at bounding box center [452, 221] width 18 height 18
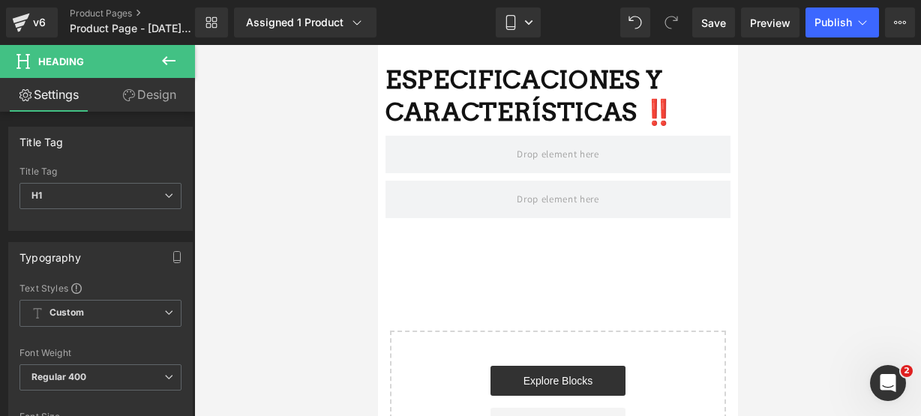
click at [169, 61] on icon at bounding box center [169, 60] width 14 height 9
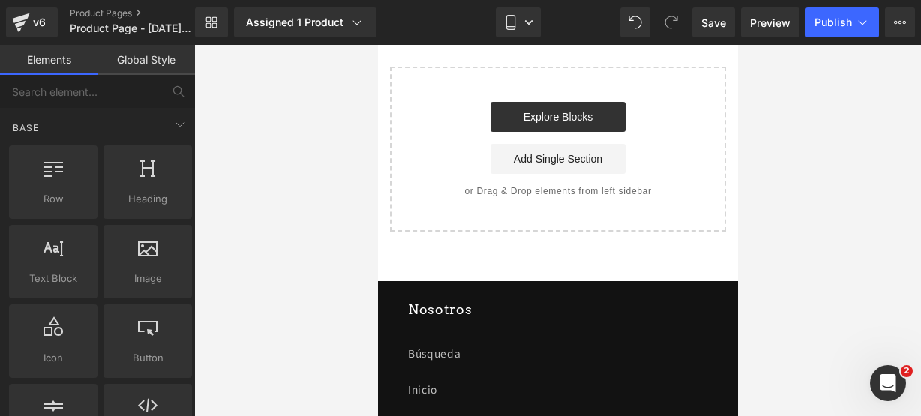
scroll to position [1985, 0]
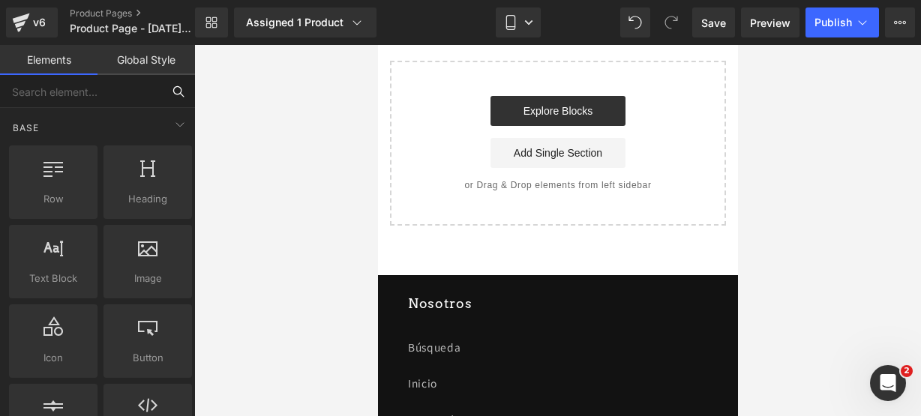
click at [146, 94] on input "text" at bounding box center [81, 91] width 162 height 33
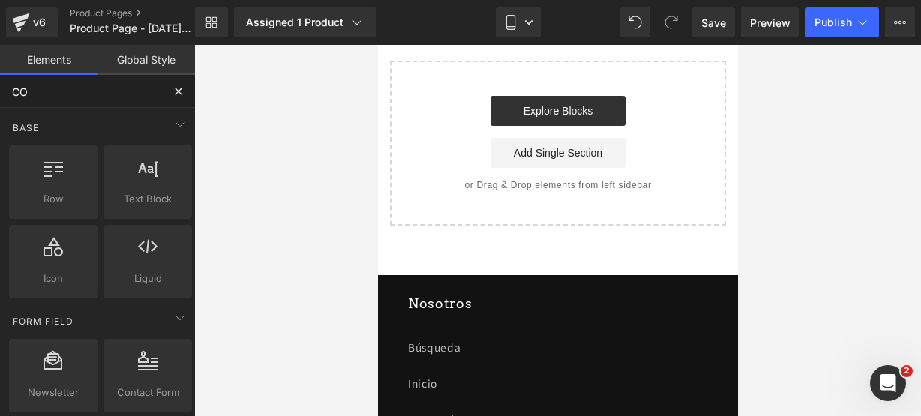
type input "C"
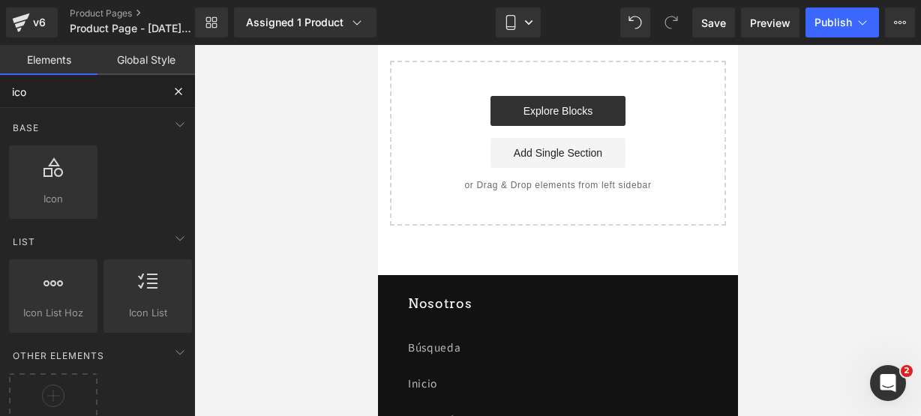
type input "icon"
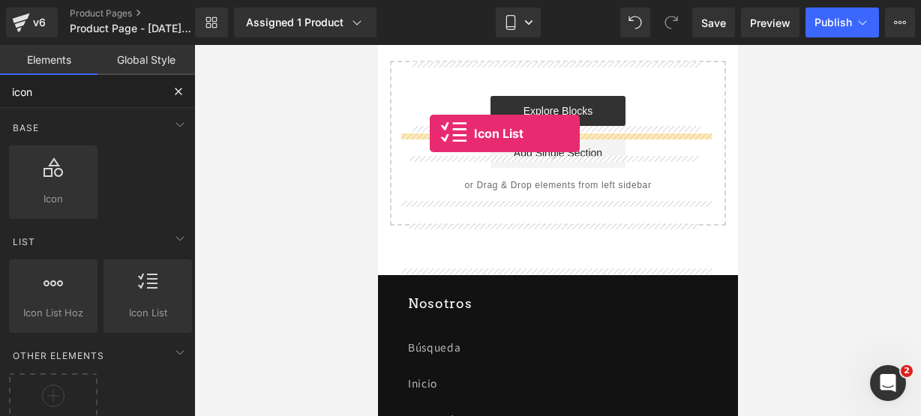
scroll to position [1895, 0]
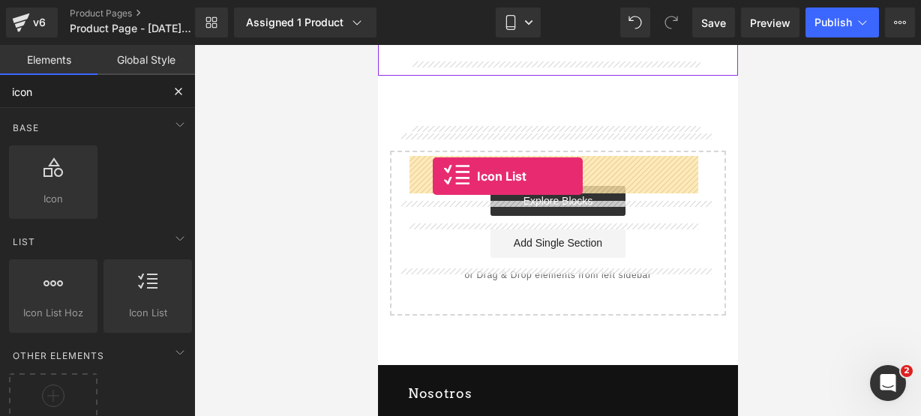
drag, startPoint x: 520, startPoint y: 320, endPoint x: 432, endPoint y: 169, distance: 175.1
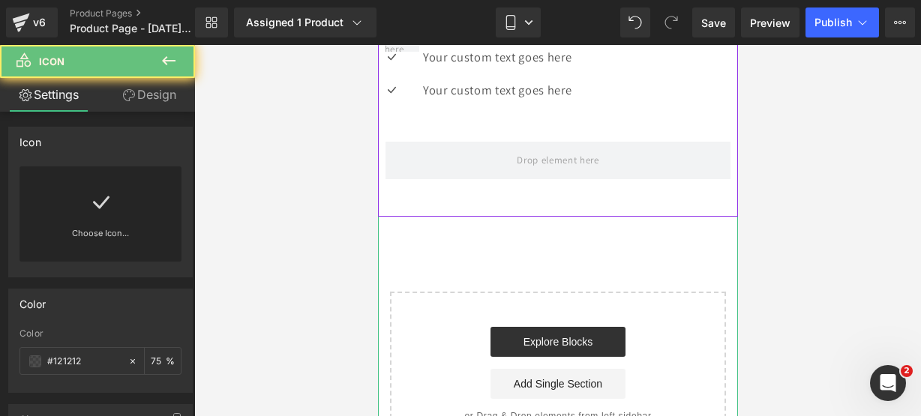
scroll to position [1920, 0]
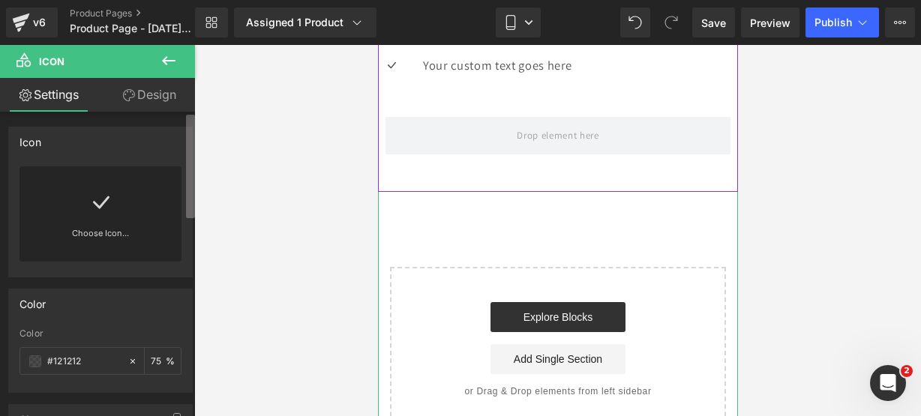
click at [193, 209] on b at bounding box center [190, 167] width 9 height 104
click at [156, 211] on div "Choose Icon..." at bounding box center [101, 214] width 162 height 95
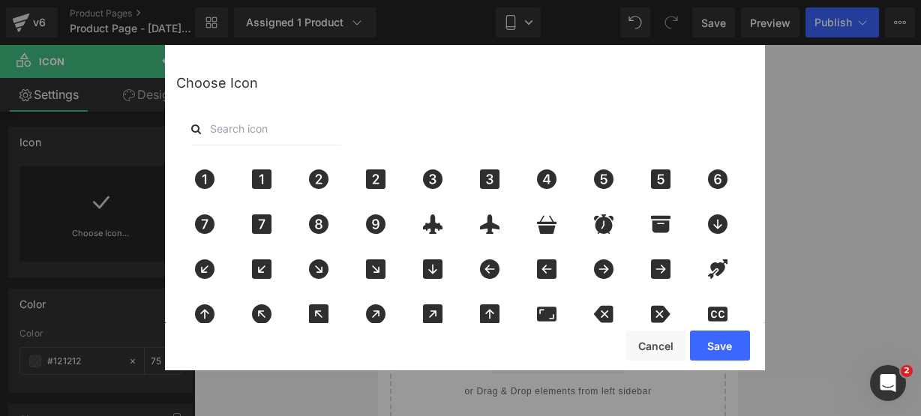
click at [224, 132] on input "text" at bounding box center [266, 129] width 150 height 33
type input "pin"
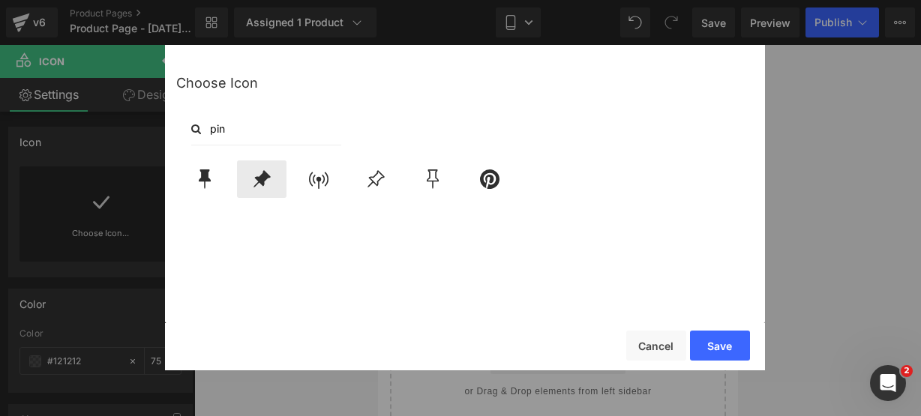
click at [269, 179] on icon at bounding box center [262, 180] width 32 height 20
click at [725, 352] on button "Save" at bounding box center [720, 346] width 60 height 30
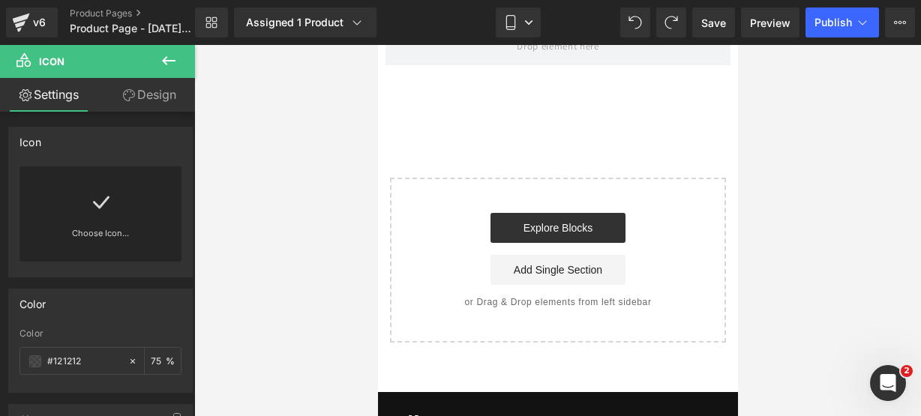
scroll to position [1945, 0]
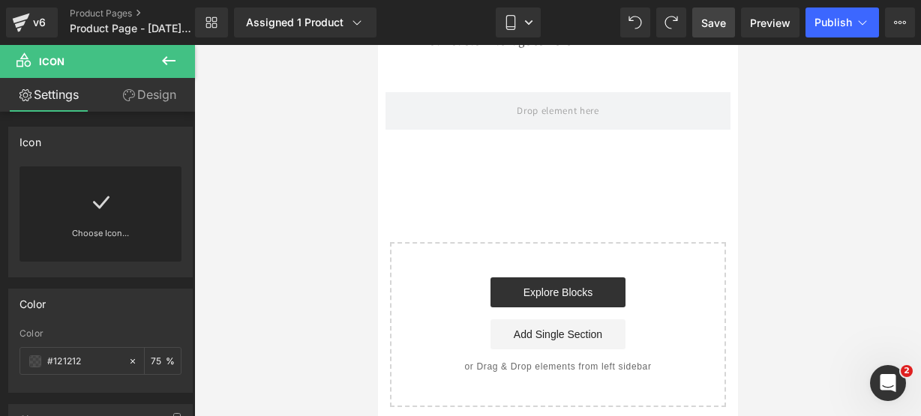
click at [722, 29] on span "Save" at bounding box center [713, 23] width 25 height 16
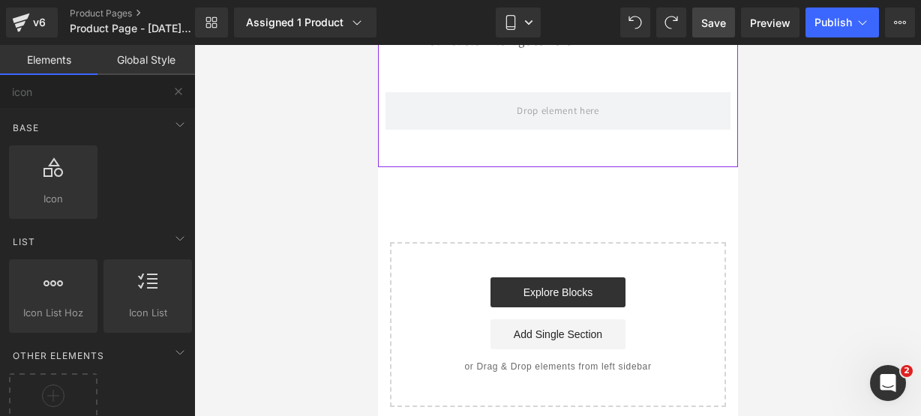
click at [444, 63] on div "Your custom text goes here Text Block Icon Your custom text goes here Text Bloc…" at bounding box center [557, 14] width 345 height 98
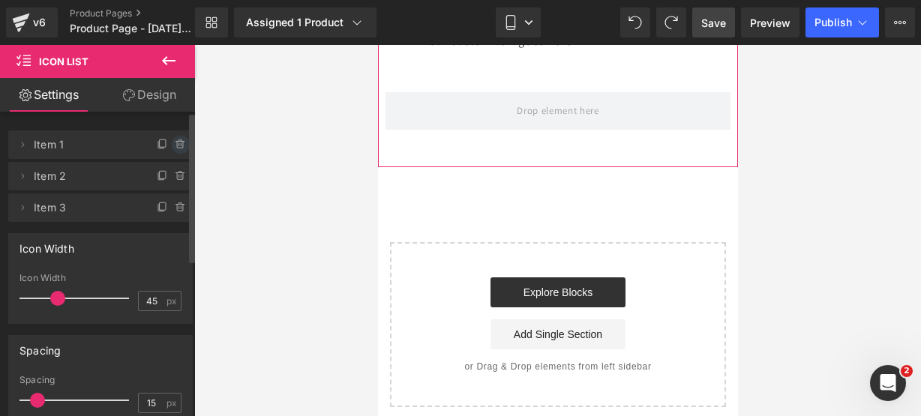
click at [179, 147] on icon at bounding box center [181, 145] width 12 height 12
click at [170, 147] on button "Delete" at bounding box center [164, 146] width 47 height 20
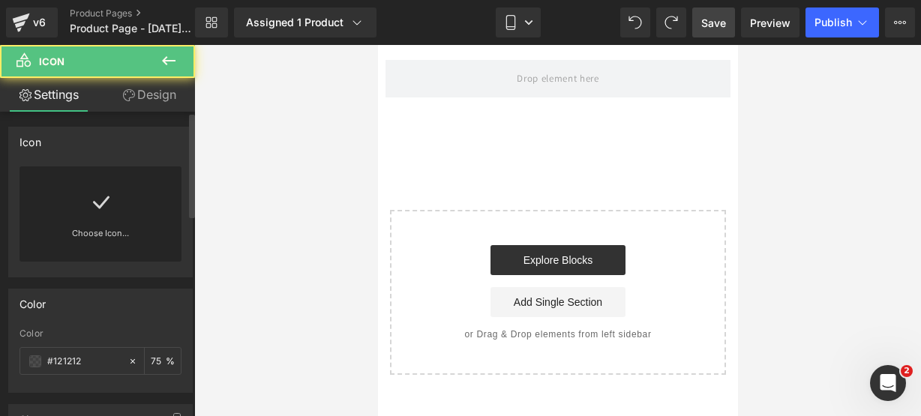
click at [120, 234] on link "Choose Icon..." at bounding box center [101, 244] width 162 height 35
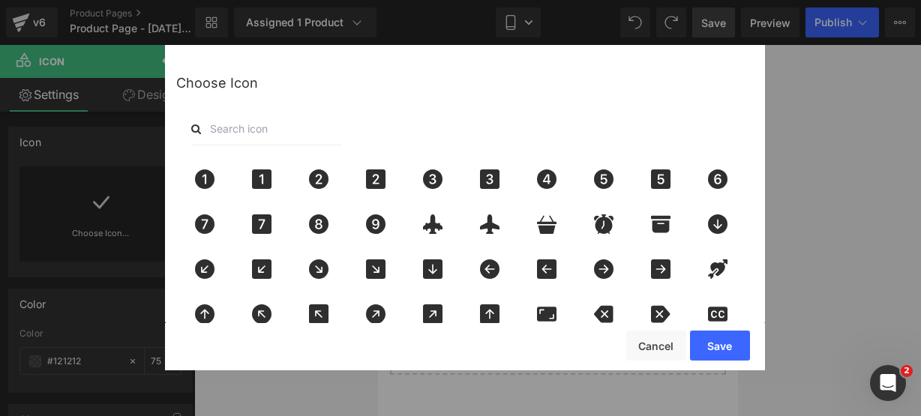
click at [233, 122] on input "text" at bounding box center [266, 129] width 150 height 33
type input "pin"
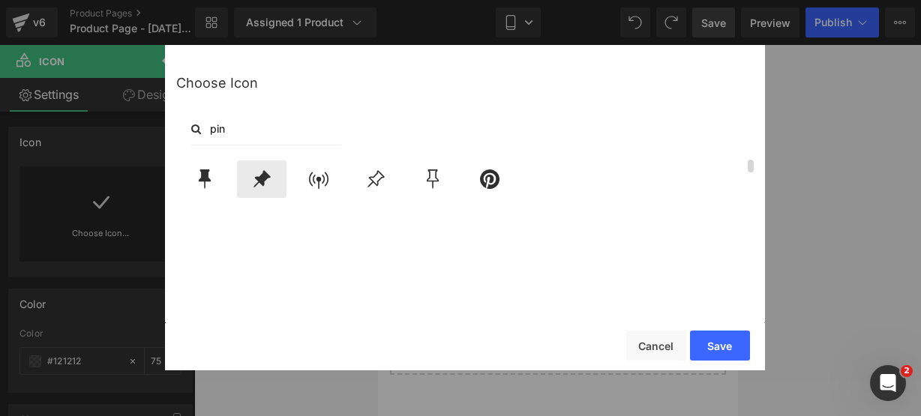
click at [260, 182] on icon at bounding box center [262, 178] width 17 height 17
click at [705, 343] on button "Save" at bounding box center [720, 346] width 60 height 30
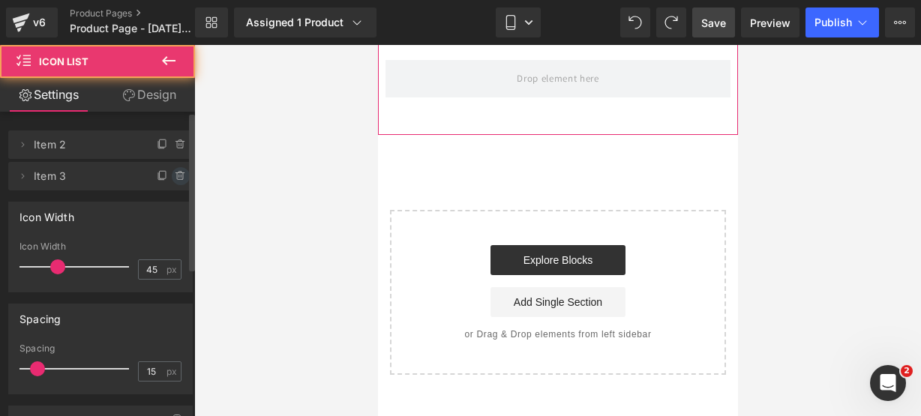
click at [182, 170] on span at bounding box center [181, 176] width 18 height 18
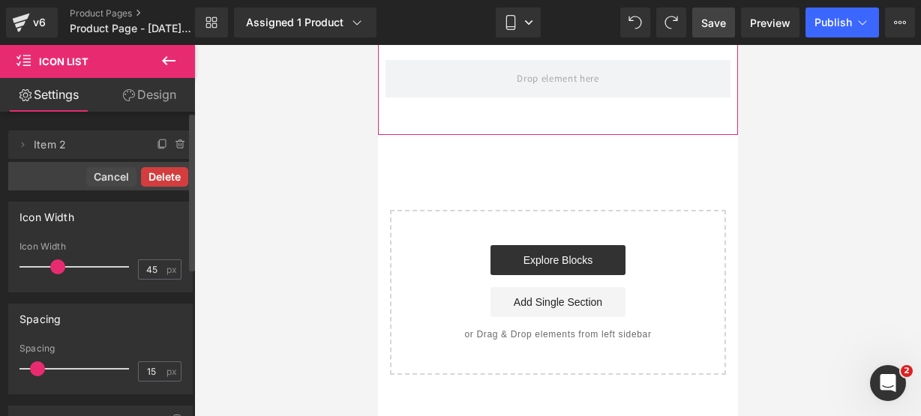
click at [182, 171] on button "Delete" at bounding box center [164, 177] width 47 height 20
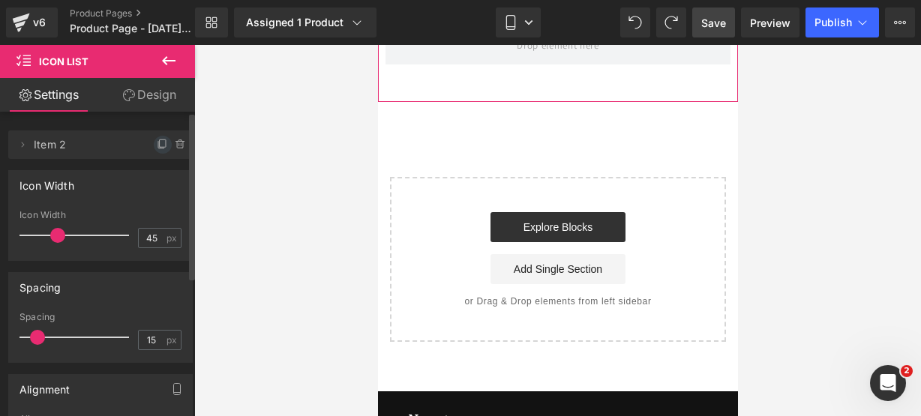
click at [157, 145] on icon at bounding box center [163, 145] width 12 height 12
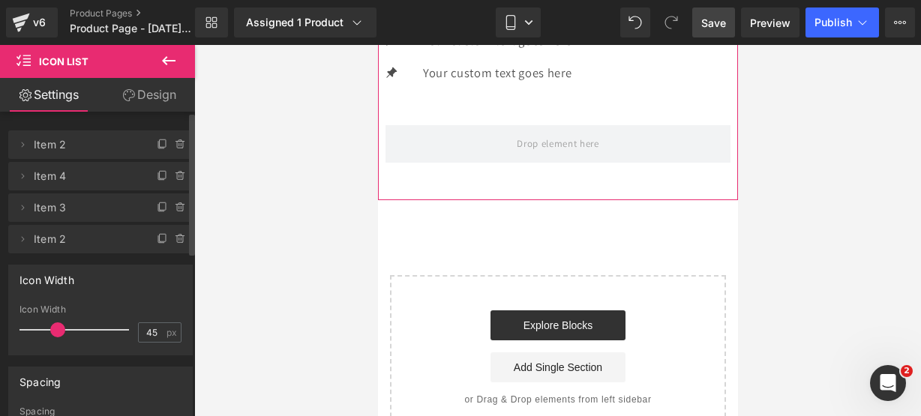
click at [157, 145] on icon at bounding box center [163, 145] width 12 height 12
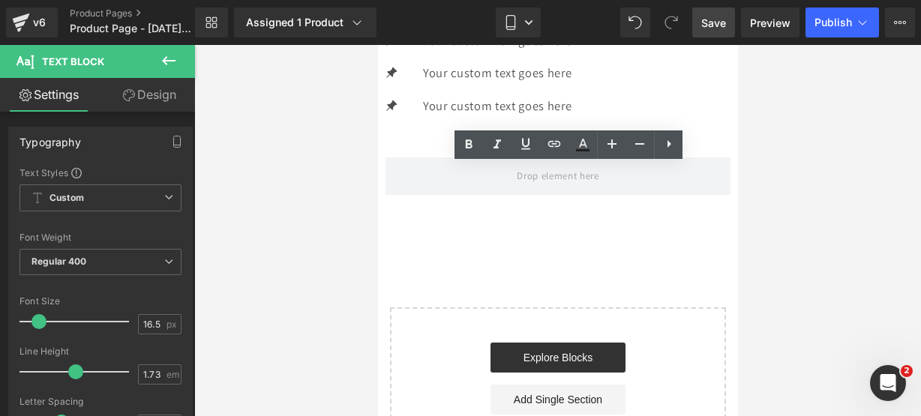
drag, startPoint x: 645, startPoint y: 176, endPoint x: 446, endPoint y: 184, distance: 199.7
click at [446, 128] on div "Icon Your custom text goes here Text Block Icon Your custom text goes here Text…" at bounding box center [557, 47] width 345 height 164
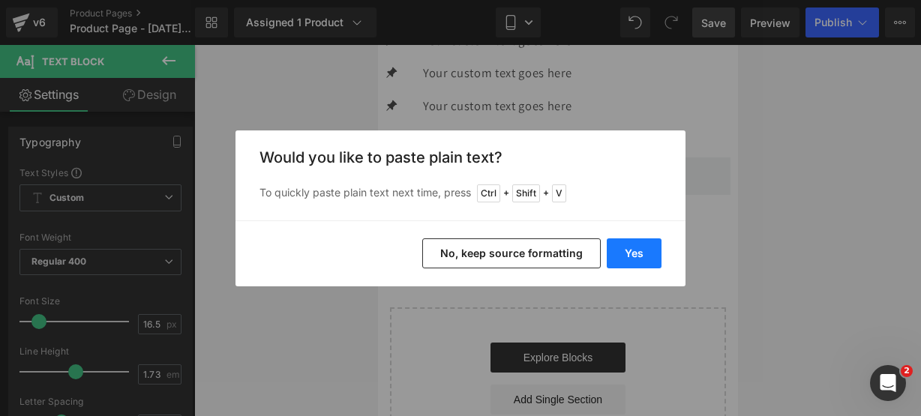
click at [612, 242] on button "Yes" at bounding box center [634, 254] width 55 height 30
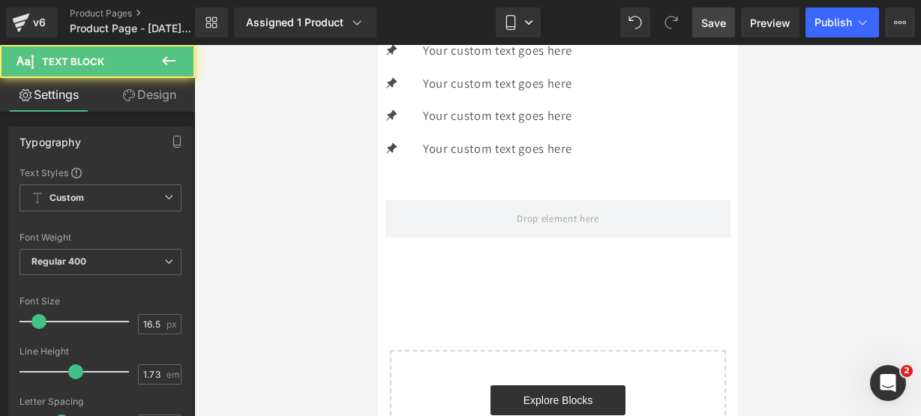
drag, startPoint x: 513, startPoint y: 173, endPoint x: 447, endPoint y: 170, distance: 66.1
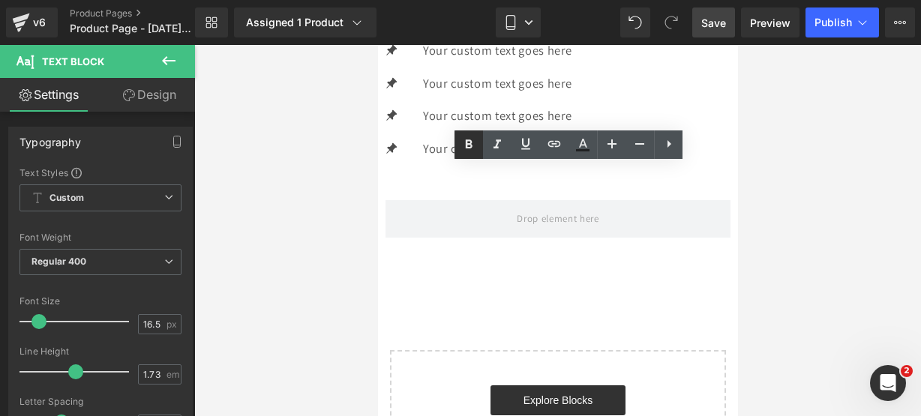
click at [465, 143] on icon at bounding box center [469, 145] width 18 height 18
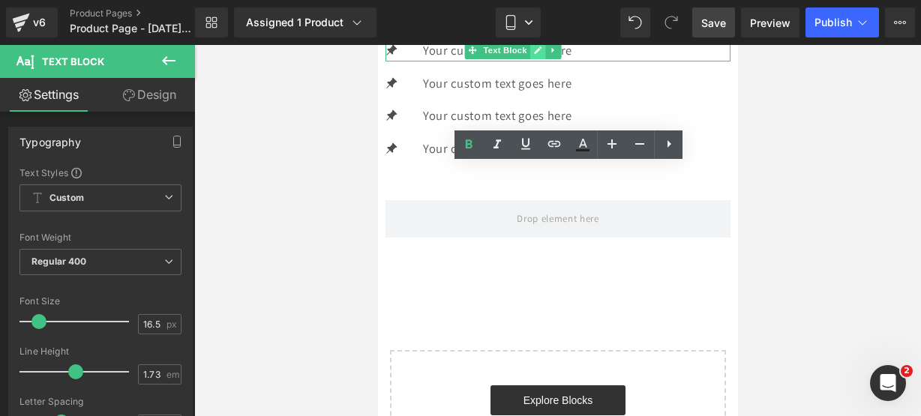
click at [545, 59] on link at bounding box center [538, 50] width 16 height 18
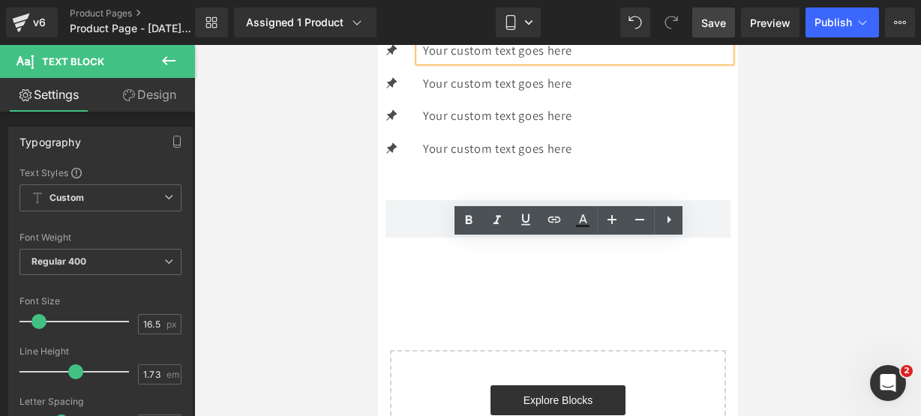
click at [654, 62] on p "Your custom text goes here" at bounding box center [576, 51] width 308 height 22
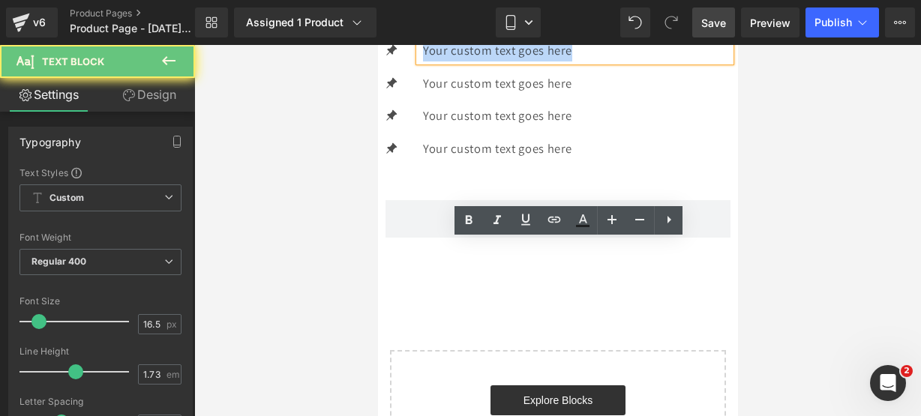
drag, startPoint x: 654, startPoint y: 253, endPoint x: 303, endPoint y: 201, distance: 354.9
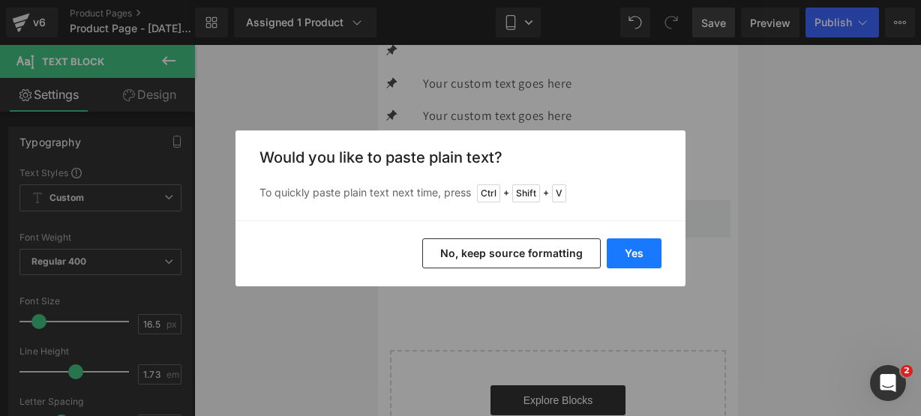
click at [643, 245] on button "Yes" at bounding box center [634, 254] width 55 height 30
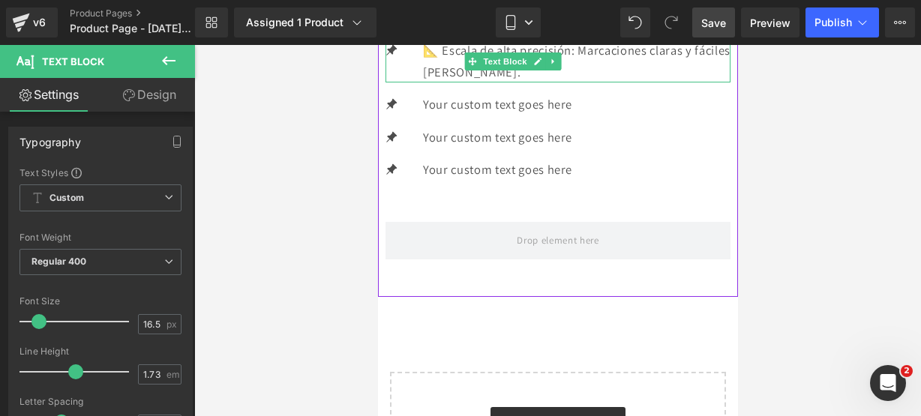
click at [541, 65] on icon at bounding box center [537, 62] width 8 height 8
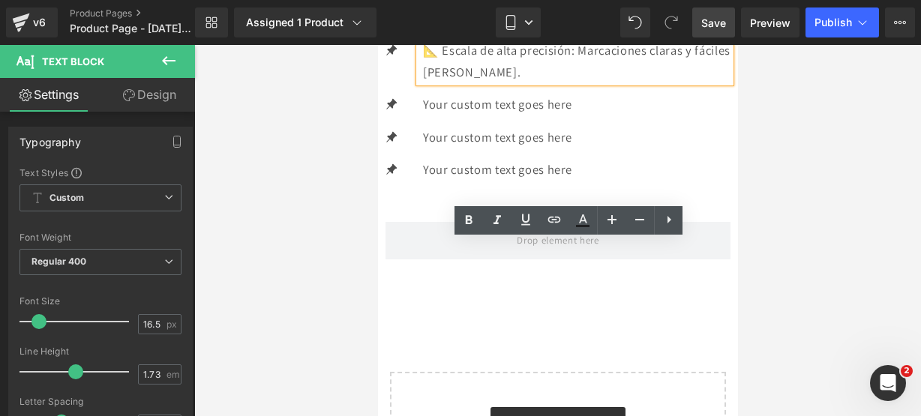
click at [594, 83] on p "📐 Escala de alta precisión: Marcaciones claras y fáciles [PERSON_NAME]." at bounding box center [576, 61] width 308 height 43
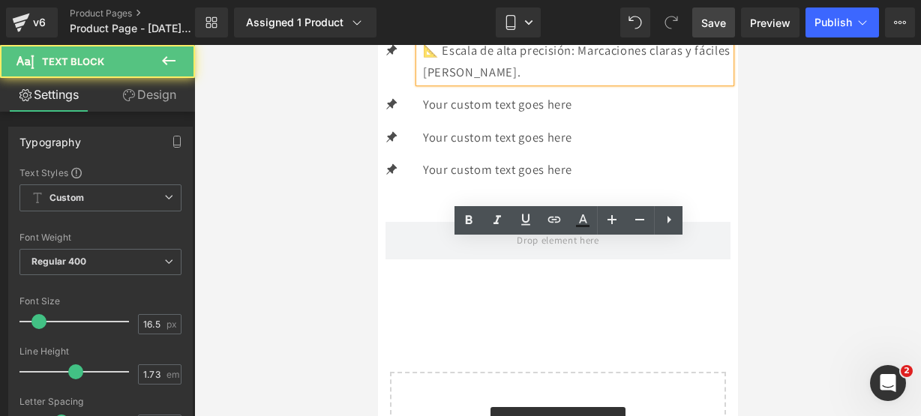
click at [587, 83] on p "📐 Escala de alta precisión: Marcaciones claras y fáciles [PERSON_NAME]." at bounding box center [576, 61] width 308 height 43
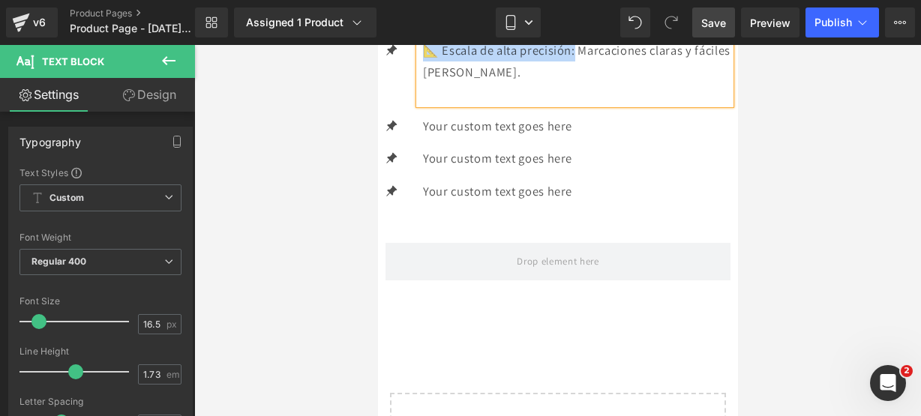
drag, startPoint x: 599, startPoint y: 251, endPoint x: 451, endPoint y: 257, distance: 148.7
click at [451, 83] on p "📐 Escala de alta precisión: Marcaciones claras y fáciles [PERSON_NAME]." at bounding box center [576, 61] width 308 height 43
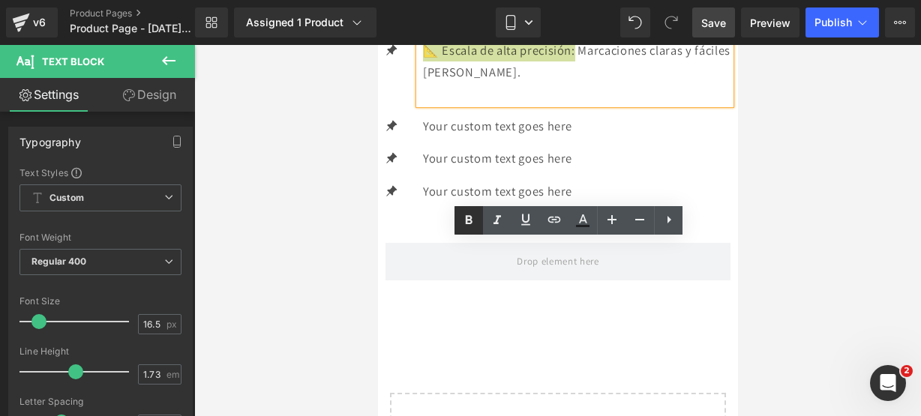
click at [473, 208] on link at bounding box center [469, 220] width 29 height 29
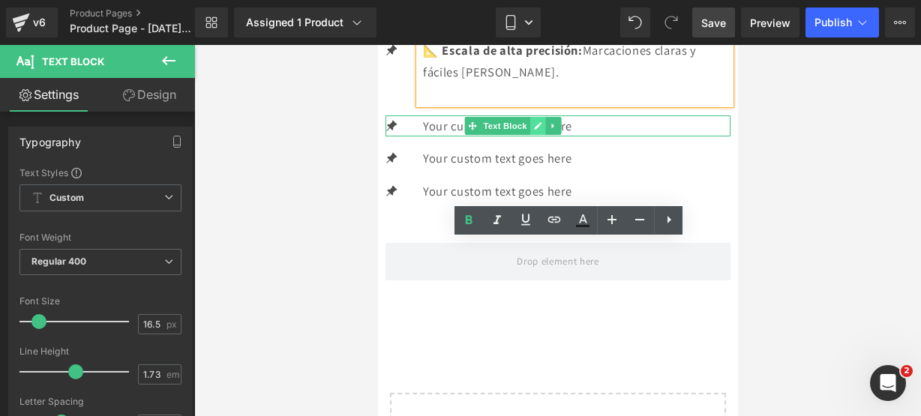
click at [545, 135] on link at bounding box center [538, 126] width 16 height 18
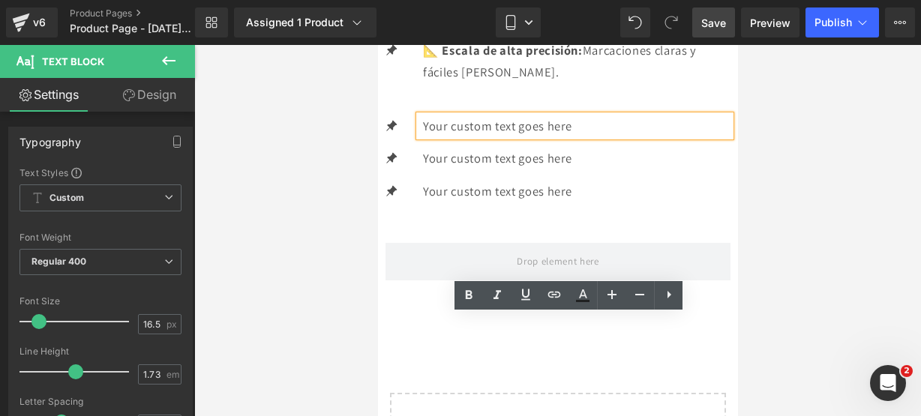
click at [654, 137] on p "Your custom text goes here" at bounding box center [576, 127] width 308 height 22
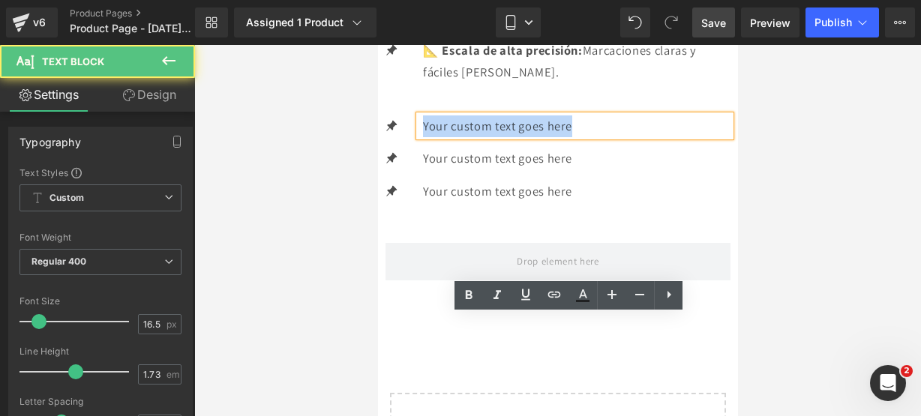
drag, startPoint x: 654, startPoint y: 319, endPoint x: 704, endPoint y: 358, distance: 63.0
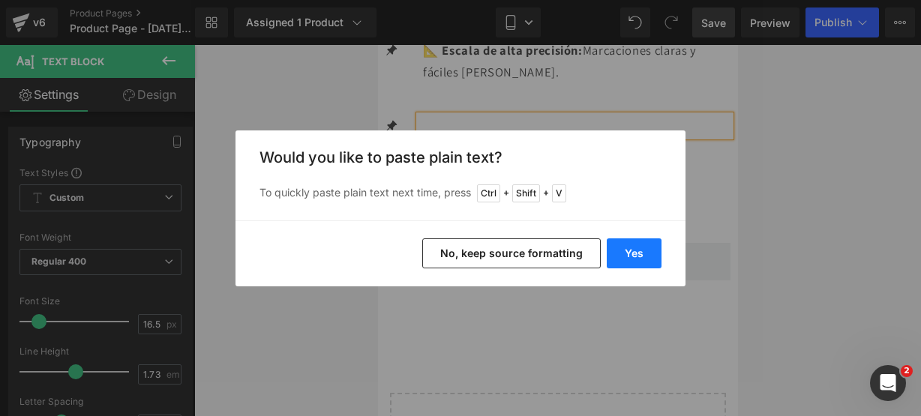
click at [657, 252] on button "Yes" at bounding box center [634, 254] width 55 height 30
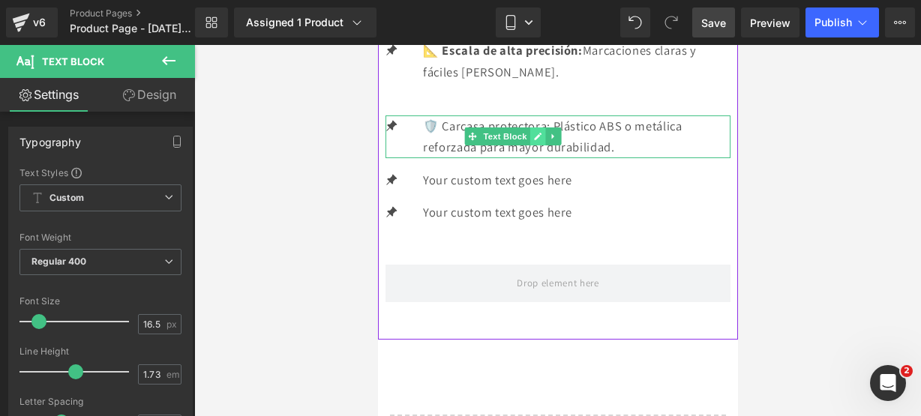
click at [545, 146] on link at bounding box center [538, 137] width 16 height 18
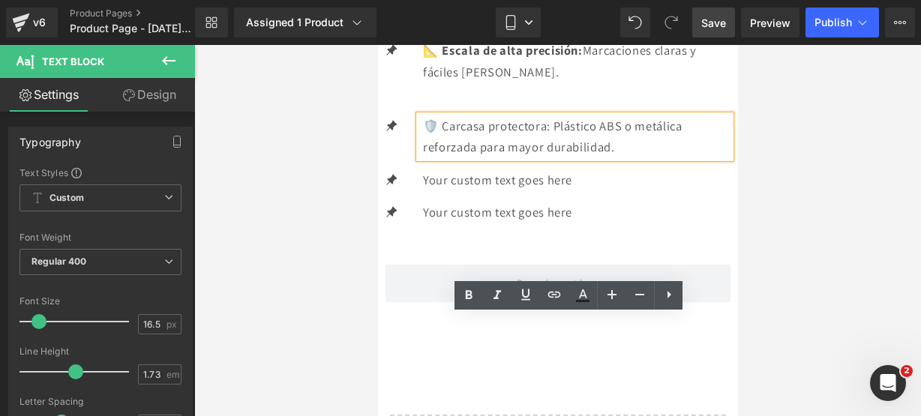
click at [656, 158] on p "🛡️ Carcasa protectora: Plástico ABS o metálica reforzada para mayor durabilidad." at bounding box center [576, 137] width 308 height 43
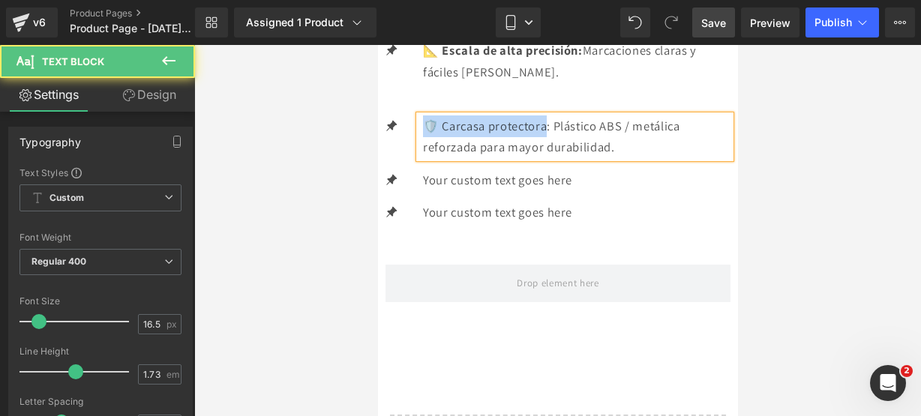
drag, startPoint x: 568, startPoint y: 324, endPoint x: 446, endPoint y: 307, distance: 123.5
click at [446, 235] on ul "Icon ⚙️ Material: Hoja [PERSON_NAME] inoxidable resistente y anticorrosivo. Tex…" at bounding box center [557, 100] width 345 height 270
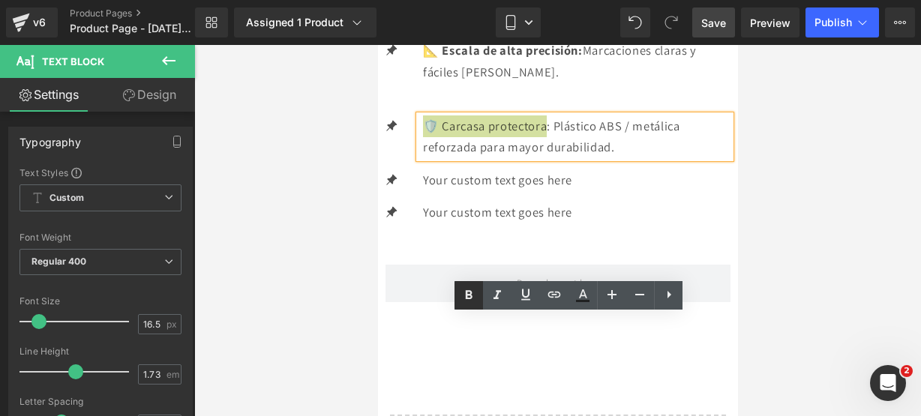
click at [464, 286] on link at bounding box center [469, 295] width 29 height 29
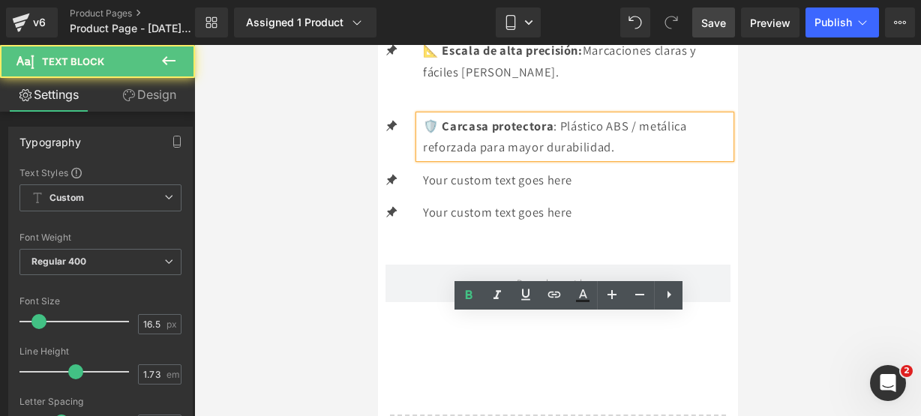
click at [686, 158] on p "🛡️ Carcasa protectora : Plástico ABS / metálica reforzada para mayor durabilida…" at bounding box center [576, 137] width 308 height 43
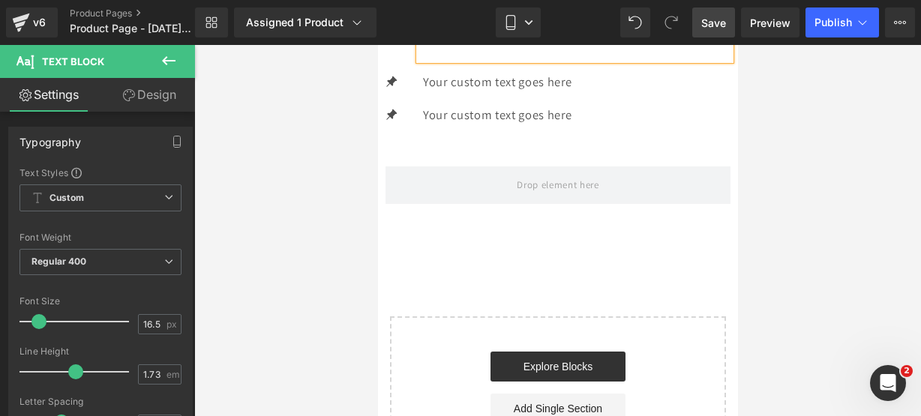
scroll to position [2065, 0]
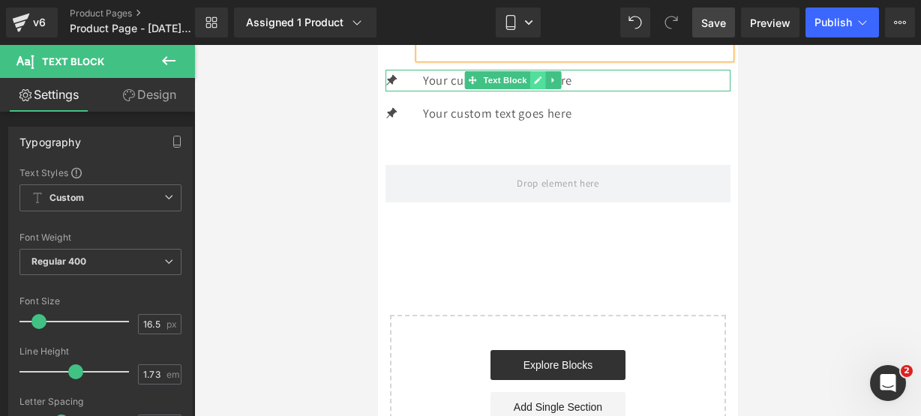
click at [541, 85] on icon at bounding box center [537, 81] width 8 height 8
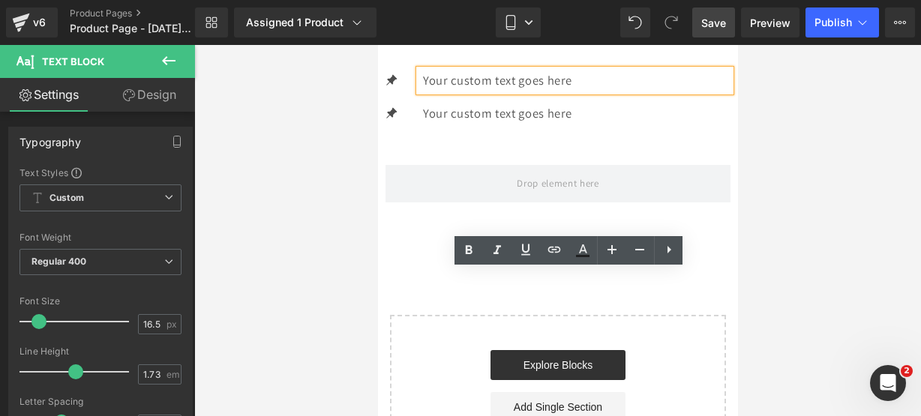
click at [653, 92] on p "Your custom text goes here" at bounding box center [576, 81] width 308 height 22
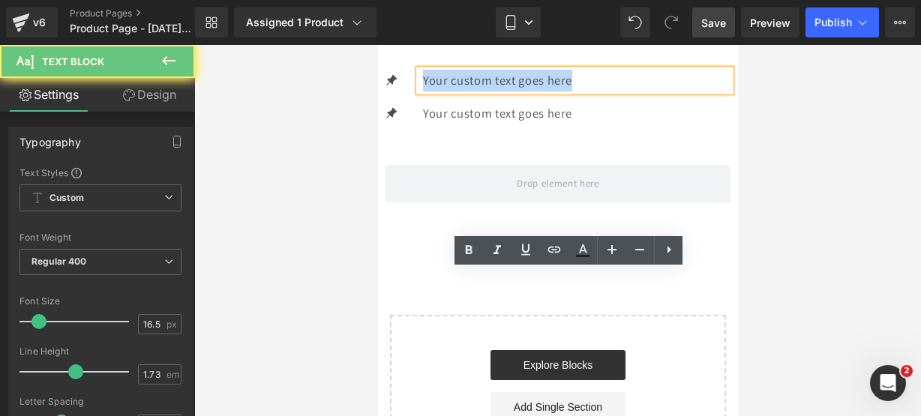
drag, startPoint x: 653, startPoint y: 281, endPoint x: 357, endPoint y: 257, distance: 297.3
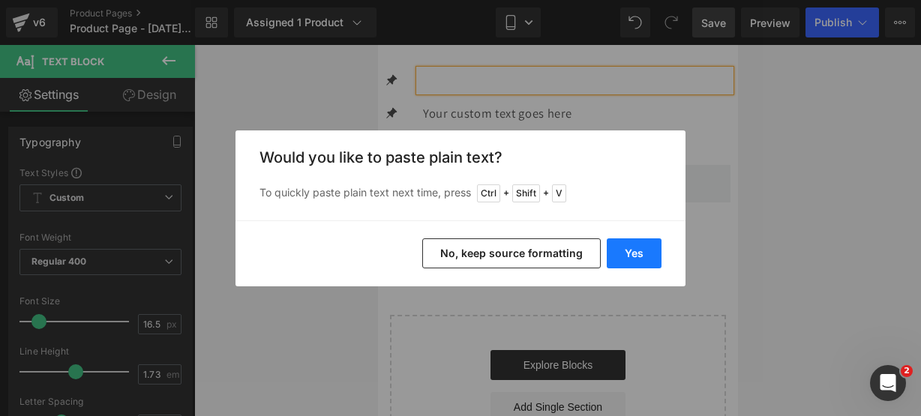
click at [624, 259] on button "Yes" at bounding box center [634, 254] width 55 height 30
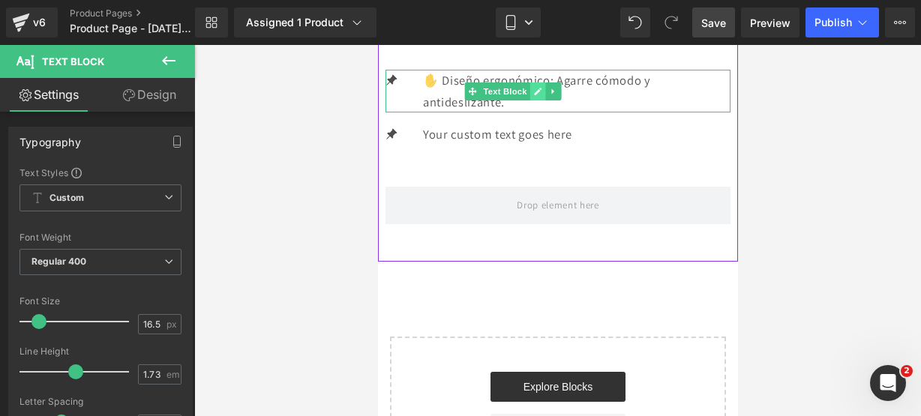
click at [545, 101] on link at bounding box center [538, 92] width 16 height 18
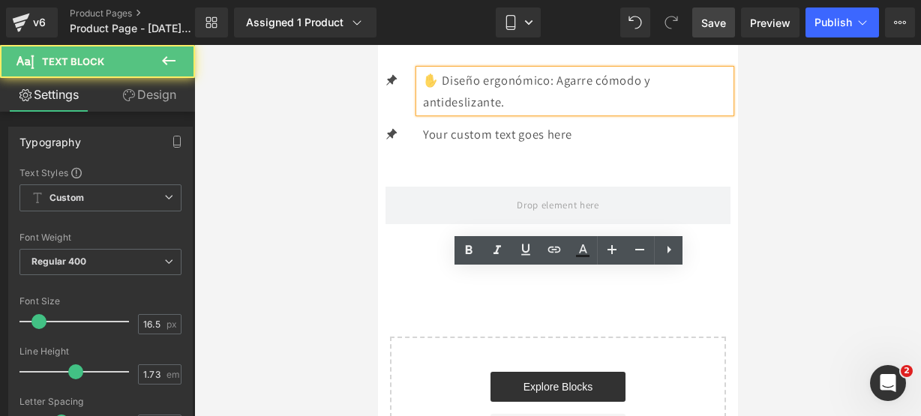
click at [588, 113] on p "✋ Diseño ergonómico: Agarre cómodo y antideslizante." at bounding box center [576, 91] width 308 height 43
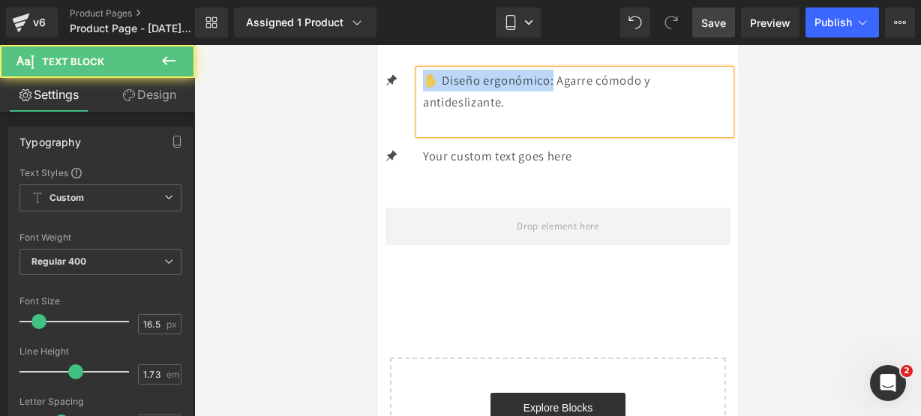
drag, startPoint x: 575, startPoint y: 281, endPoint x: 407, endPoint y: 254, distance: 169.5
click at [407, 179] on ul "Icon ⚙️ Material: Hoja [PERSON_NAME] inoxidable resistente y anticorrosivo. Tex…" at bounding box center [557, 11] width 345 height 335
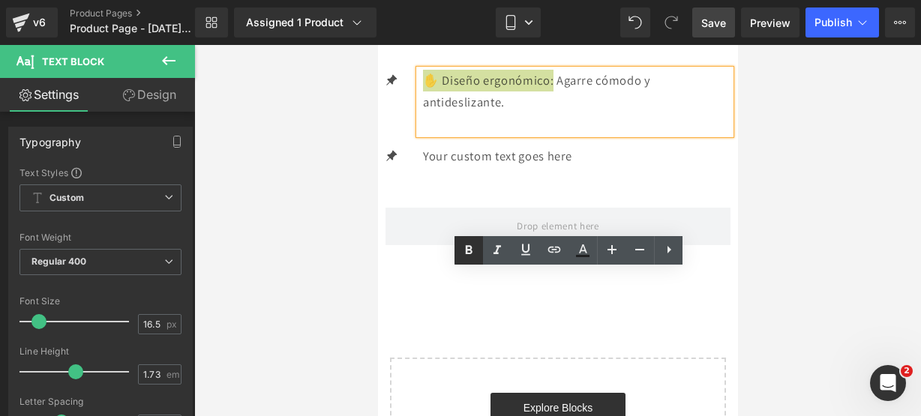
click at [458, 245] on link at bounding box center [469, 250] width 29 height 29
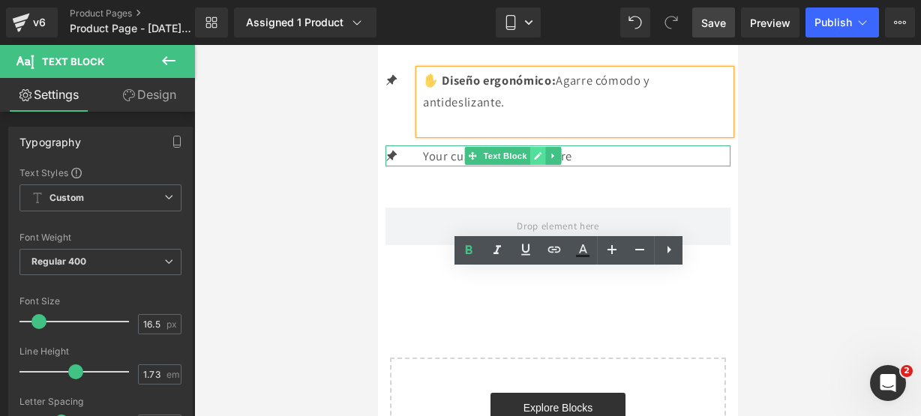
click at [545, 165] on link at bounding box center [538, 156] width 16 height 18
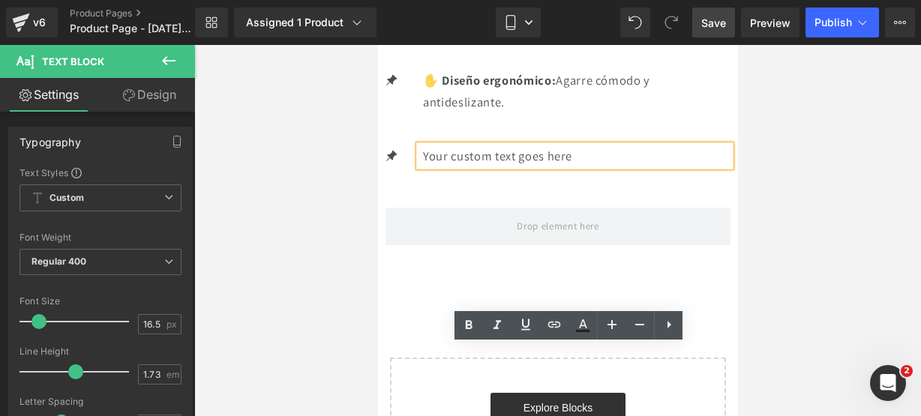
click at [666, 167] on p "Your custom text goes here" at bounding box center [576, 157] width 308 height 22
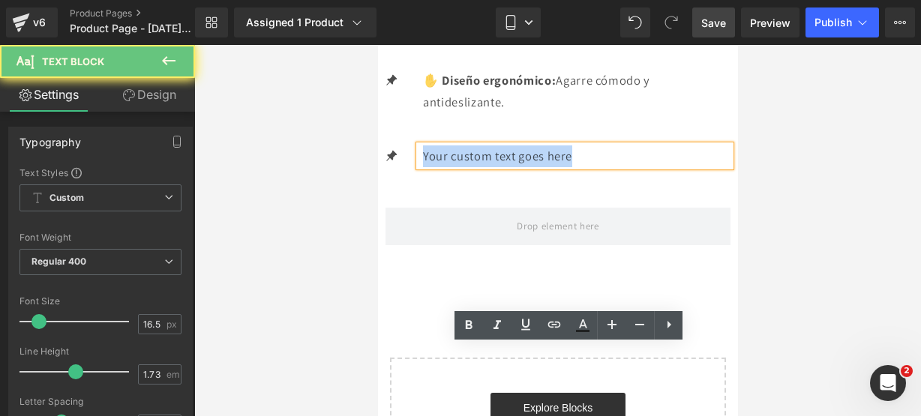
drag, startPoint x: 666, startPoint y: 361, endPoint x: 387, endPoint y: 376, distance: 279.5
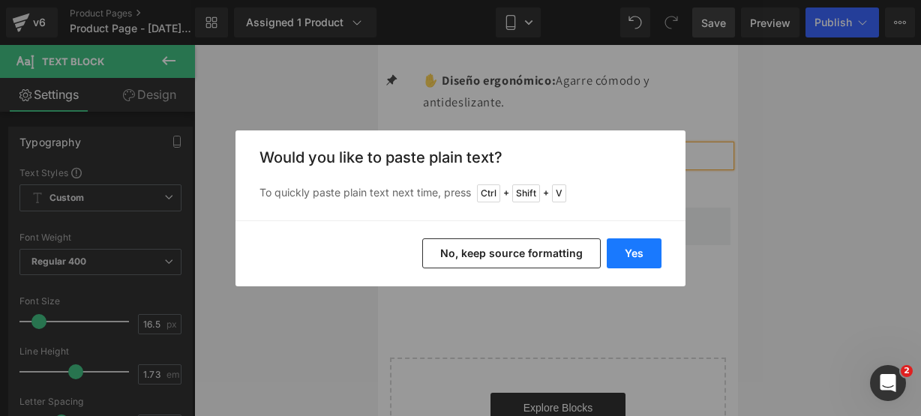
click at [623, 261] on button "Yes" at bounding box center [634, 254] width 55 height 30
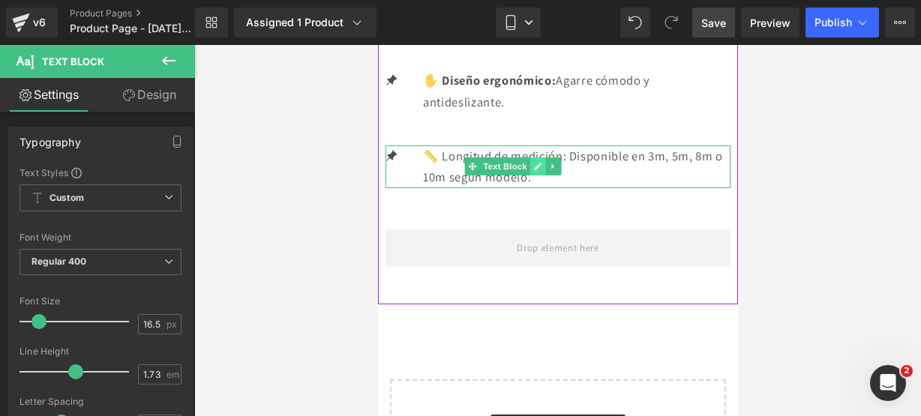
click at [545, 176] on link at bounding box center [538, 167] width 16 height 18
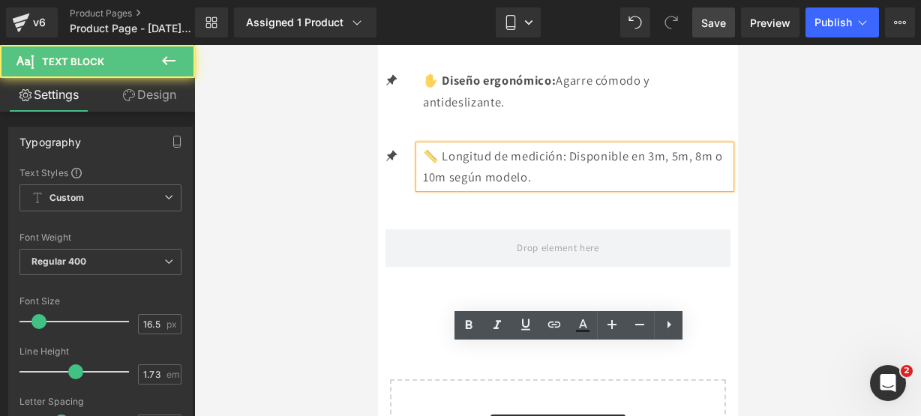
click at [602, 188] on p "📏 Longitud de medición: Disponible en 3m, 5m, 8m o 10m según modelo." at bounding box center [576, 167] width 308 height 43
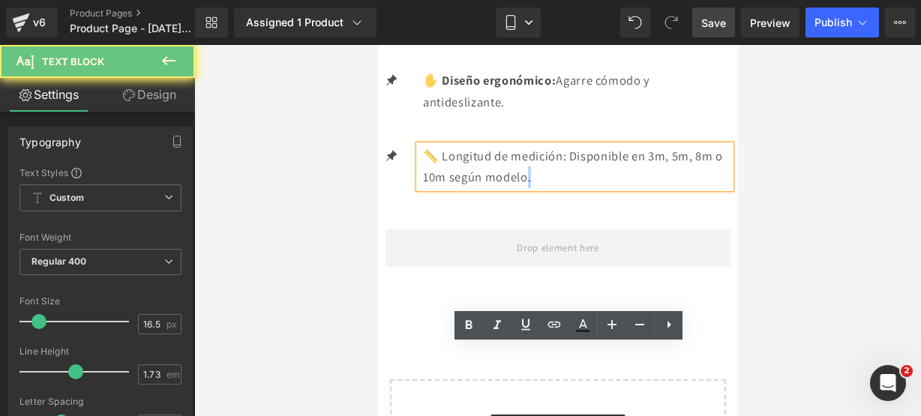
click at [609, 188] on p "📏 Longitud de medición: Disponible en 3m, 5m, 8m o 10m según modelo." at bounding box center [576, 167] width 308 height 43
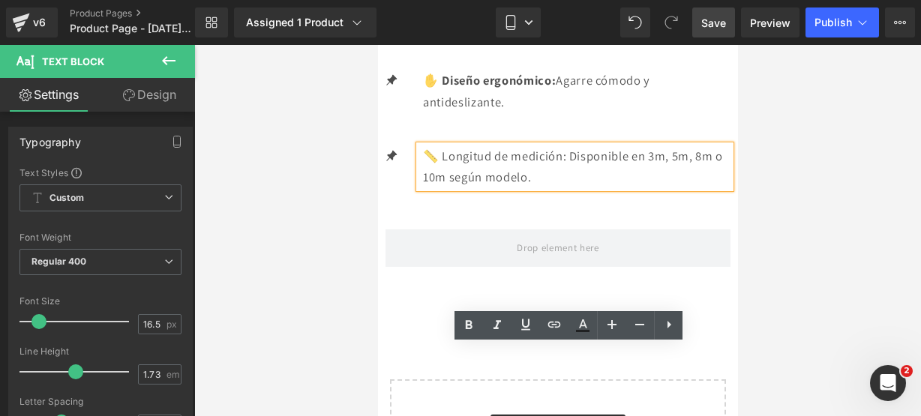
click at [620, 188] on p "📏 Longitud de medición: Disponible en 3m, 5m, 8m o 10m según modelo." at bounding box center [576, 167] width 308 height 43
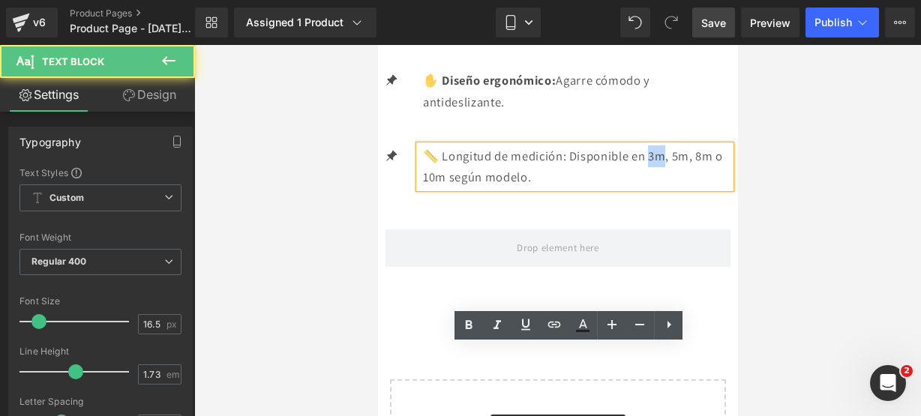
drag, startPoint x: 672, startPoint y: 350, endPoint x: 690, endPoint y: 357, distance: 19.2
click at [690, 188] on p "📏 Longitud de medición: Disponible en 3m, 5m, 8m o 10m según modelo." at bounding box center [576, 167] width 308 height 43
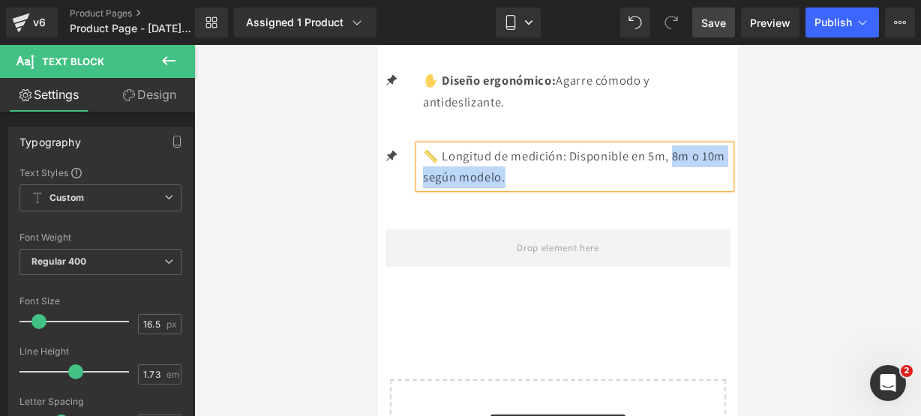
drag, startPoint x: 587, startPoint y: 380, endPoint x: 445, endPoint y: 371, distance: 142.0
click at [445, 188] on p "📏 Longitud de medición: Disponible en 5m, 8m o 10m según modelo." at bounding box center [576, 167] width 308 height 43
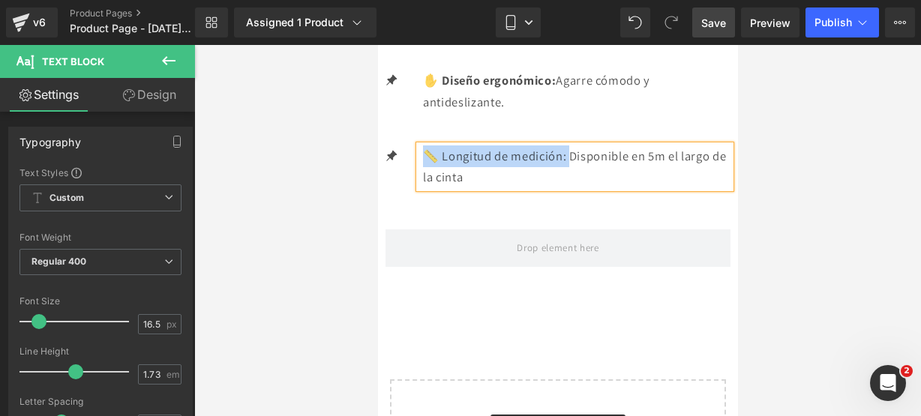
drag, startPoint x: 593, startPoint y: 356, endPoint x: 831, endPoint y: 406, distance: 242.4
click at [452, 188] on p "📏 Longitud de medición: Disponible en 5m el largo de la cinta" at bounding box center [576, 167] width 308 height 43
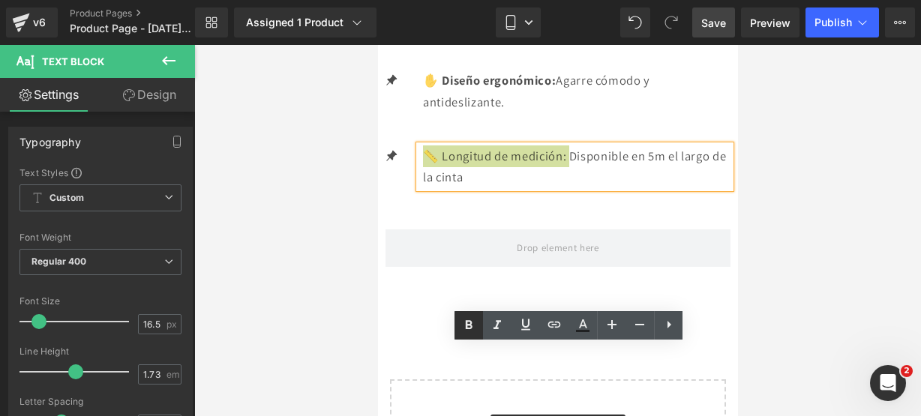
click at [468, 327] on icon at bounding box center [469, 326] width 18 height 18
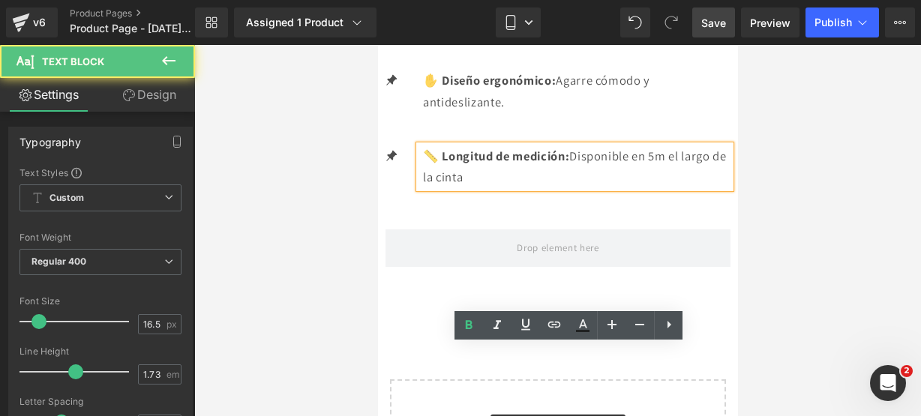
click at [581, 188] on p "📏 Longitud de medición: Disponible en 5m el largo de la cinta" at bounding box center [576, 167] width 308 height 43
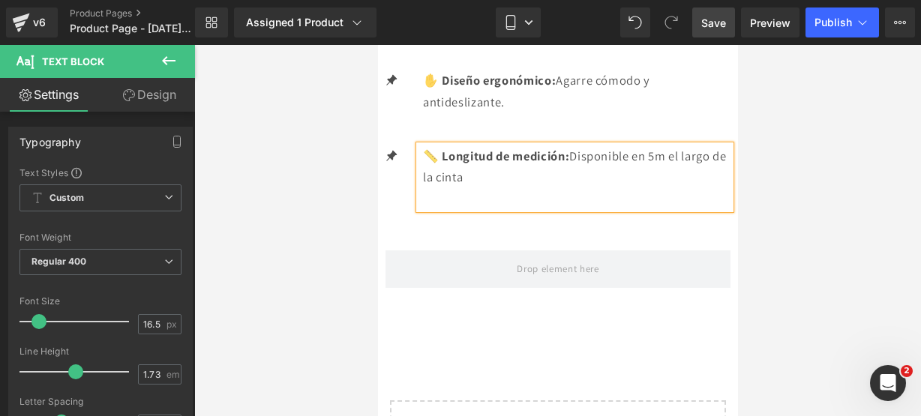
scroll to position [2220, 0]
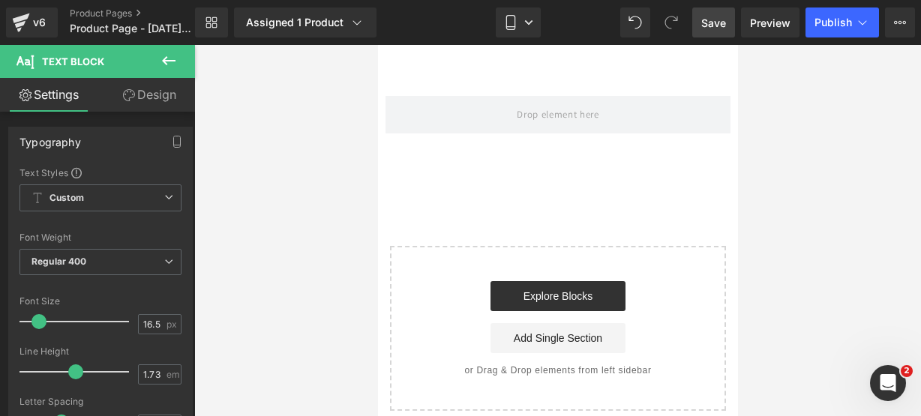
click at [161, 59] on icon at bounding box center [169, 61] width 18 height 18
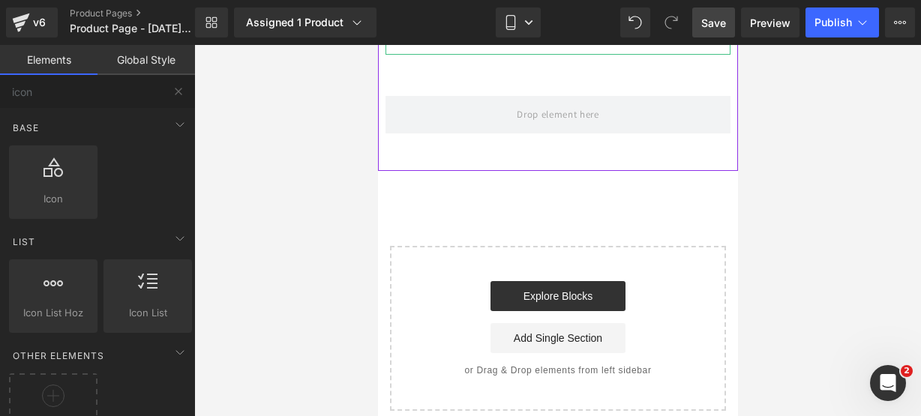
scroll to position [2321, 0]
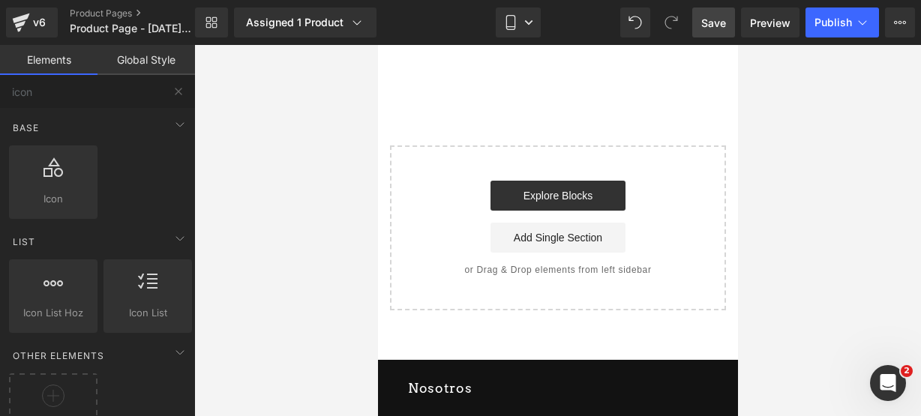
click at [170, 86] on button at bounding box center [178, 91] width 33 height 33
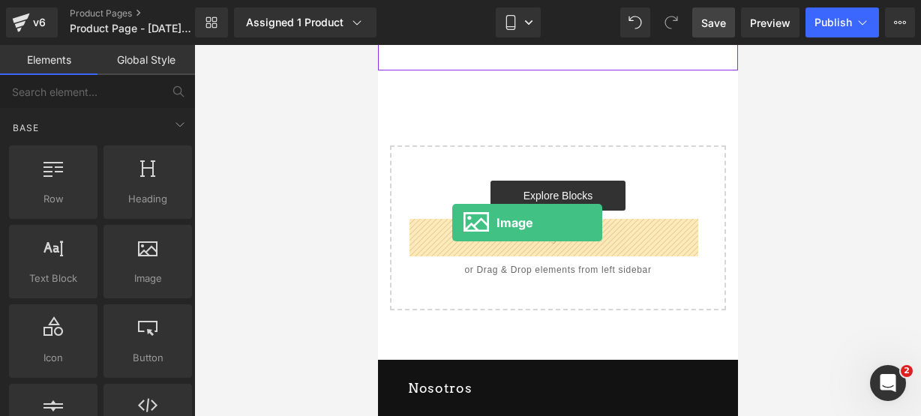
drag, startPoint x: 518, startPoint y: 302, endPoint x: 452, endPoint y: 223, distance: 103.8
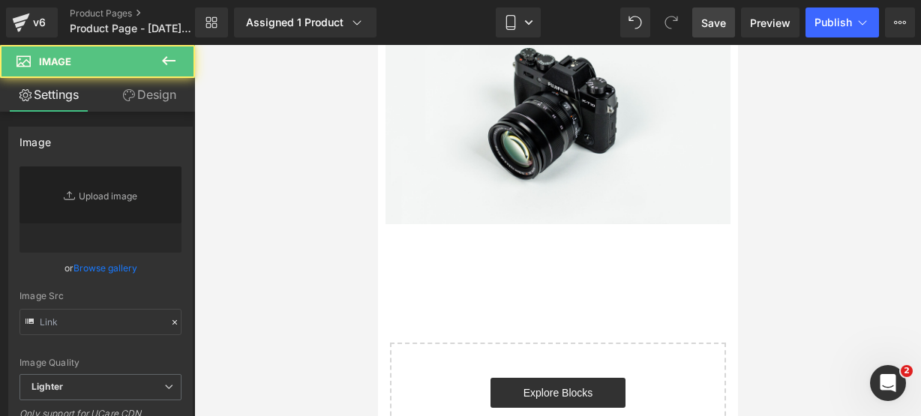
type input "//[DOMAIN_NAME][URL]"
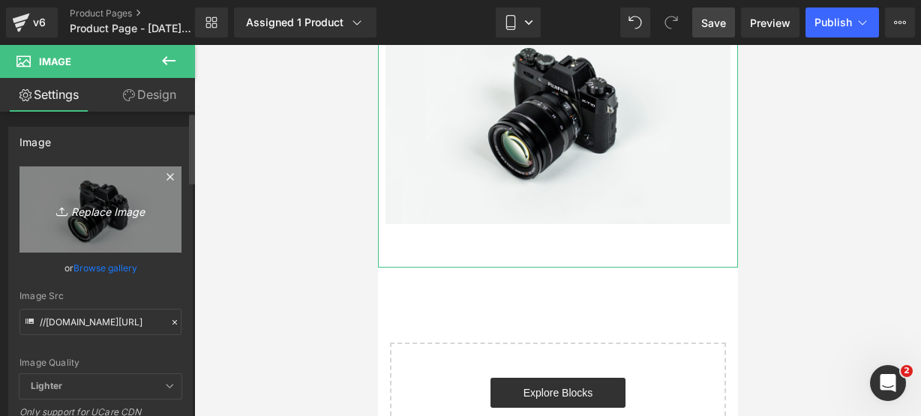
click at [75, 190] on link "Replace Image" at bounding box center [101, 210] width 162 height 86
type input "C:\fakepath\re 5.webp"
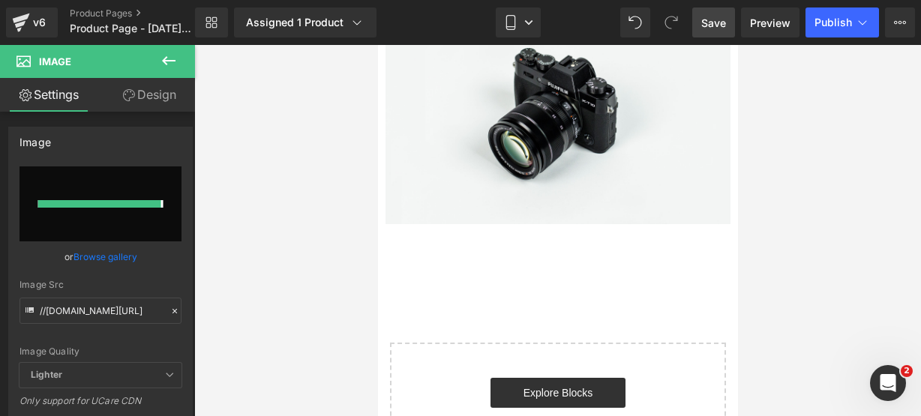
type input "[URL][DOMAIN_NAME]"
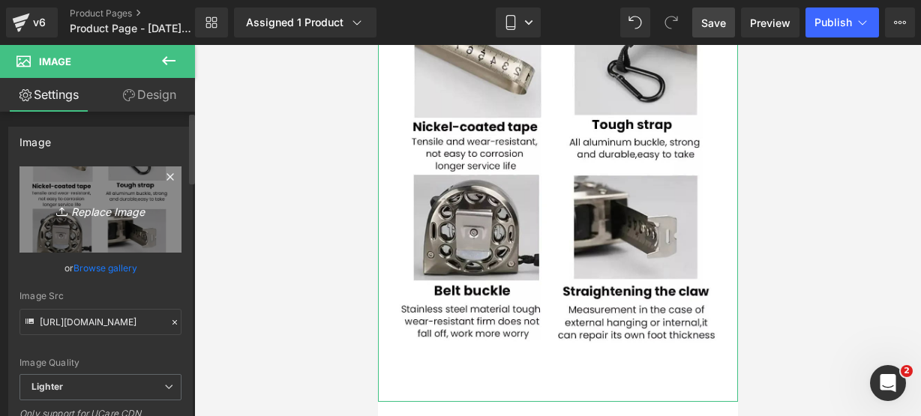
click at [101, 207] on icon "Replace Image" at bounding box center [101, 209] width 120 height 19
type input "C:\fakepath\re 6.webp"
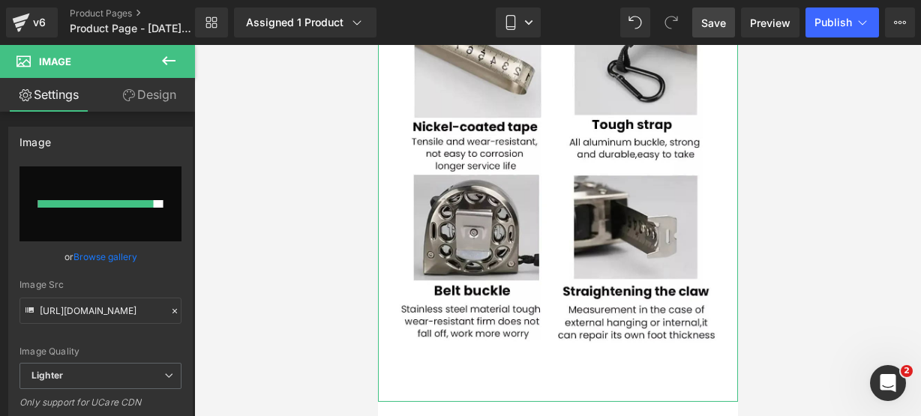
type input "[URL][DOMAIN_NAME]"
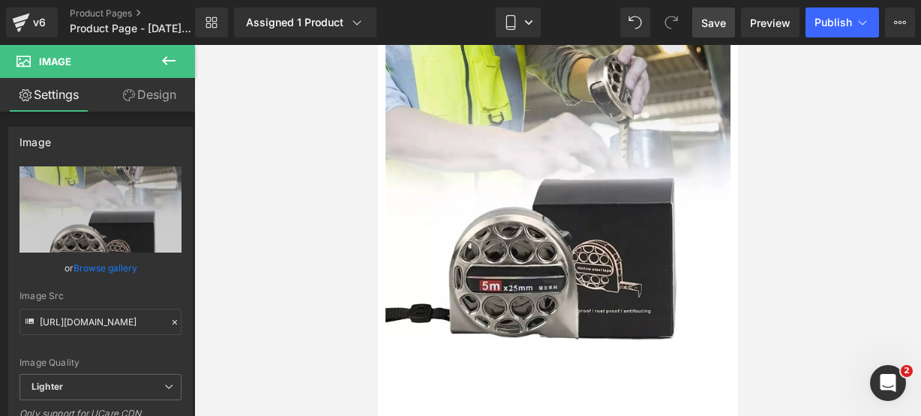
click at [161, 64] on icon at bounding box center [169, 61] width 18 height 18
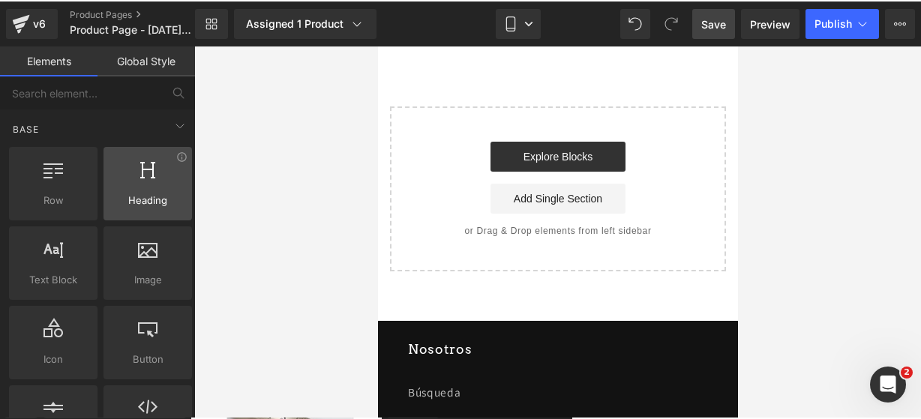
scroll to position [2697, 0]
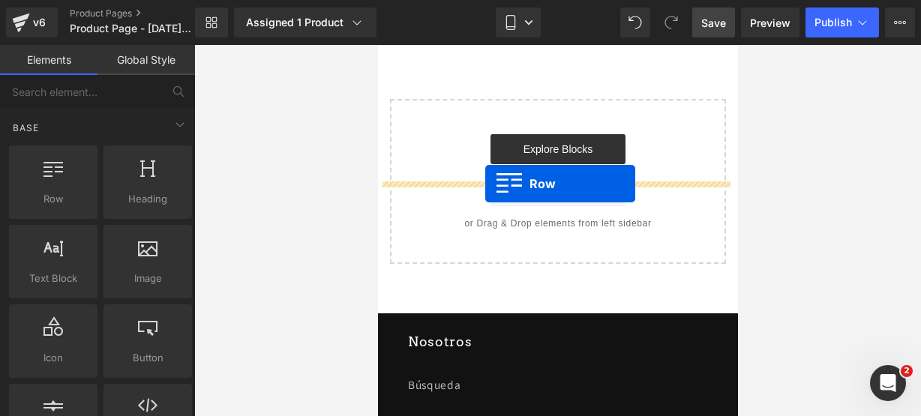
drag, startPoint x: 450, startPoint y: 235, endPoint x: 485, endPoint y: 184, distance: 61.6
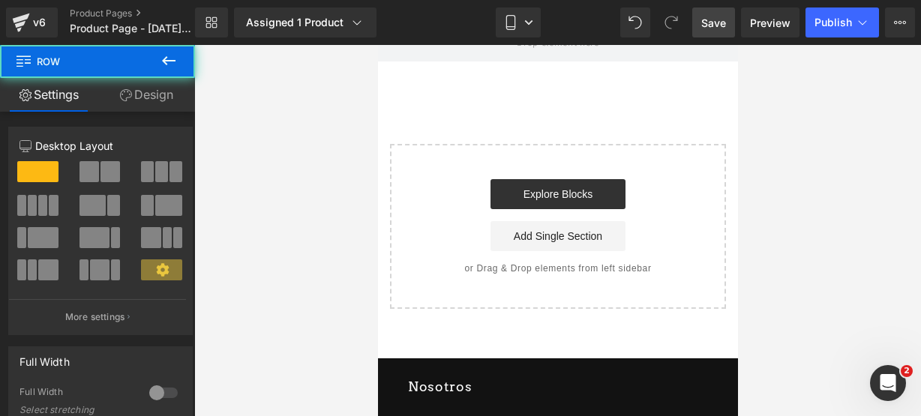
click at [177, 73] on button at bounding box center [169, 61] width 53 height 33
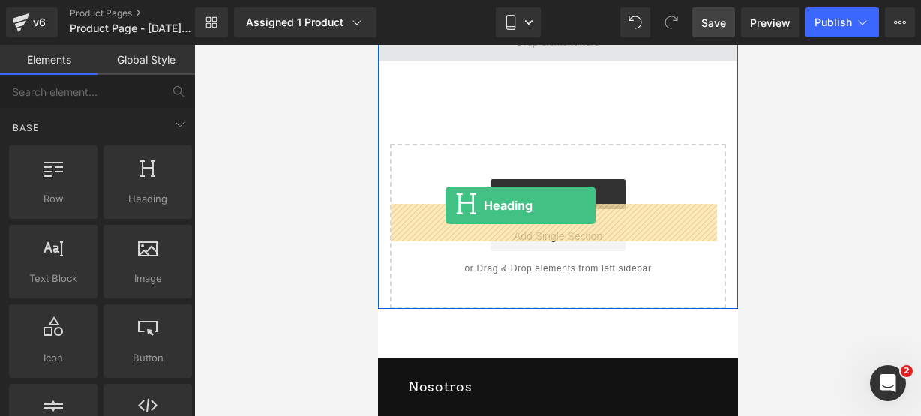
drag, startPoint x: 532, startPoint y: 198, endPoint x: 445, endPoint y: 208, distance: 87.6
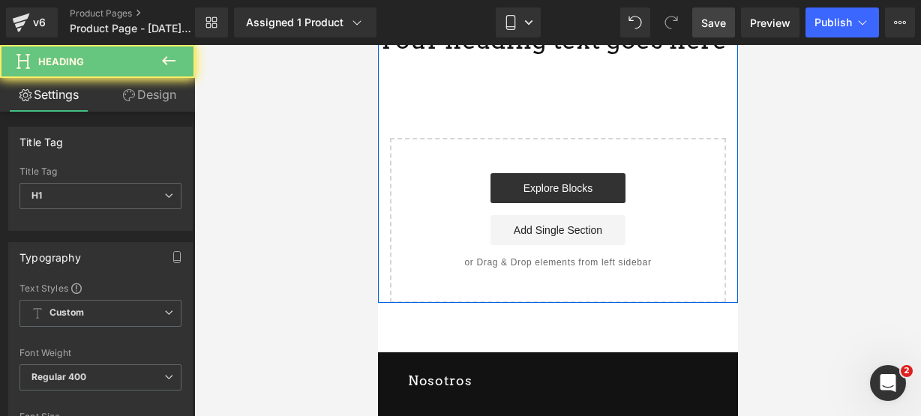
click at [695, 56] on h1 "Your heading text goes here" at bounding box center [557, 40] width 360 height 32
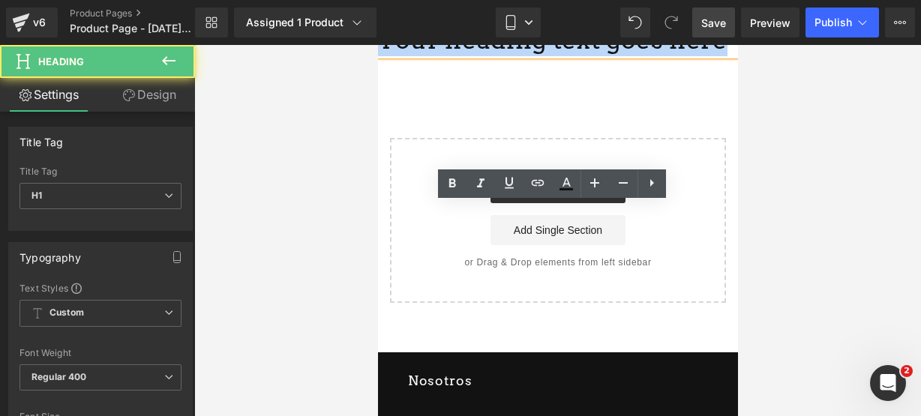
drag, startPoint x: 694, startPoint y: 220, endPoint x: 264, endPoint y: 193, distance: 430.7
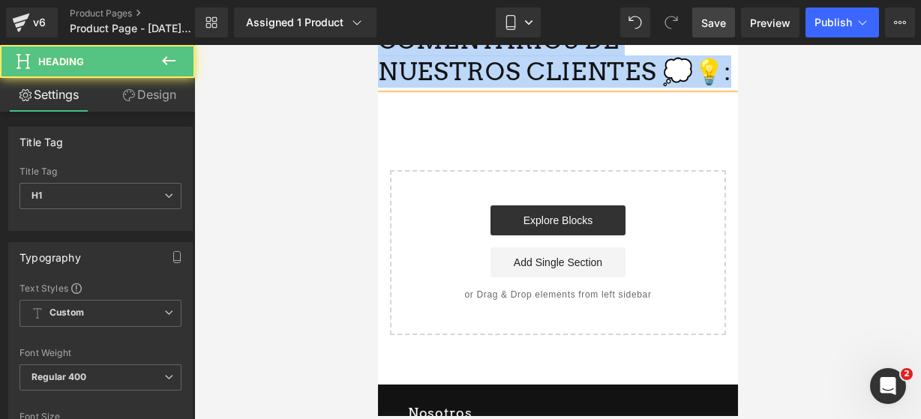
drag, startPoint x: 440, startPoint y: 222, endPoint x: 614, endPoint y: 286, distance: 185.4
click at [614, 89] on h1 "COMENTARIOS DE NUESTROS CLIENTES 💭💡:" at bounding box center [557, 56] width 360 height 65
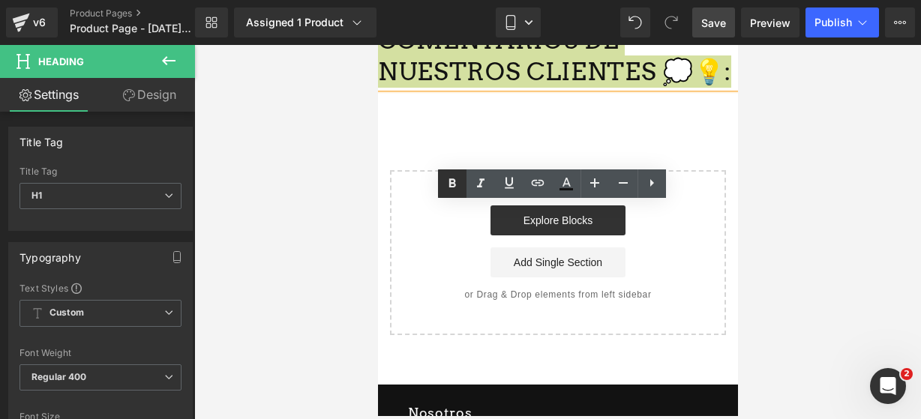
click at [445, 196] on link at bounding box center [452, 184] width 29 height 29
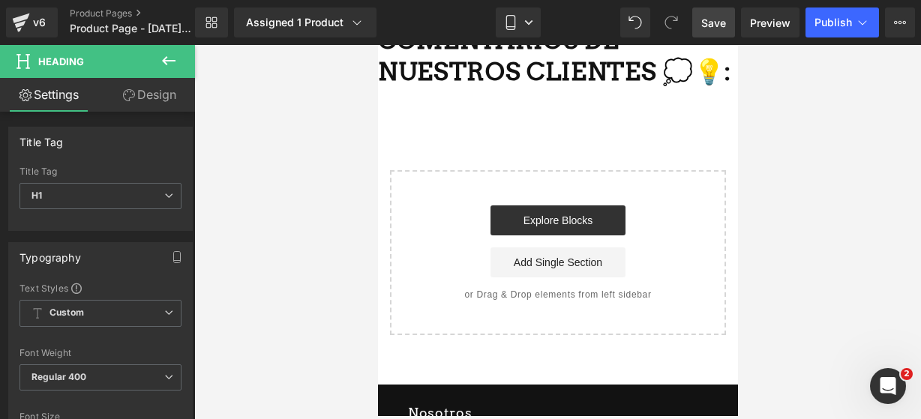
click at [161, 59] on button at bounding box center [169, 61] width 53 height 33
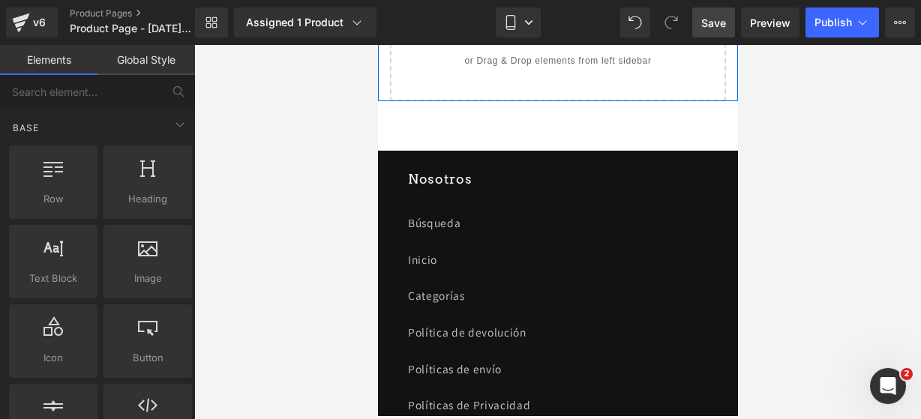
scroll to position [2933, 0]
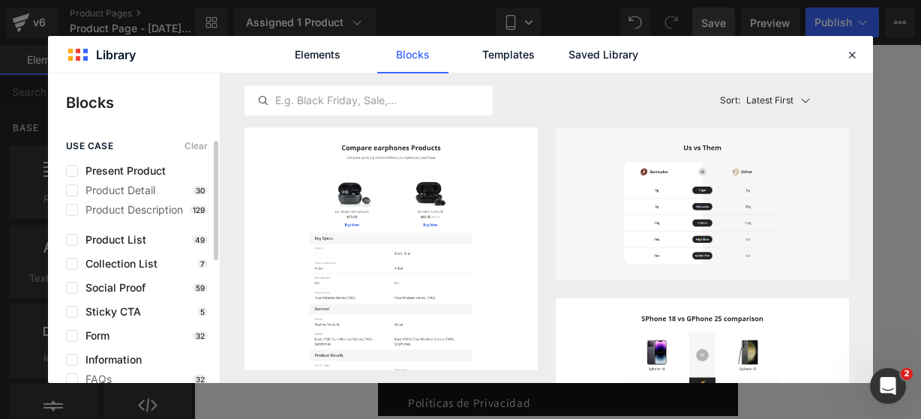
click at [72, 280] on div "use case Clear Present Product Product Detail 30 Product Description 129 Produc…" at bounding box center [134, 378] width 172 height 474
click at [69, 286] on label at bounding box center [72, 288] width 12 height 12
click at [72, 288] on input "checkbox" at bounding box center [72, 288] width 0 height 0
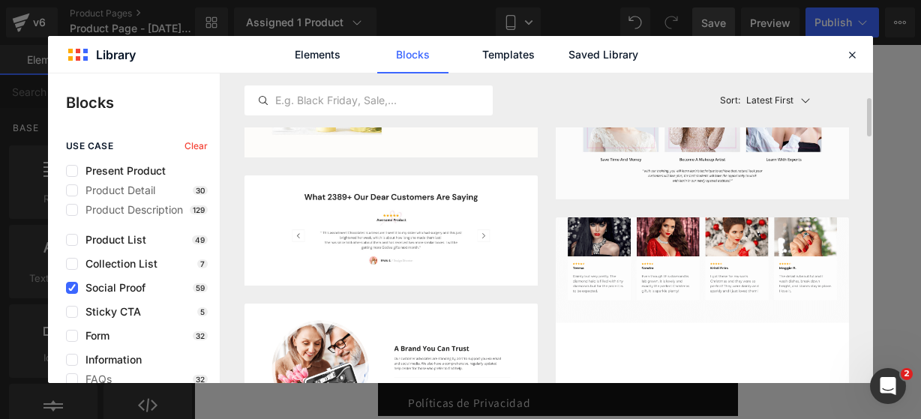
scroll to position [269, 0]
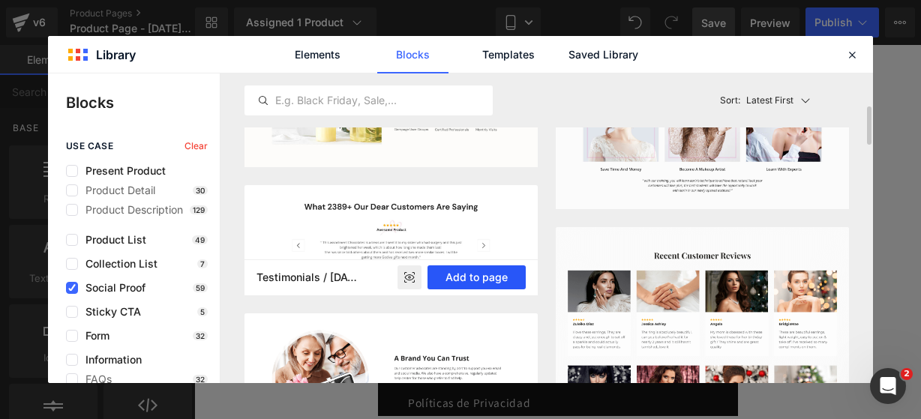
click at [507, 280] on button "Add to page" at bounding box center [477, 278] width 98 height 24
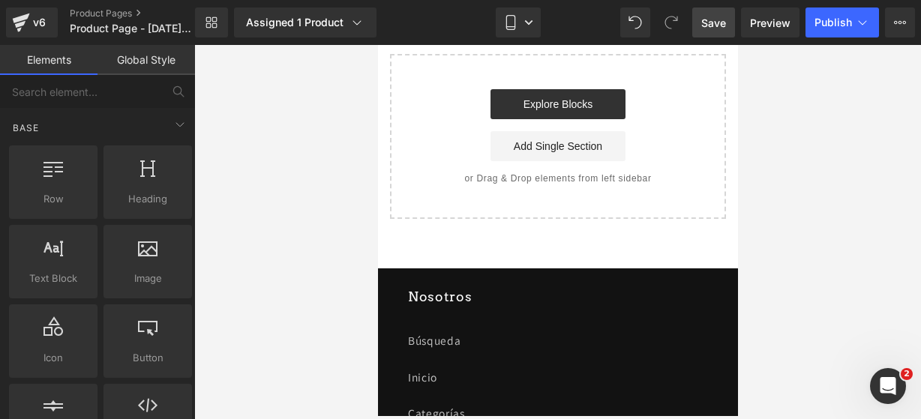
scroll to position [2885, 0]
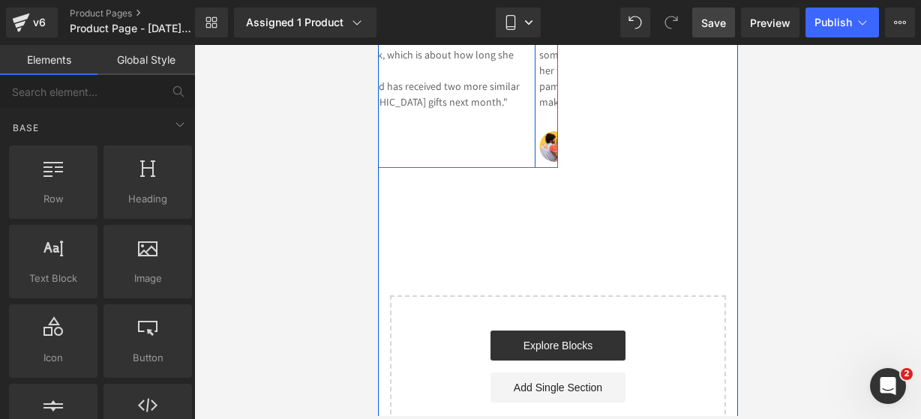
click at [395, 13] on icon at bounding box center [391, 8] width 8 height 9
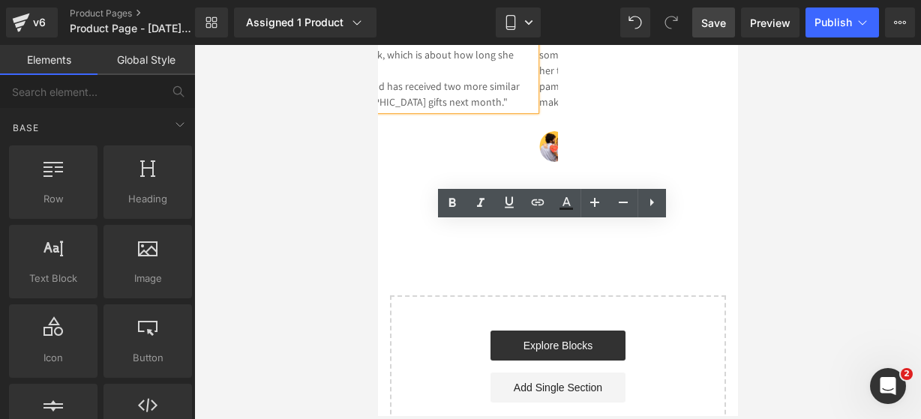
click at [535, 110] on p "She has since told others about them and has received two more similar boxes. I…" at bounding box center [366, 95] width 338 height 32
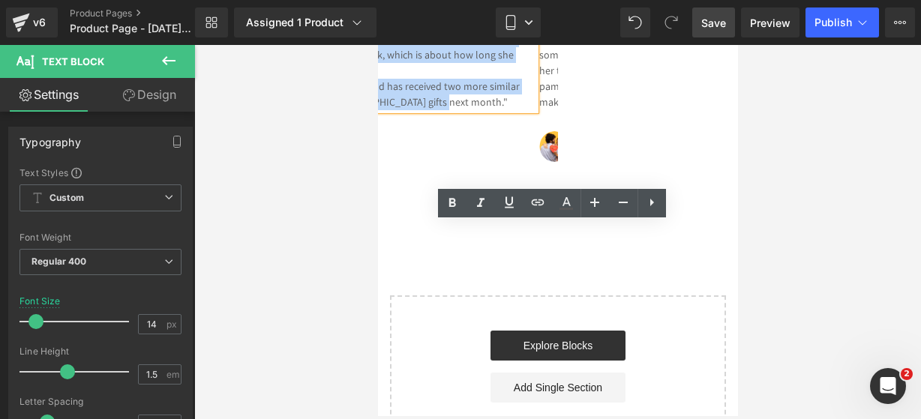
drag, startPoint x: 695, startPoint y: 311, endPoint x: 395, endPoint y: 247, distance: 307.0
click at [395, 110] on div ""This assortment Chocolates is a treasure! I sent it to my sister who had surge…" at bounding box center [366, 61] width 338 height 100
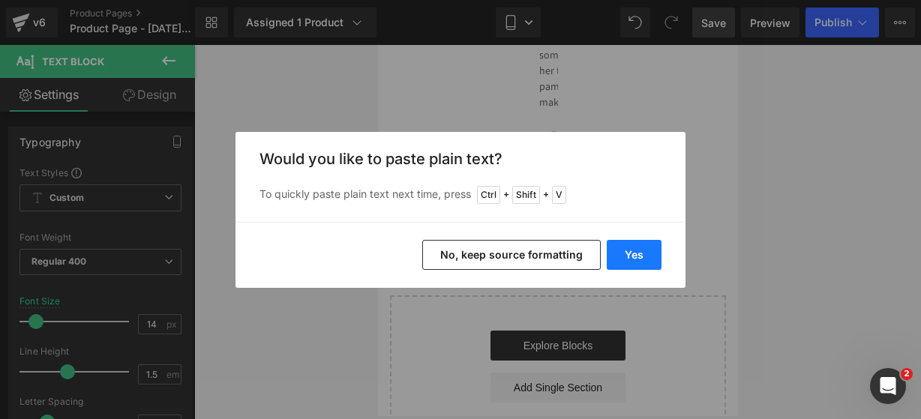
click at [612, 257] on button "Yes" at bounding box center [634, 255] width 55 height 30
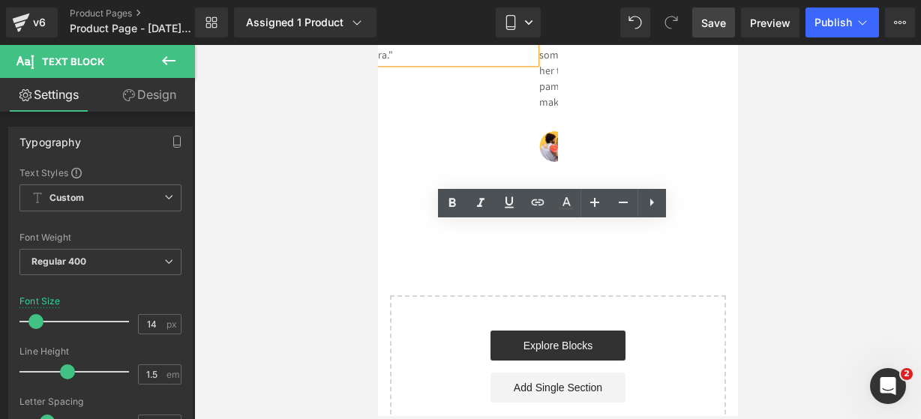
drag, startPoint x: 401, startPoint y: 256, endPoint x: 506, endPoint y: 250, distance: 105.2
click at [506, 63] on p ""Muy resistente y precisa, justo lo que necesitaba para mis proyectos de carpin…" at bounding box center [366, 48] width 338 height 32
click at [449, 205] on icon at bounding box center [452, 202] width 7 height 9
drag, startPoint x: 507, startPoint y: 269, endPoint x: 642, endPoint y: 266, distance: 135.1
click at [535, 63] on p "" Muy resistente y precisa , justo lo que necesitaba para mis proyectos de carp…" at bounding box center [366, 48] width 338 height 32
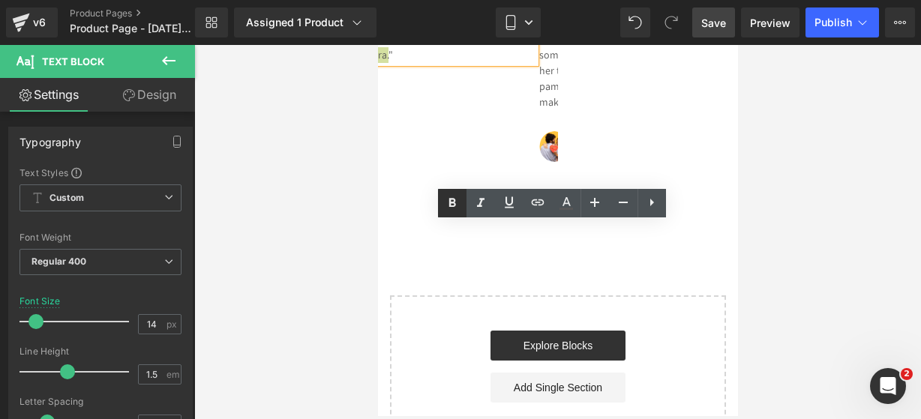
click at [456, 206] on icon at bounding box center [452, 203] width 18 height 18
click at [535, 11] on h3 "Awesome Product" at bounding box center [366, 3] width 338 height 16
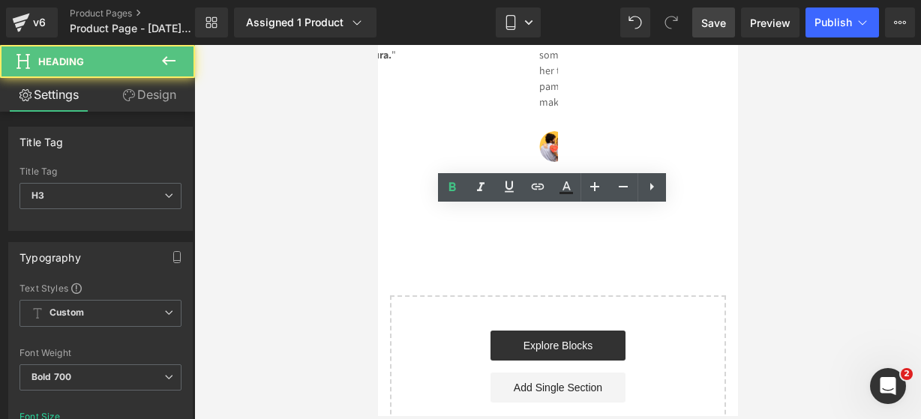
click at [535, 11] on h3 "Awesome Product" at bounding box center [366, 3] width 338 height 16
drag, startPoint x: 684, startPoint y: 212, endPoint x: 372, endPoint y: 238, distance: 313.1
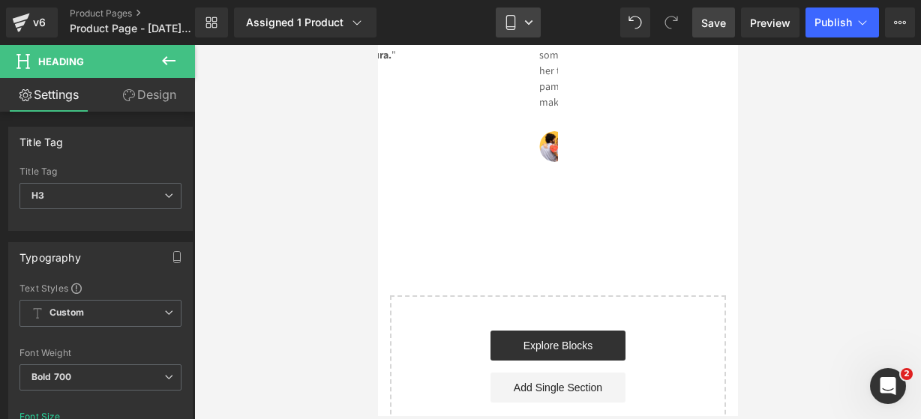
click at [524, 23] on link "Mobile" at bounding box center [518, 23] width 45 height 30
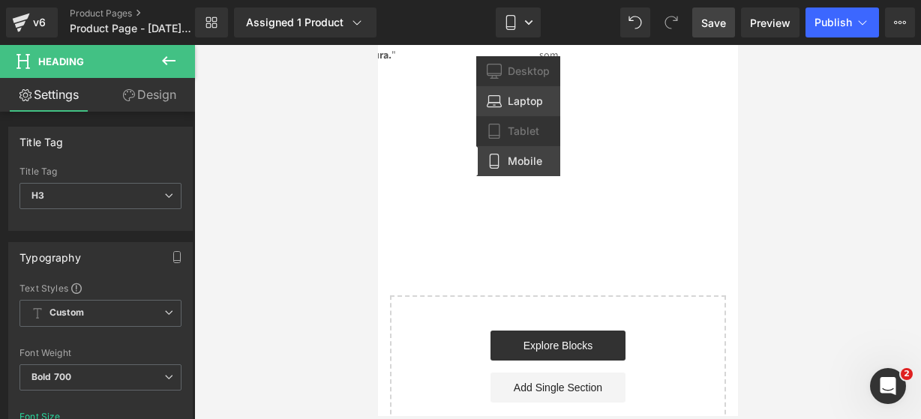
click at [516, 106] on span "Laptop" at bounding box center [525, 102] width 35 height 14
type input "16"
type input "100"
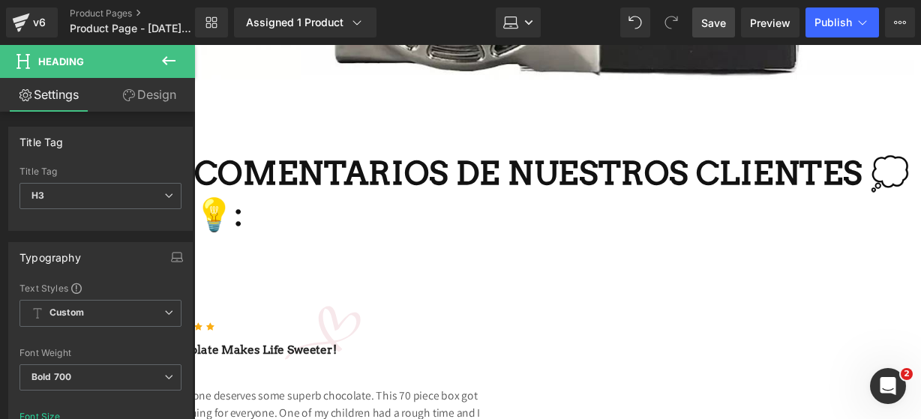
scroll to position [2756, 0]
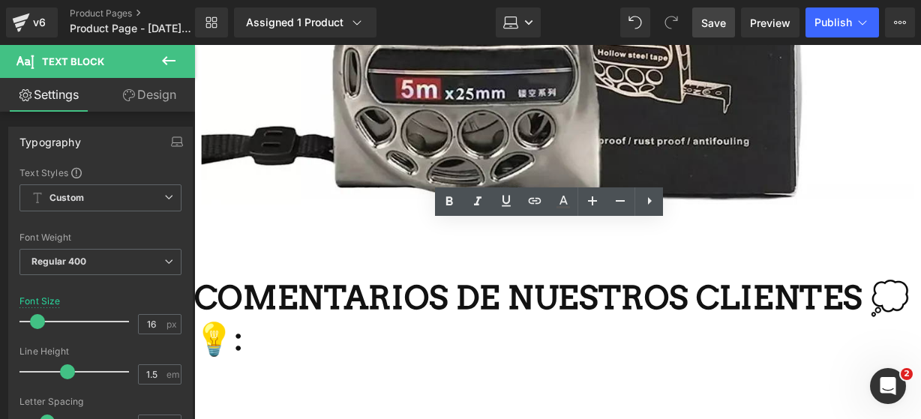
drag, startPoint x: 622, startPoint y: 321, endPoint x: 302, endPoint y: 265, distance: 324.5
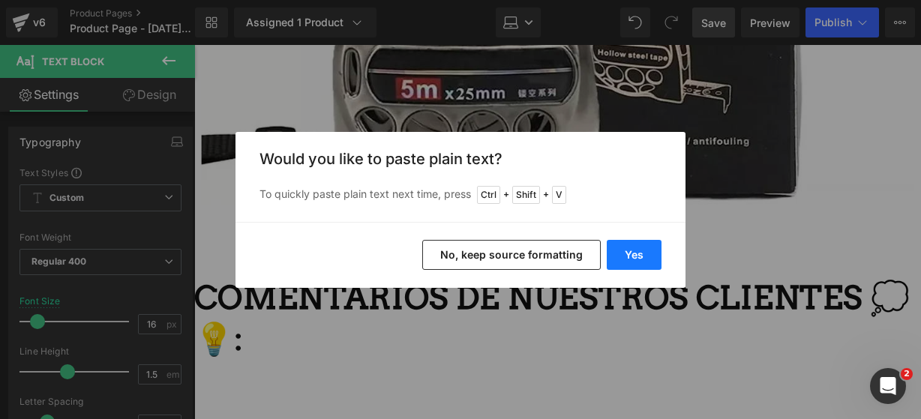
click at [629, 253] on button "Yes" at bounding box center [634, 255] width 55 height 30
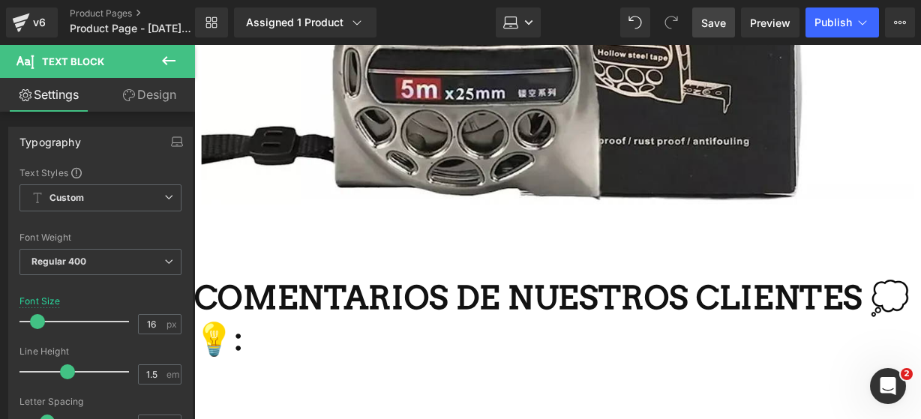
drag, startPoint x: 308, startPoint y: 265, endPoint x: 428, endPoint y: 261, distance: 120.8
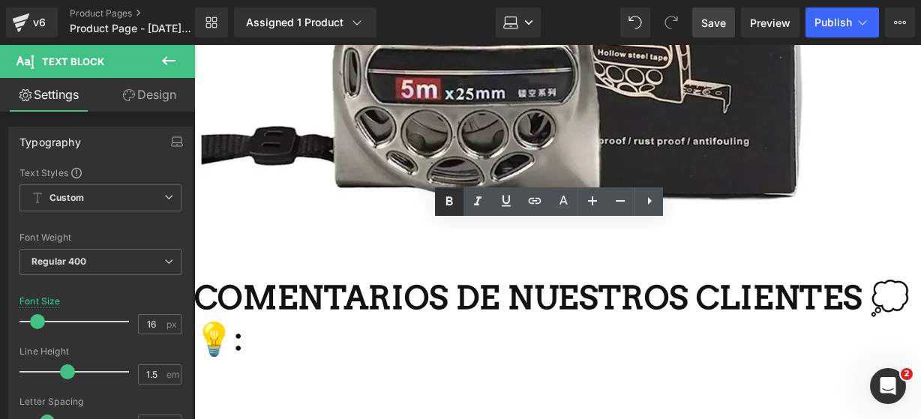
click at [447, 209] on icon at bounding box center [449, 202] width 18 height 18
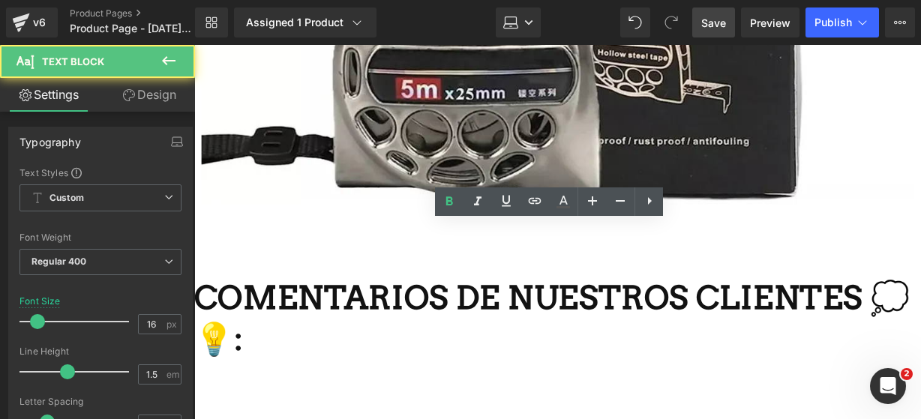
drag, startPoint x: 542, startPoint y: 265, endPoint x: 586, endPoint y: 263, distance: 44.3
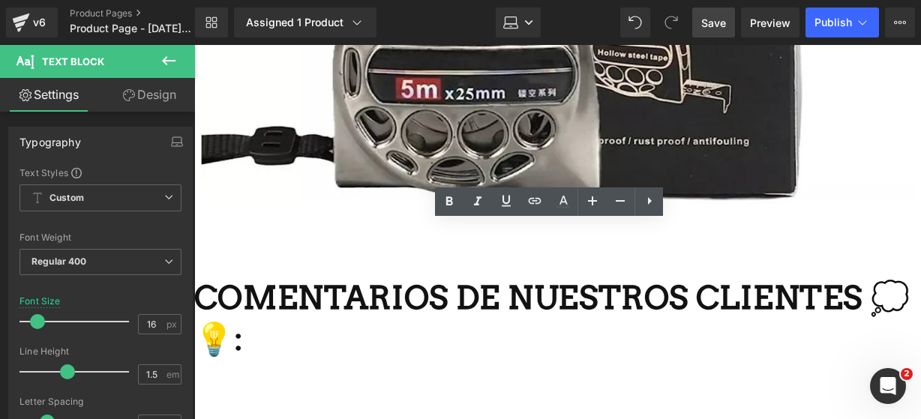
drag, startPoint x: 627, startPoint y: 266, endPoint x: 590, endPoint y: 283, distance: 41.3
click at [462, 208] on link at bounding box center [449, 202] width 29 height 29
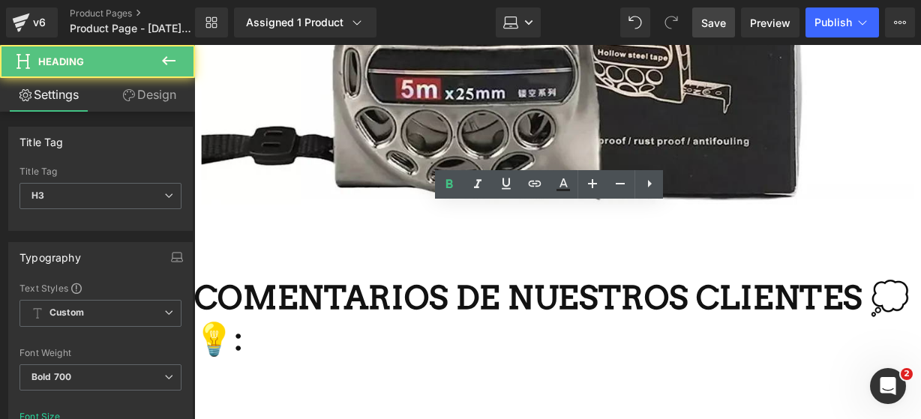
drag, startPoint x: 703, startPoint y: 218, endPoint x: 447, endPoint y: 222, distance: 255.9
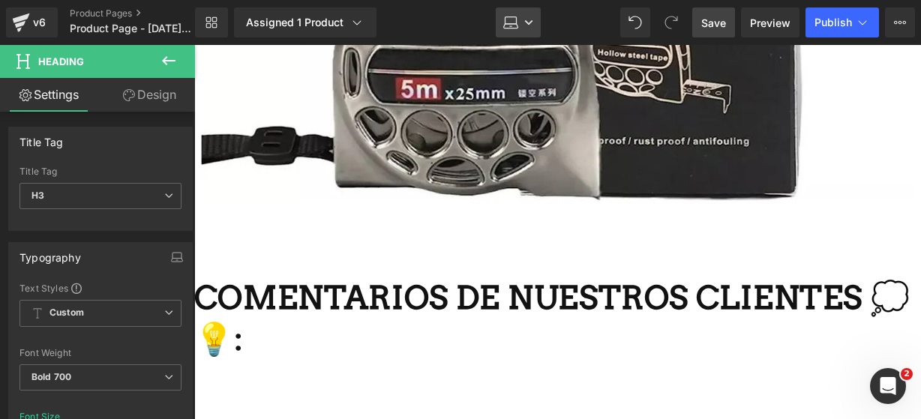
click at [513, 29] on link "Laptop" at bounding box center [518, 23] width 45 height 30
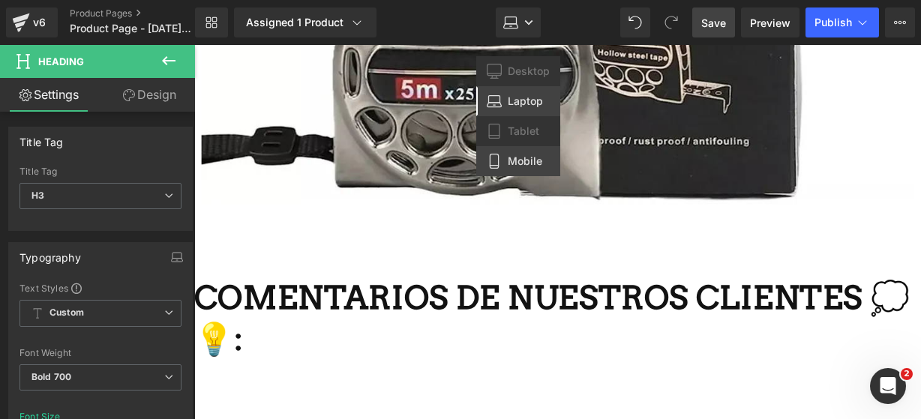
click at [497, 152] on link "Mobile" at bounding box center [518, 161] width 84 height 30
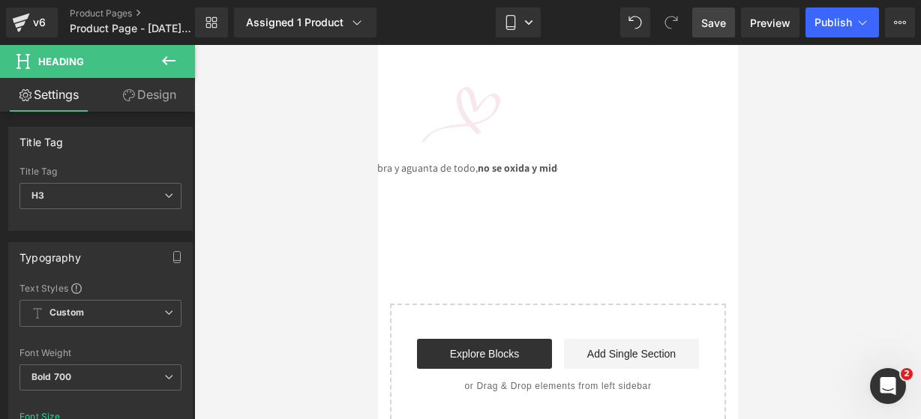
type input "14"
type input "100"
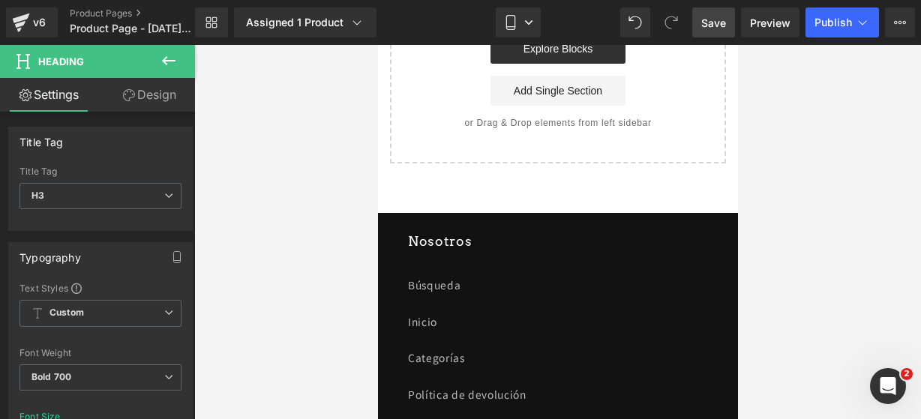
scroll to position [3081, 0]
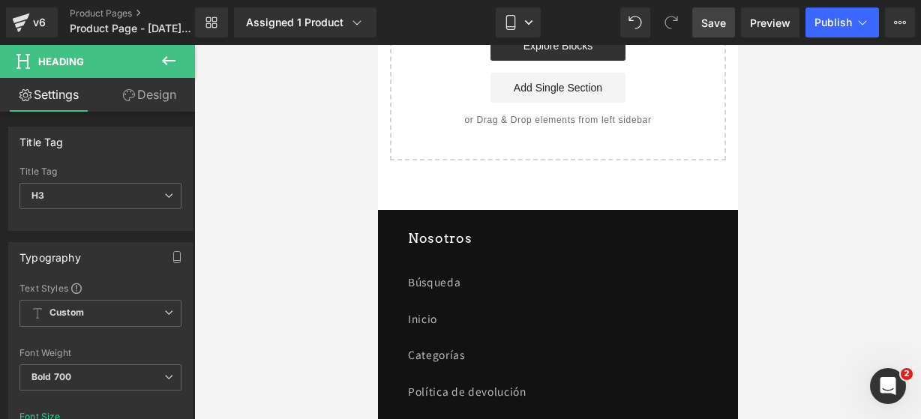
click at [170, 63] on icon at bounding box center [169, 61] width 18 height 18
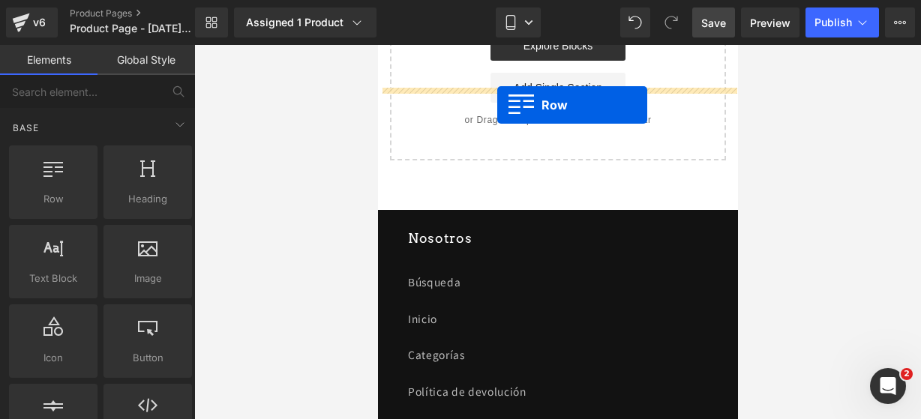
drag, startPoint x: 407, startPoint y: 209, endPoint x: 497, endPoint y: 105, distance: 136.7
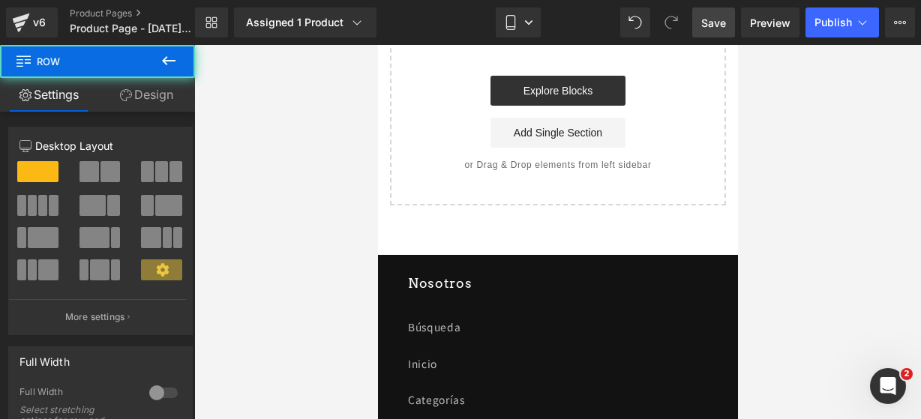
click at [167, 53] on icon at bounding box center [169, 61] width 18 height 18
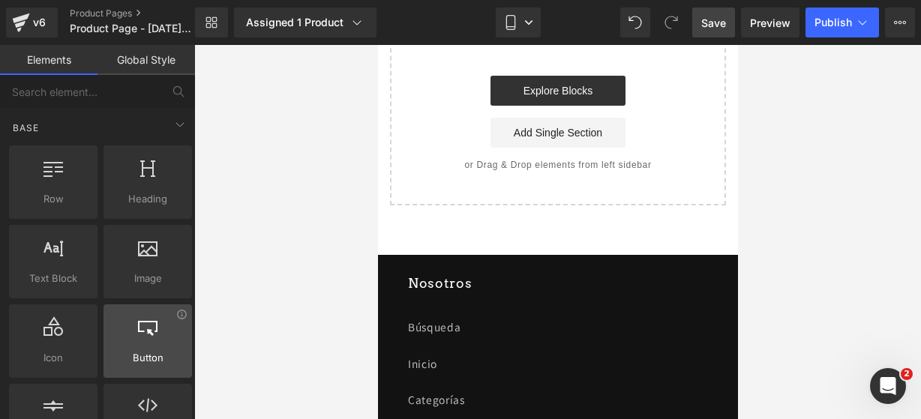
scroll to position [2, 0]
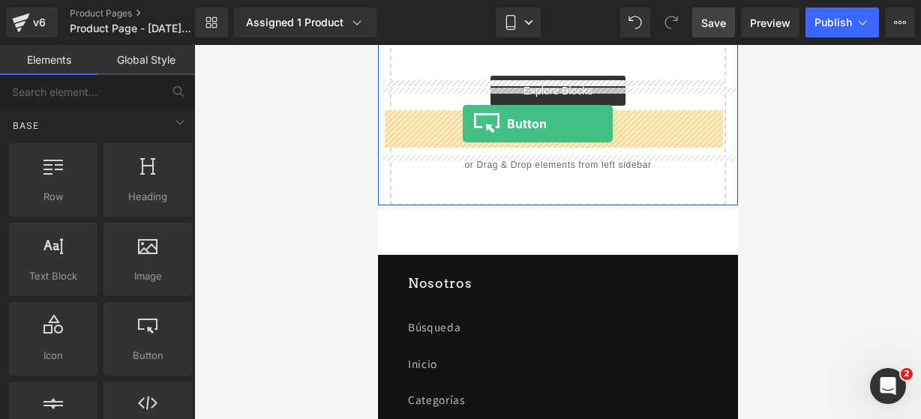
drag, startPoint x: 527, startPoint y: 373, endPoint x: 462, endPoint y: 124, distance: 257.5
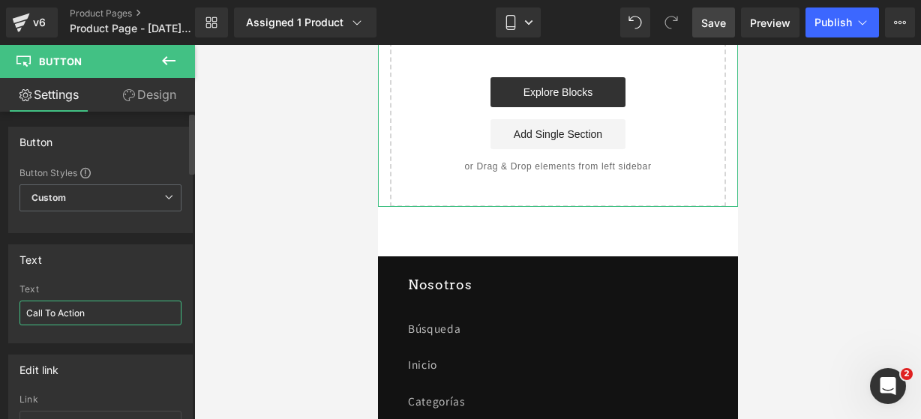
click at [107, 305] on input "Call To Action" at bounding box center [101, 313] width 162 height 25
type input "¿"
type input "¨"
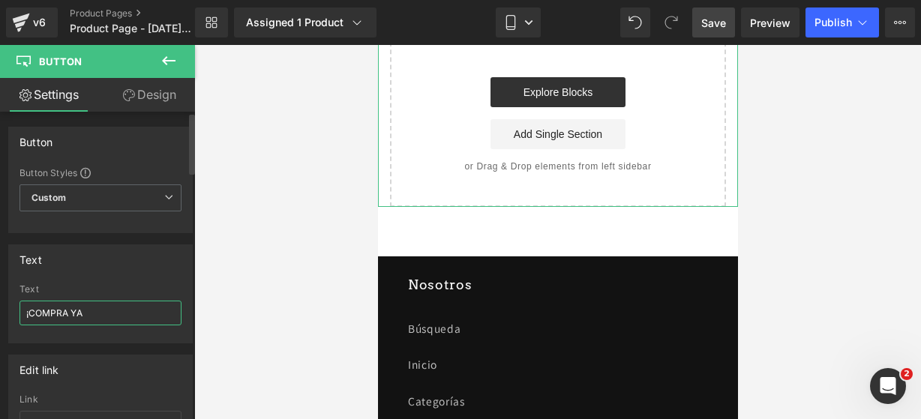
type input "¡COMPRA YA!"
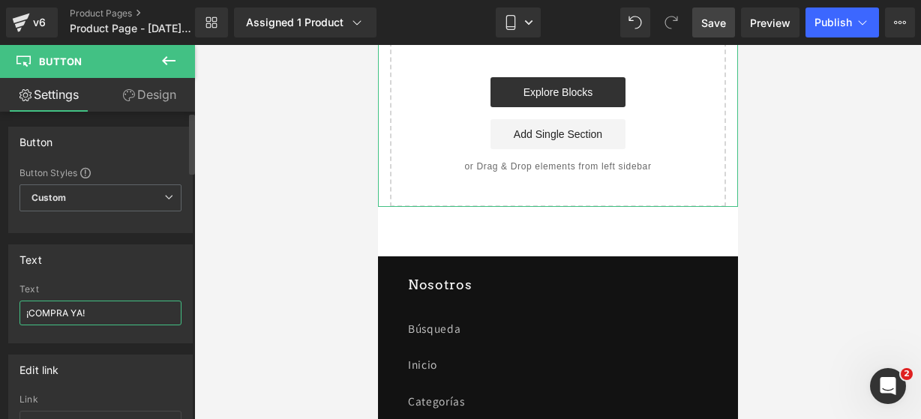
click at [105, 310] on input "¡COMPRA YA!" at bounding box center [101, 313] width 162 height 25
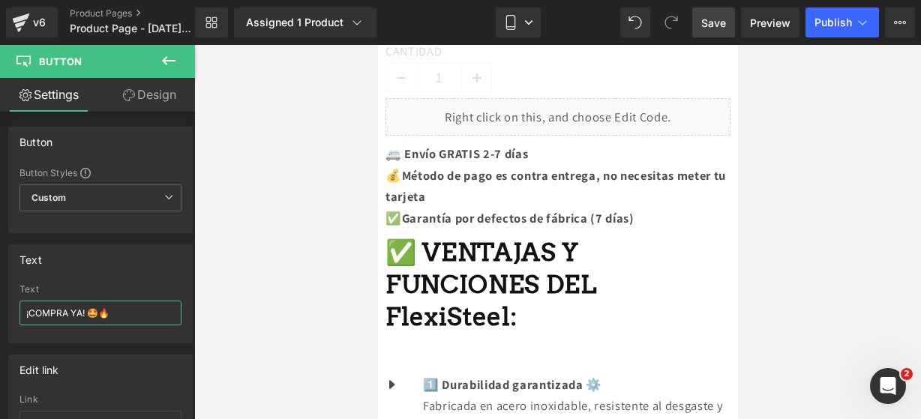
scroll to position [885, 0]
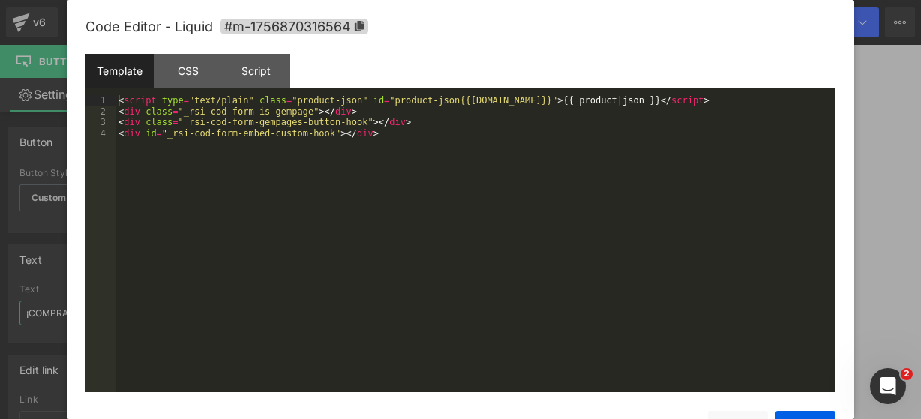
click at [573, 166] on div "Liquid" at bounding box center [557, 147] width 345 height 38
click at [366, 31] on span "#m-1756870316564" at bounding box center [295, 27] width 148 height 16
type input "¡COMPRA YA! 🤩🔥"
click at [785, 414] on button "Save" at bounding box center [806, 426] width 60 height 30
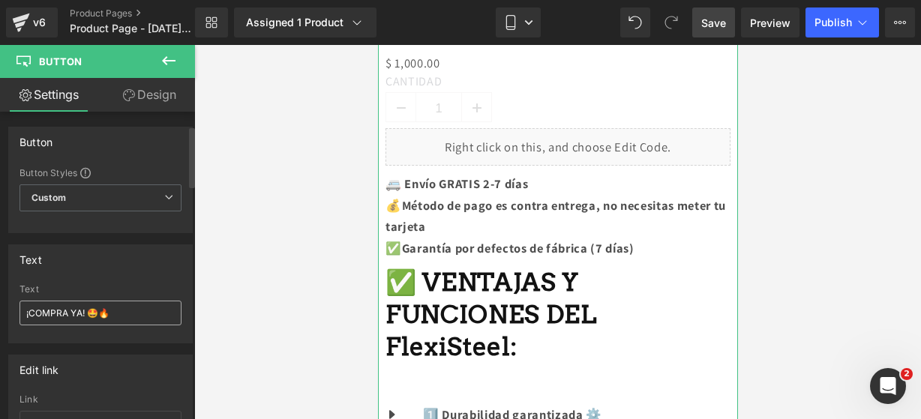
scroll to position [73, 0]
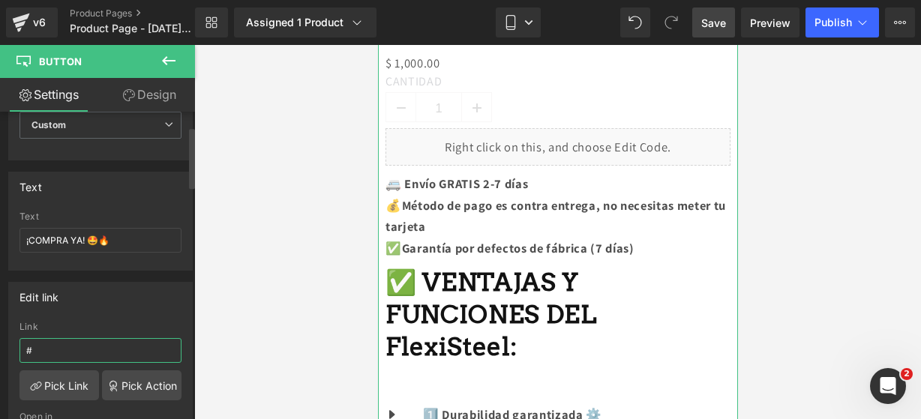
click at [95, 343] on input "#" at bounding box center [101, 350] width 162 height 25
paste input "#m-1756870316564"
click at [38, 350] on input "##m-1756870316564" at bounding box center [101, 350] width 162 height 25
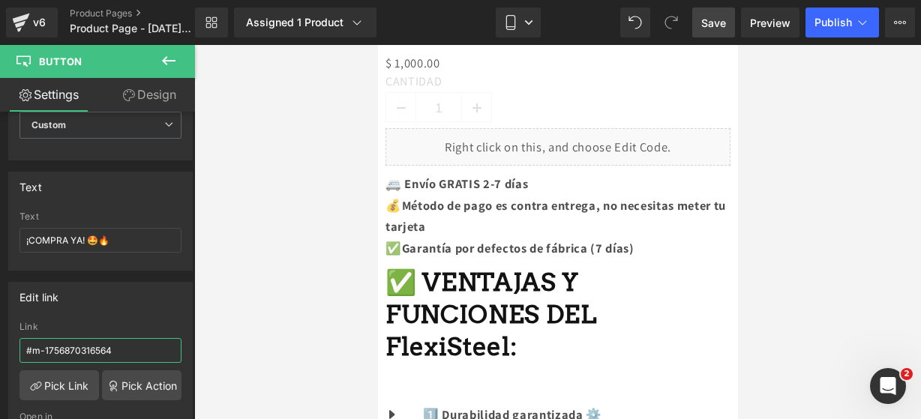
type input "#m-1756870316564"
click at [173, 70] on button at bounding box center [169, 61] width 53 height 33
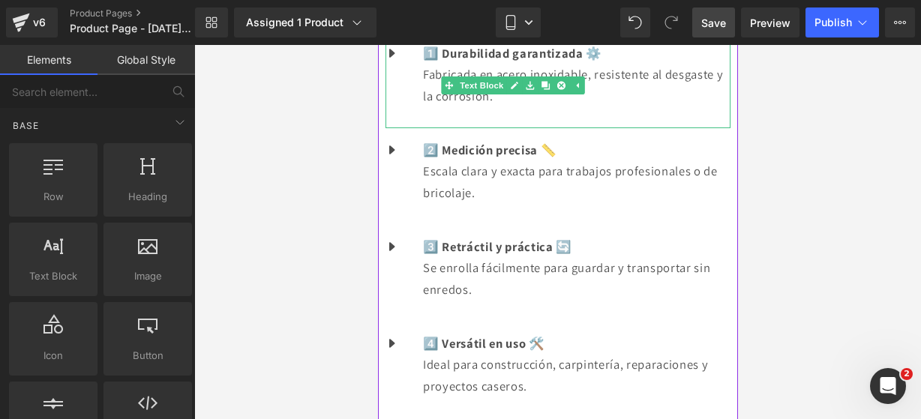
scroll to position [992, 0]
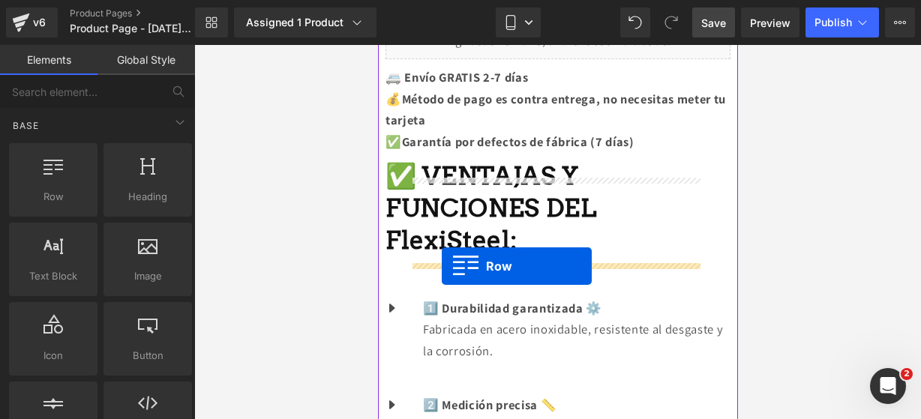
drag, startPoint x: 458, startPoint y: 239, endPoint x: 441, endPoint y: 266, distance: 32.1
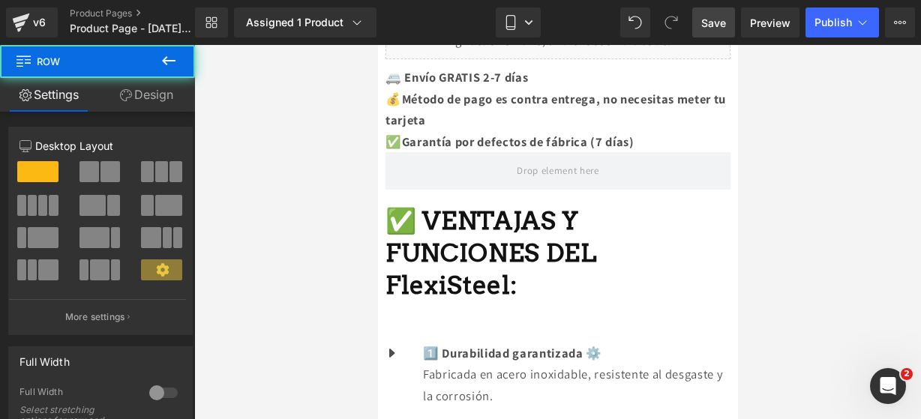
click at [171, 71] on button at bounding box center [169, 61] width 53 height 33
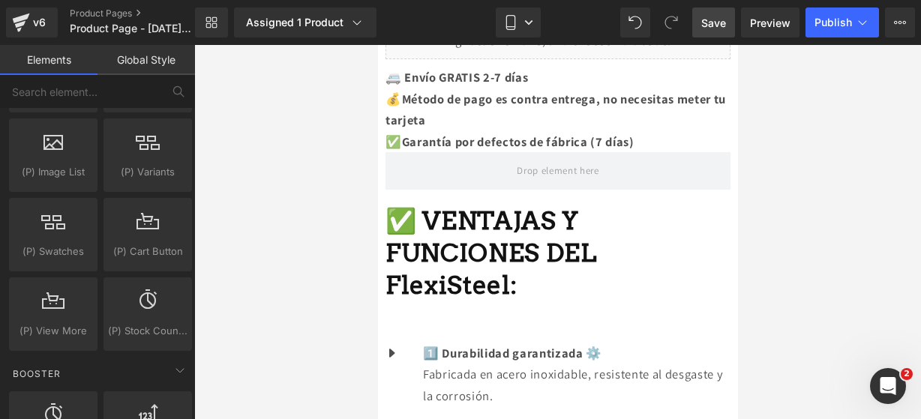
scroll to position [1786, 0]
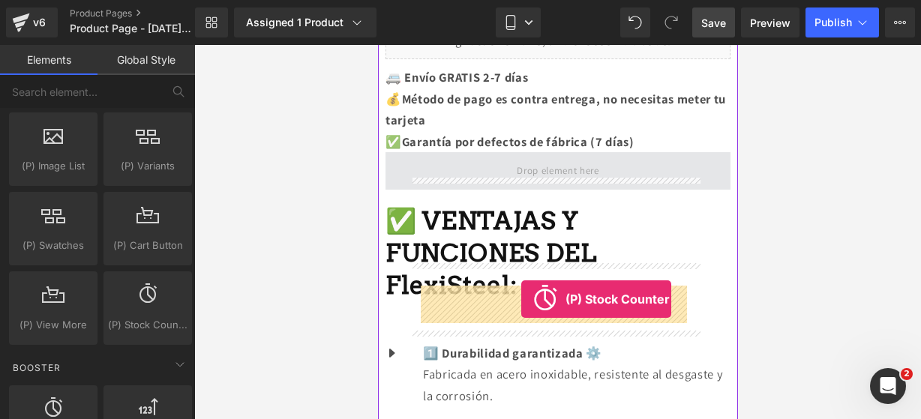
drag, startPoint x: 509, startPoint y: 367, endPoint x: 521, endPoint y: 299, distance: 68.5
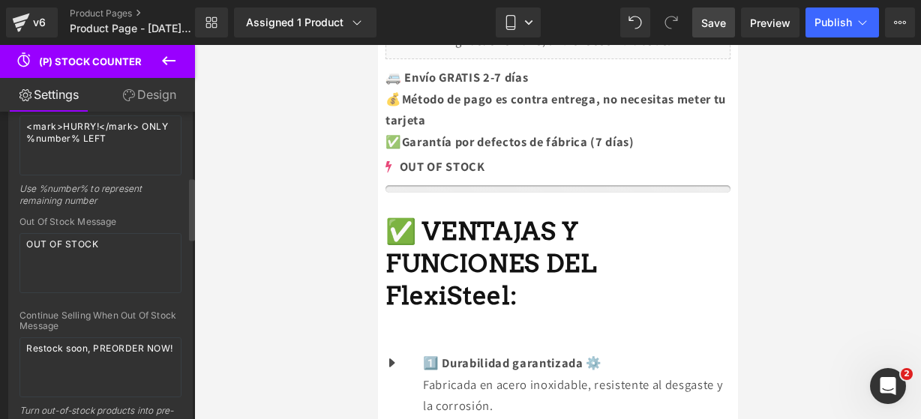
scroll to position [324, 0]
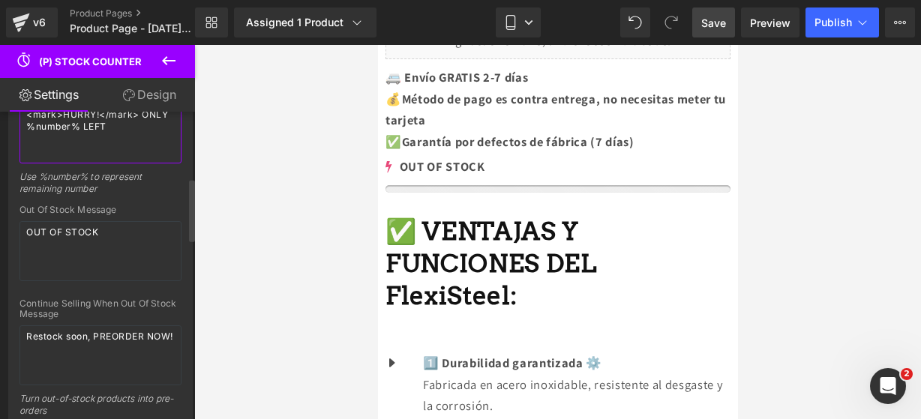
click at [125, 121] on textarea "<mark>HURRY!</mark> ONLY %number% LEFT" at bounding box center [101, 134] width 162 height 60
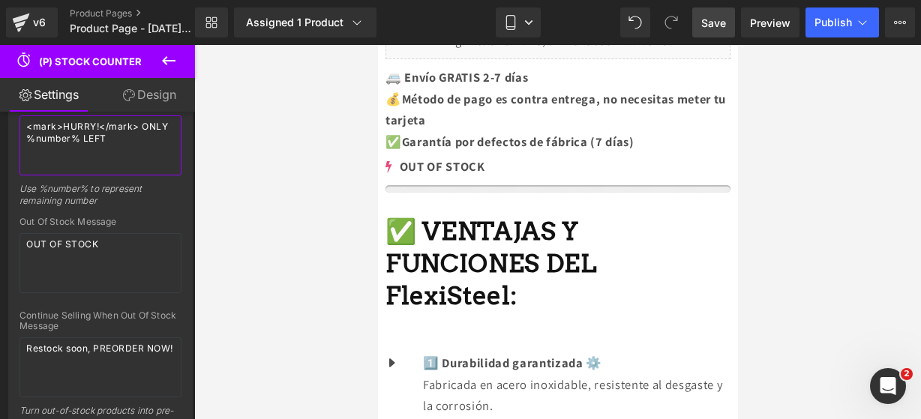
scroll to position [0, 0]
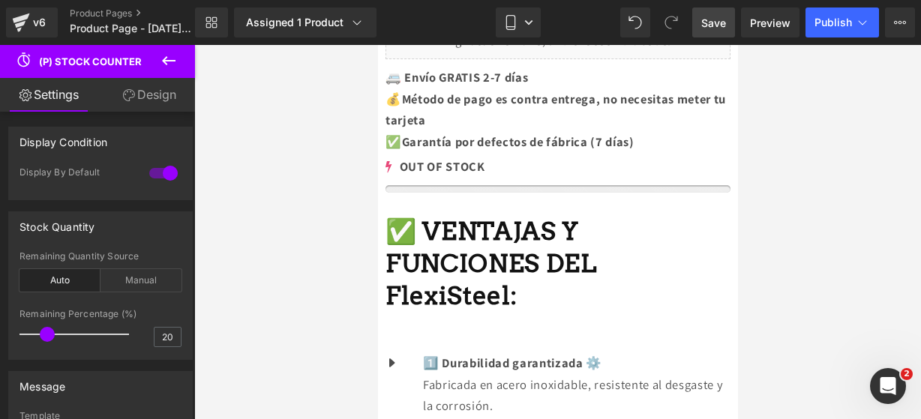
drag, startPoint x: 119, startPoint y: 135, endPoint x: -23, endPoint y: 62, distance: 159.4
click at [0, 62] on html "(P) Stock Counter You are previewing how the will restyle your page. You can no…" at bounding box center [460, 209] width 921 height 419
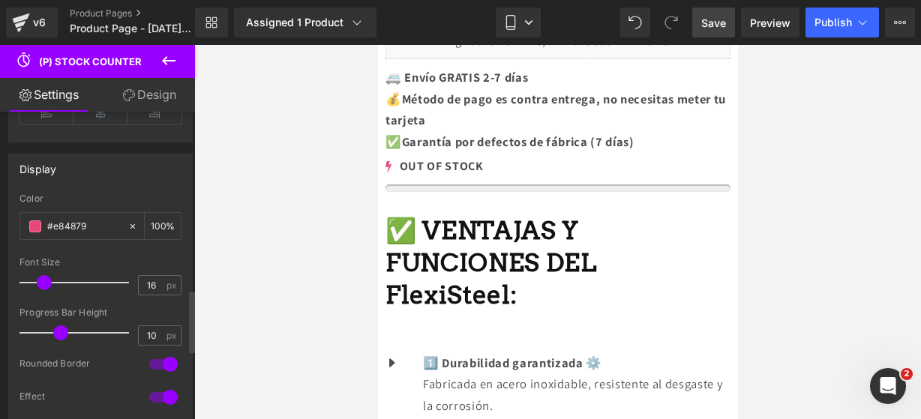
scroll to position [872, 0]
type textarea "¡¡CORRE!! SOLO QUEDAN 14"
click at [34, 220] on span at bounding box center [35, 226] width 12 height 12
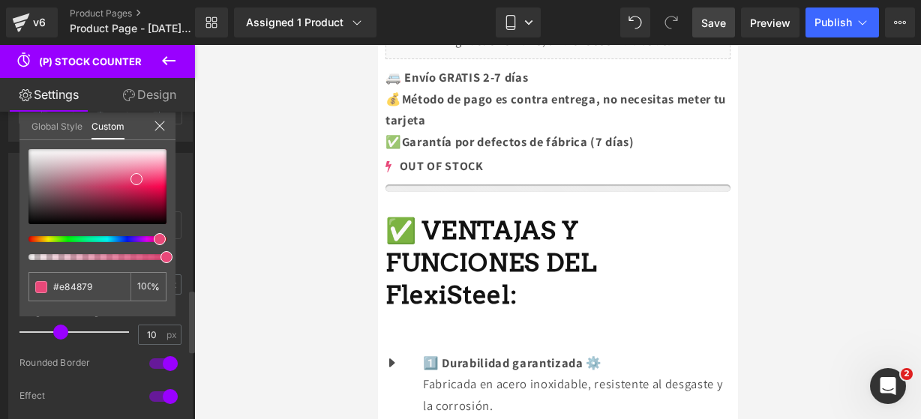
click at [125, 240] on div at bounding box center [92, 239] width 138 height 6
type input "#9349e8"
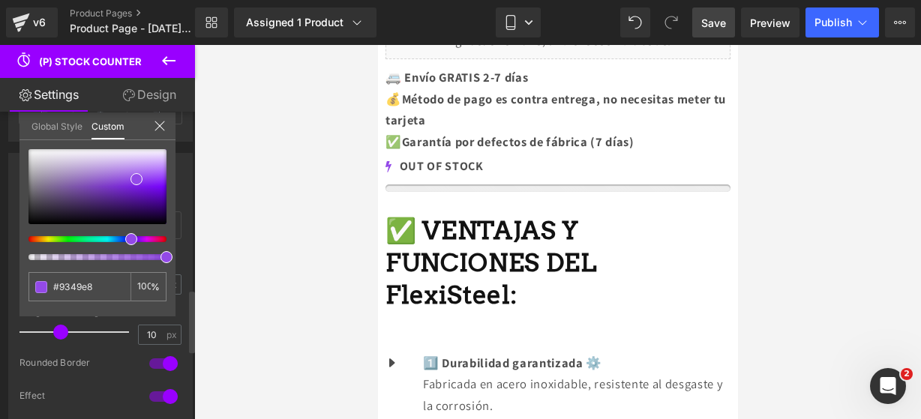
click at [159, 113] on div "Global Style Custom" at bounding box center [98, 127] width 156 height 28
click at [158, 122] on icon at bounding box center [160, 126] width 12 height 12
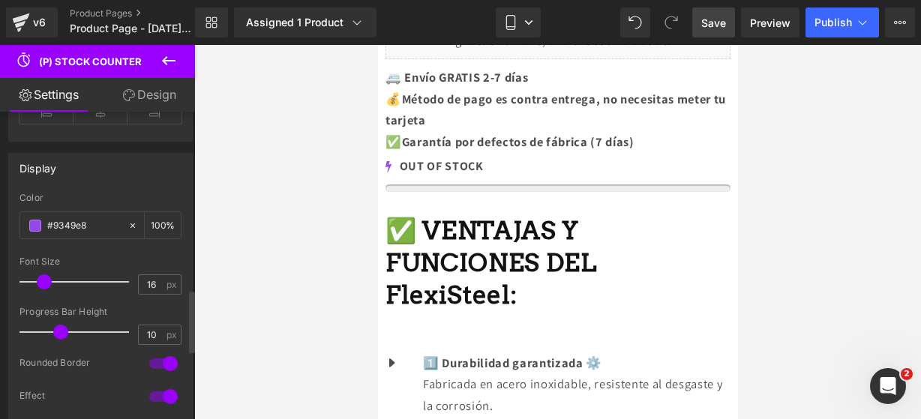
click at [176, 64] on icon at bounding box center [169, 61] width 18 height 18
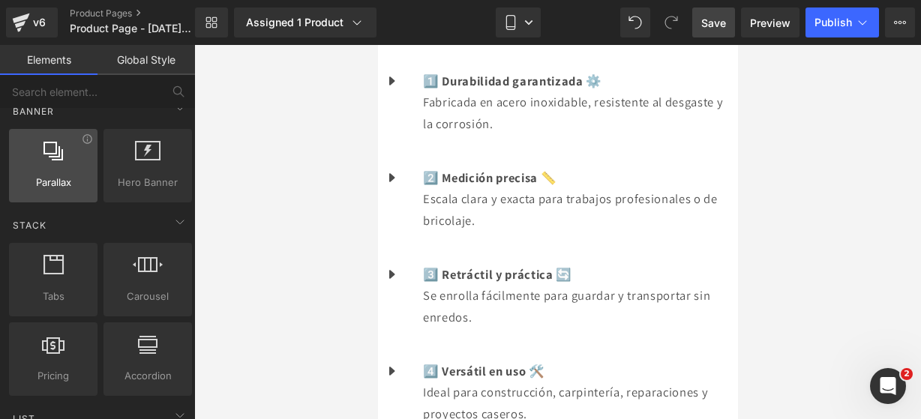
scroll to position [0, 0]
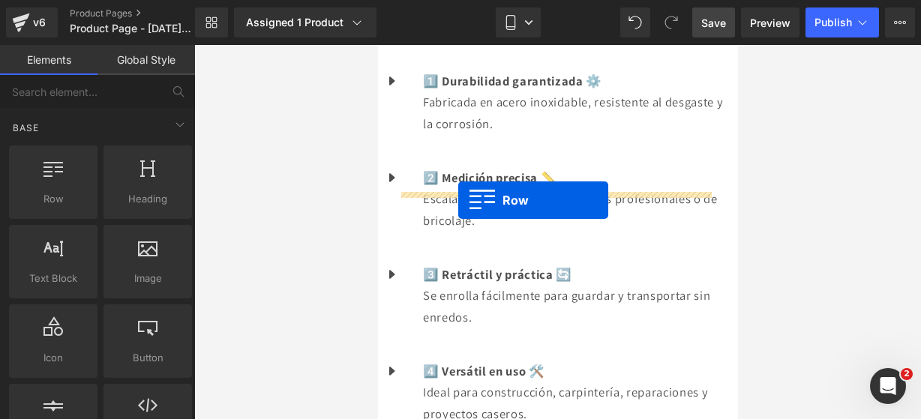
drag, startPoint x: 440, startPoint y: 221, endPoint x: 458, endPoint y: 200, distance: 27.1
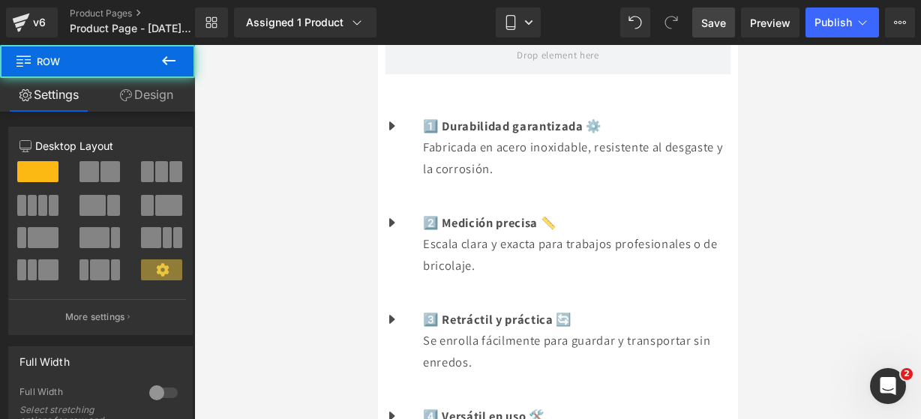
click at [176, 61] on icon at bounding box center [169, 60] width 14 height 9
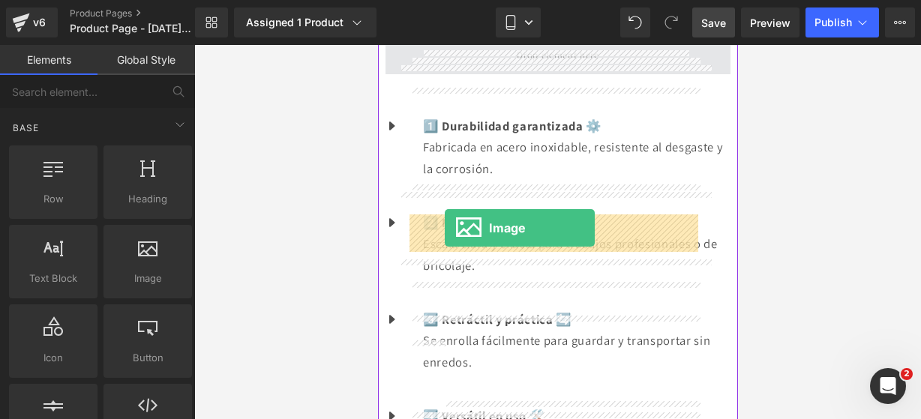
drag, startPoint x: 530, startPoint y: 308, endPoint x: 444, endPoint y: 228, distance: 117.3
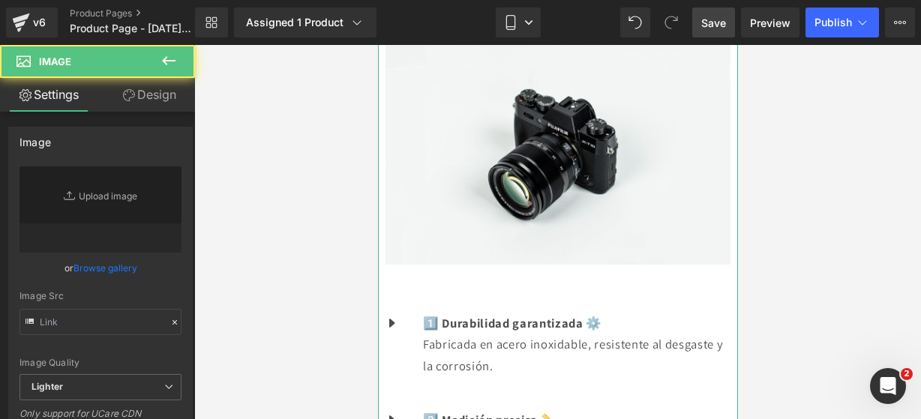
type input "//[DOMAIN_NAME][URL]"
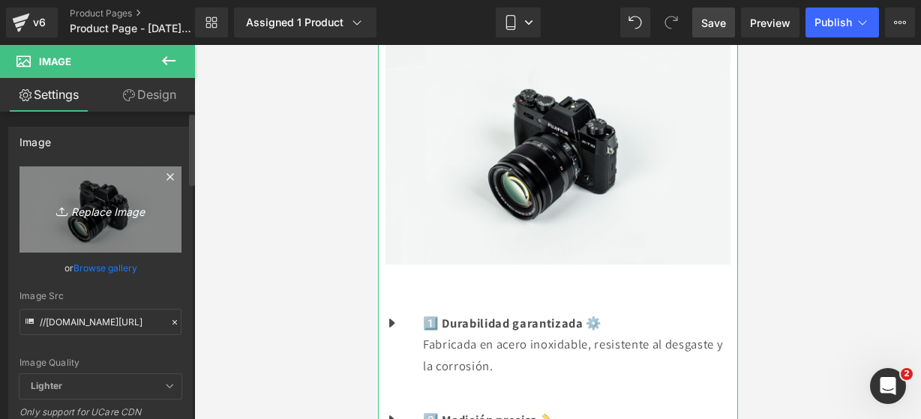
click at [116, 185] on link "Replace Image" at bounding box center [101, 210] width 162 height 86
type input "C:\fakepath\re 8.webp"
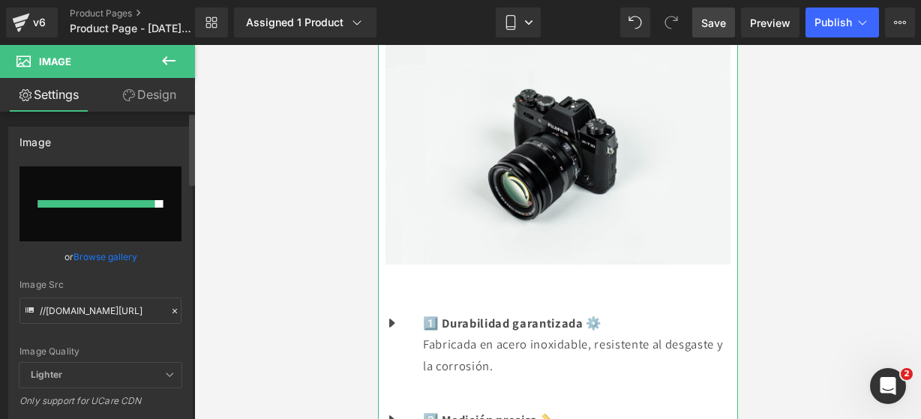
type input "[URL][DOMAIN_NAME]"
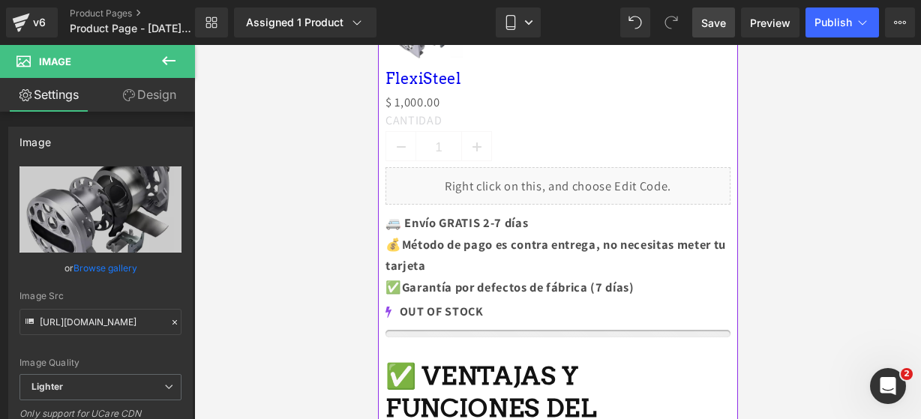
scroll to position [846, 0]
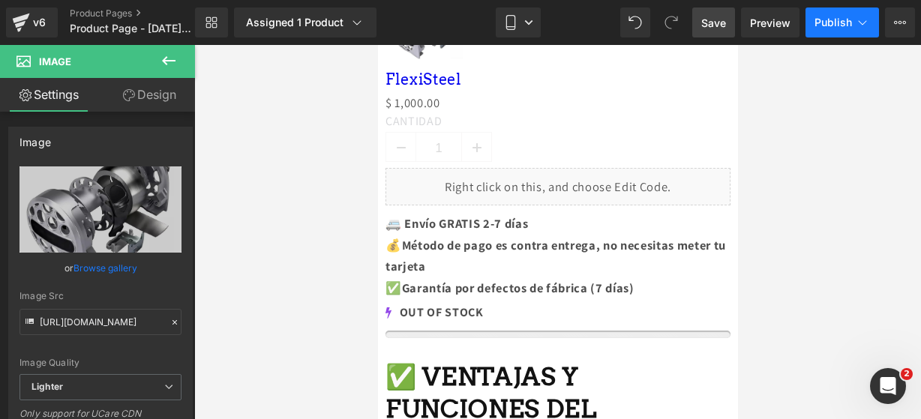
click at [848, 20] on span "Publish" at bounding box center [834, 23] width 38 height 12
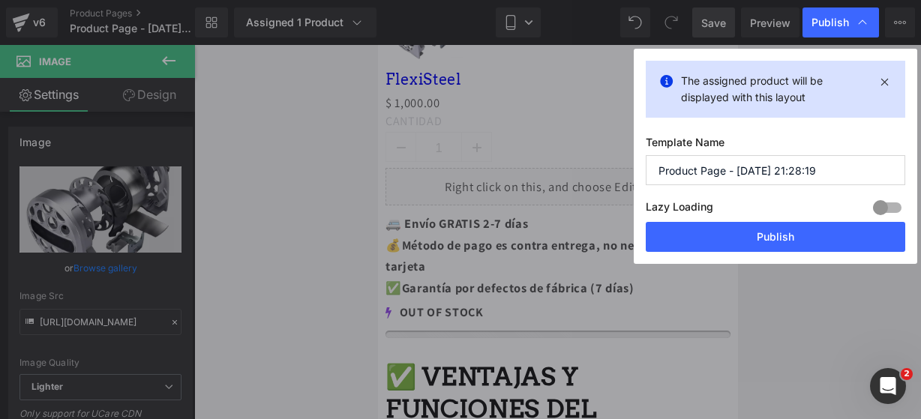
click at [818, 172] on input "Product Page - [DATE] 21:28:19" at bounding box center [776, 170] width 260 height 30
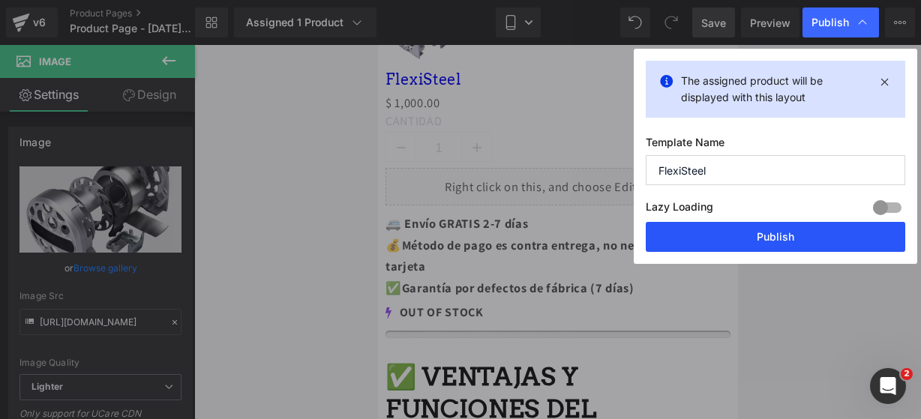
type input "FlexiSteel"
click at [783, 239] on button "Publish" at bounding box center [776, 237] width 260 height 30
